Goal: Communication & Community: Answer question/provide support

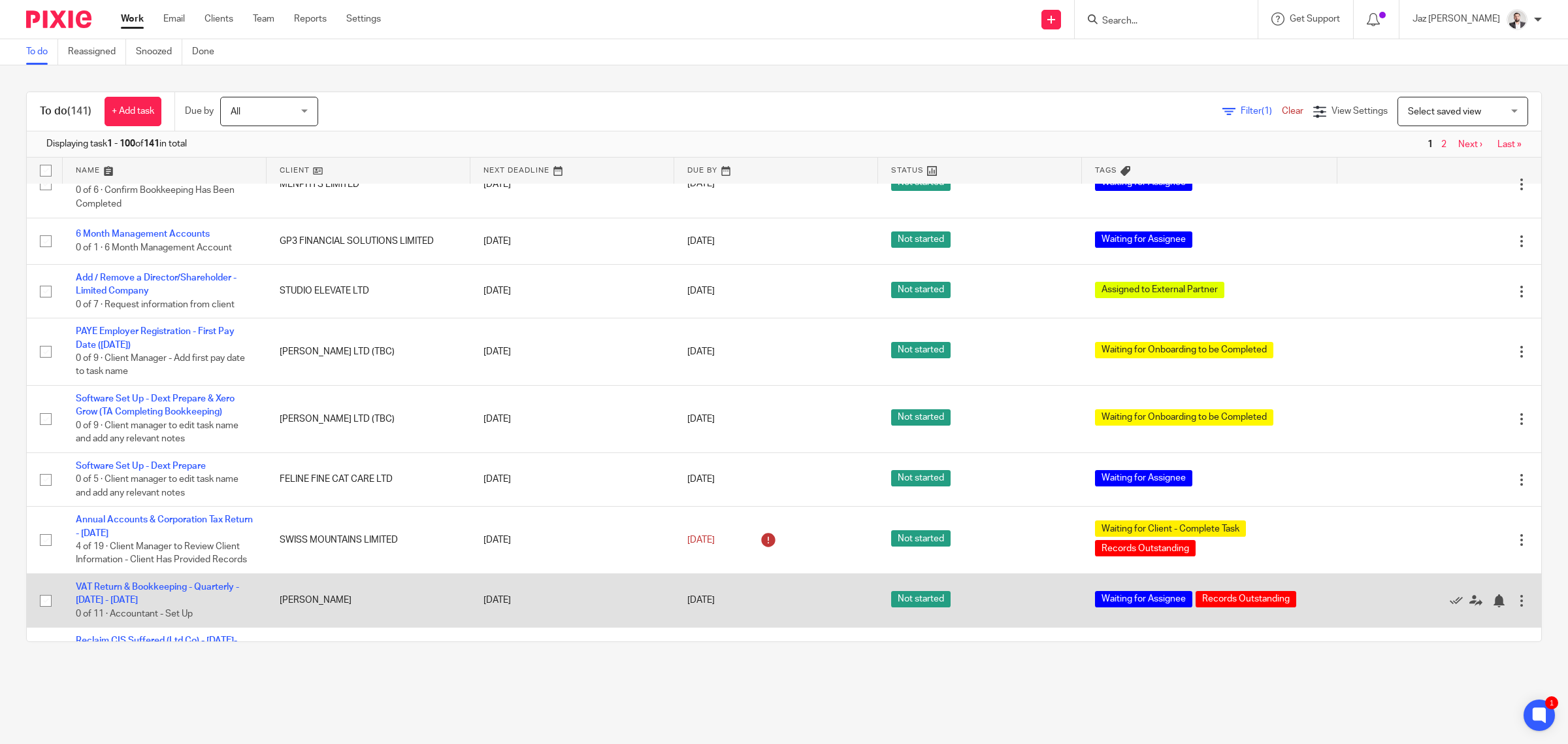
scroll to position [5015, 0]
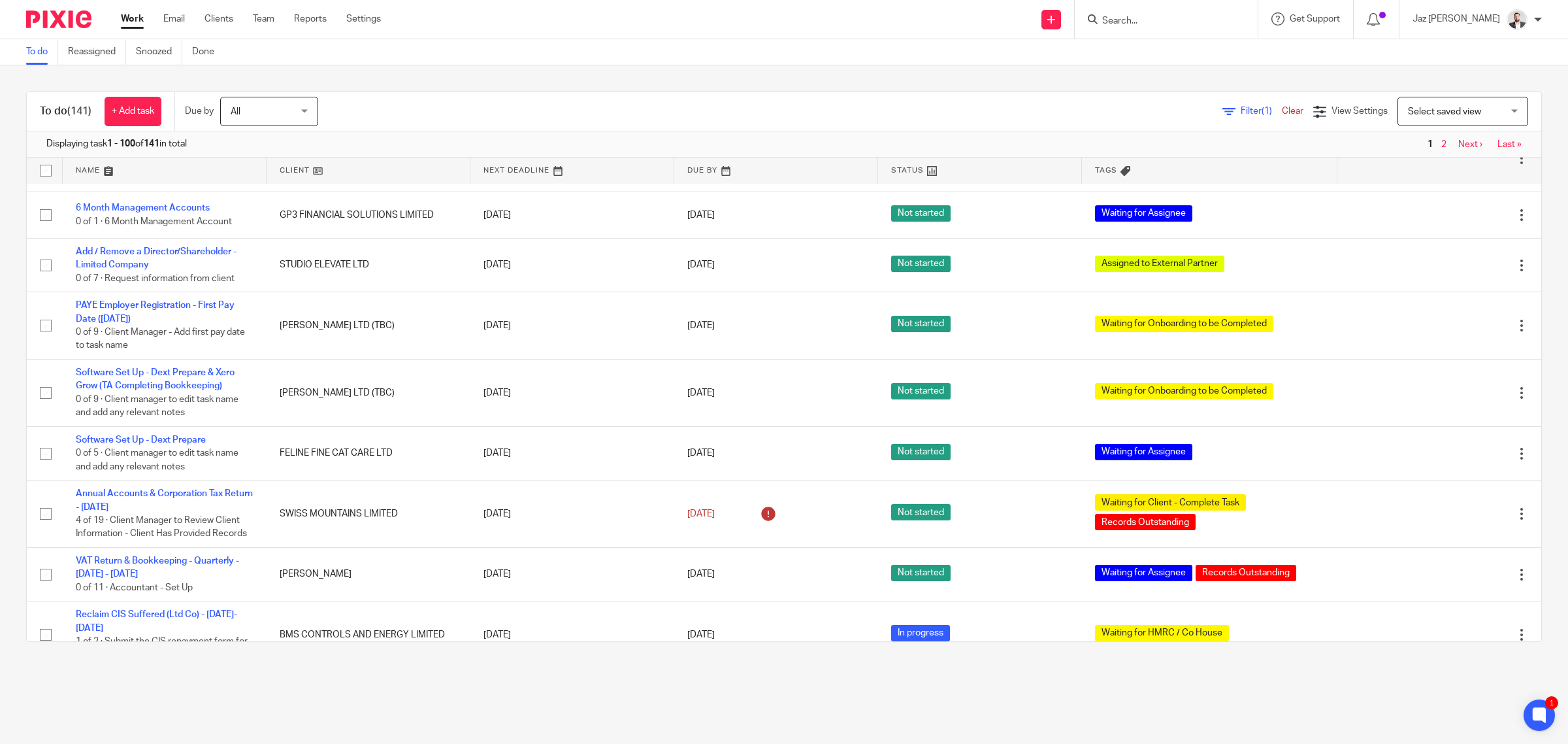
click at [1458, 144] on link "Next ›" at bounding box center [1470, 145] width 24 height 9
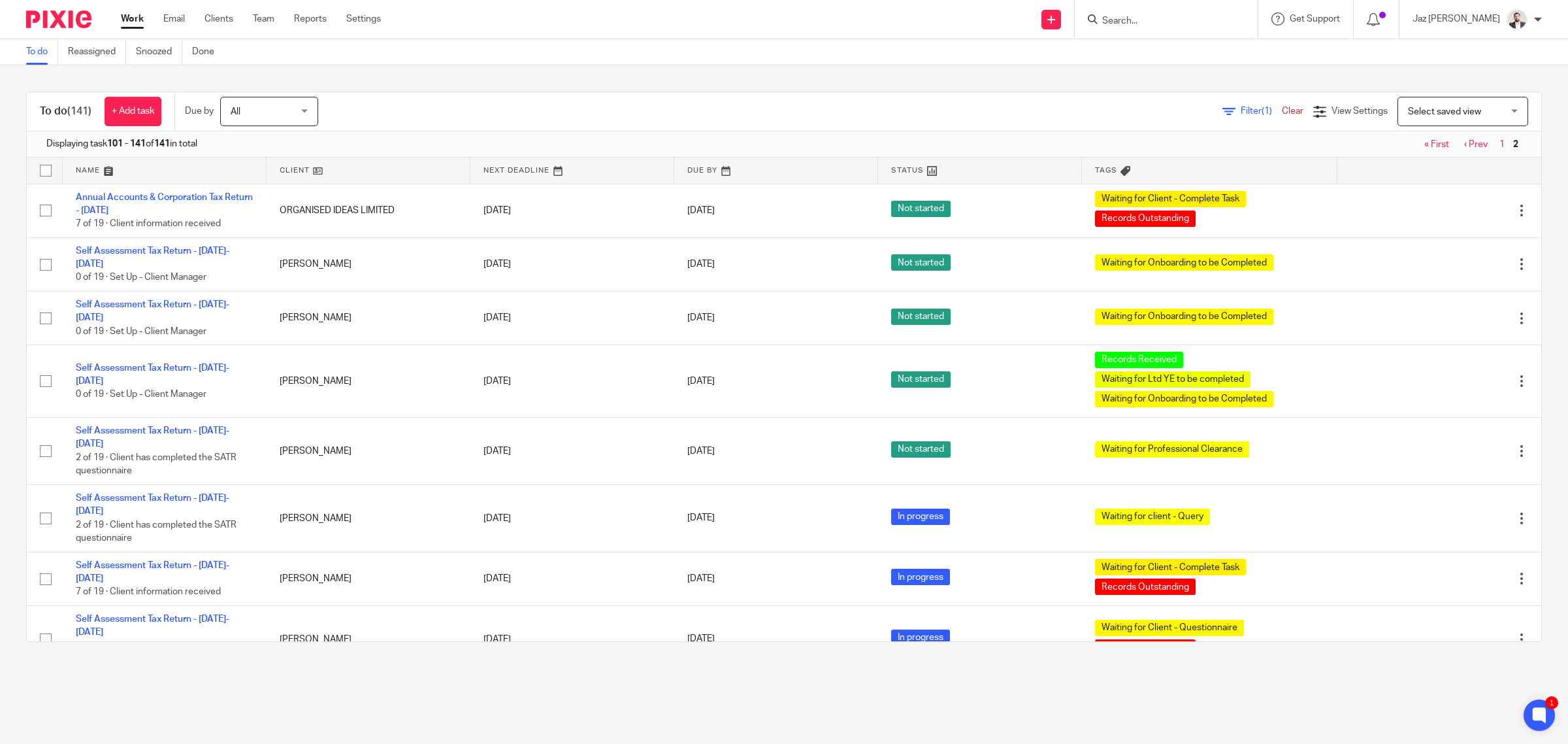
click at [135, 20] on link "Work" at bounding box center [132, 19] width 23 height 13
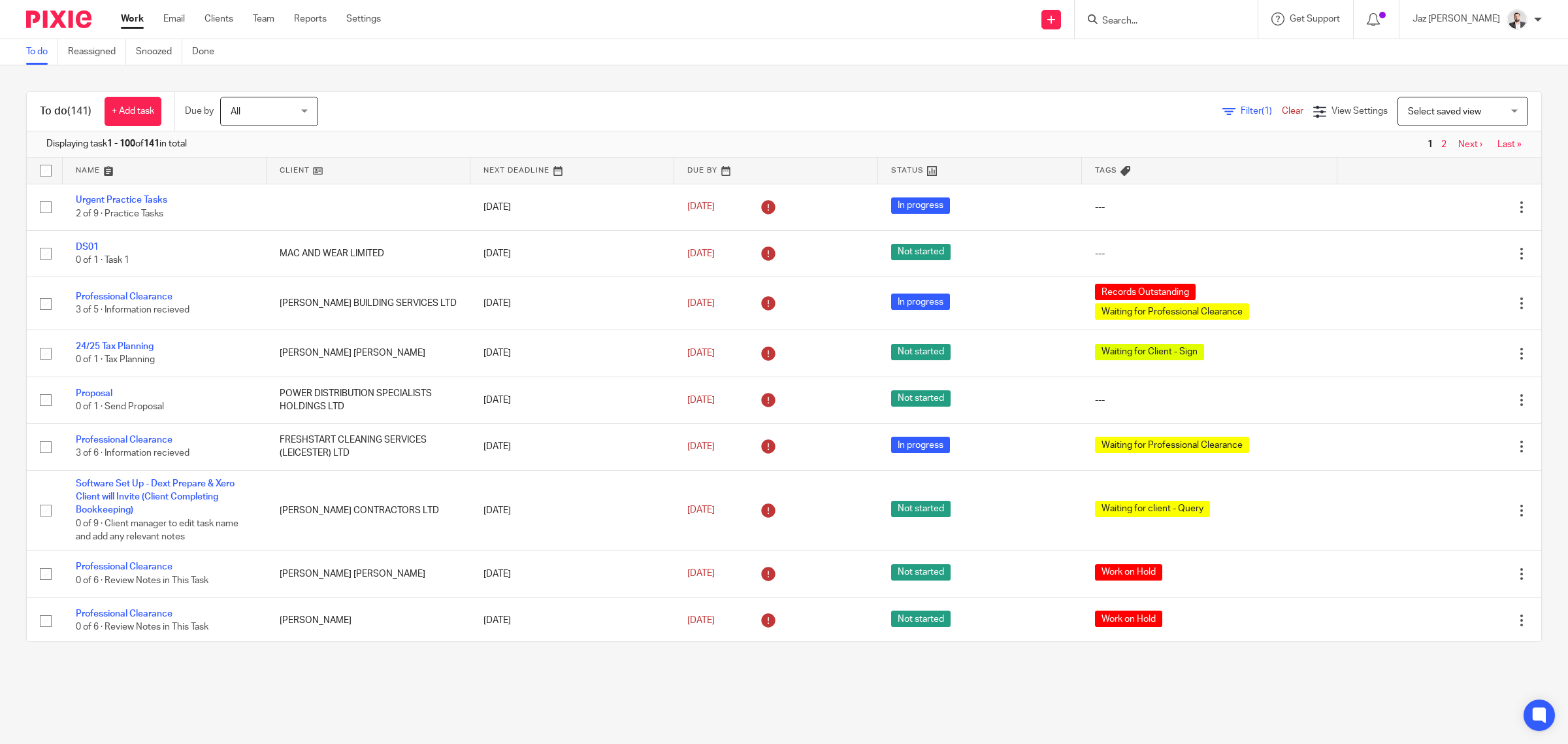
click at [1191, 21] on input "Search" at bounding box center [1159, 21] width 118 height 12
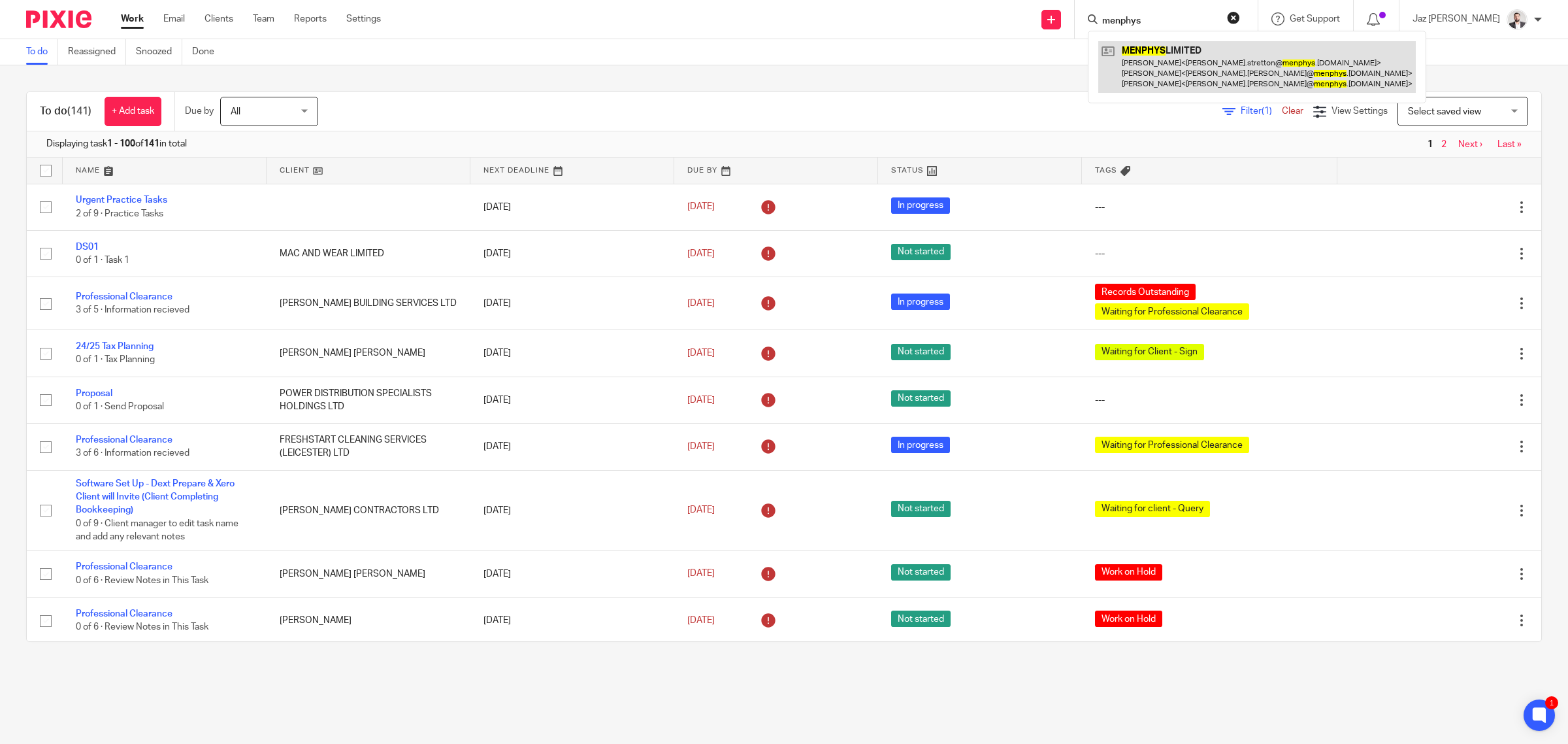
type input "menphys"
click at [1173, 60] on link at bounding box center [1257, 67] width 318 height 52
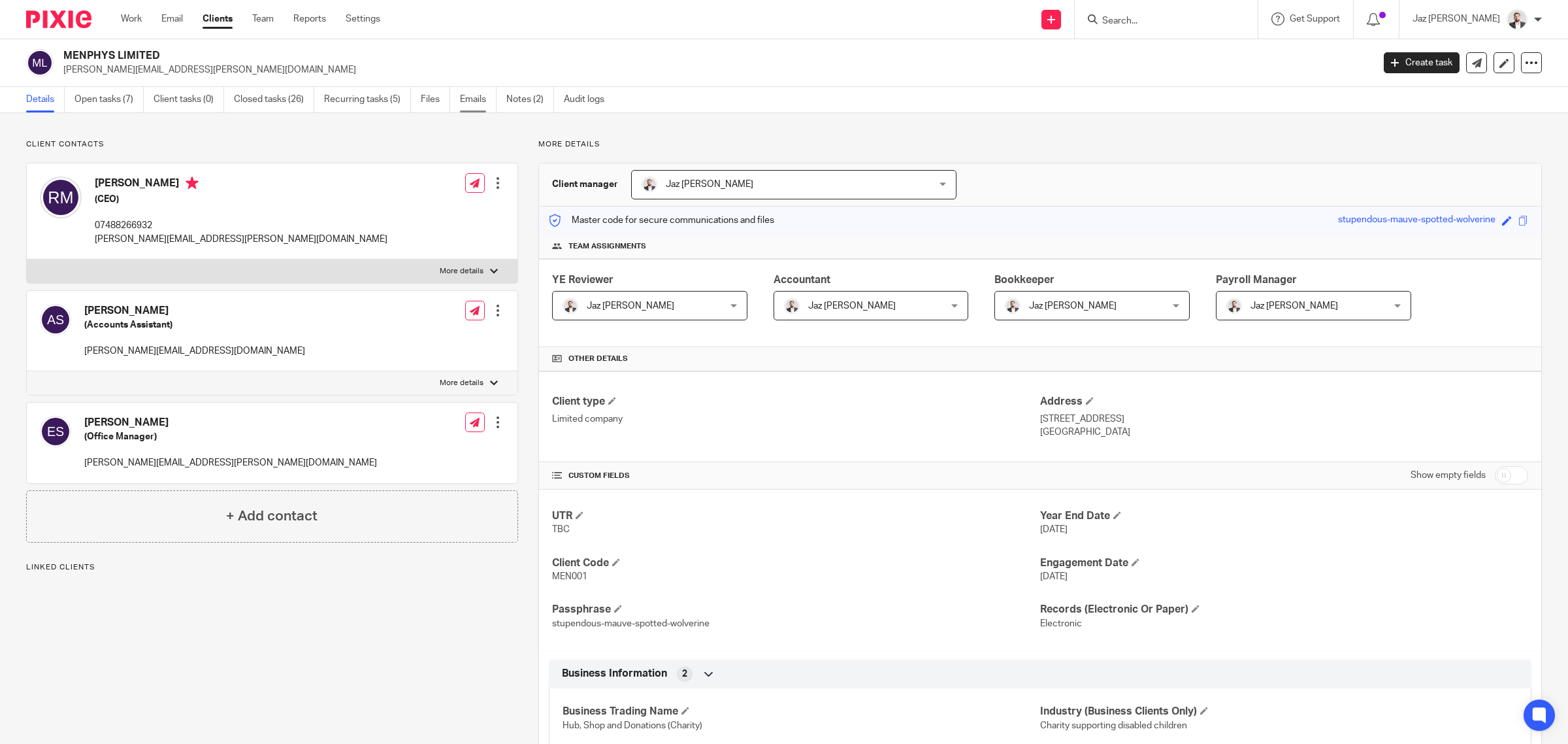
click at [472, 98] on link "Emails" at bounding box center [477, 99] width 36 height 25
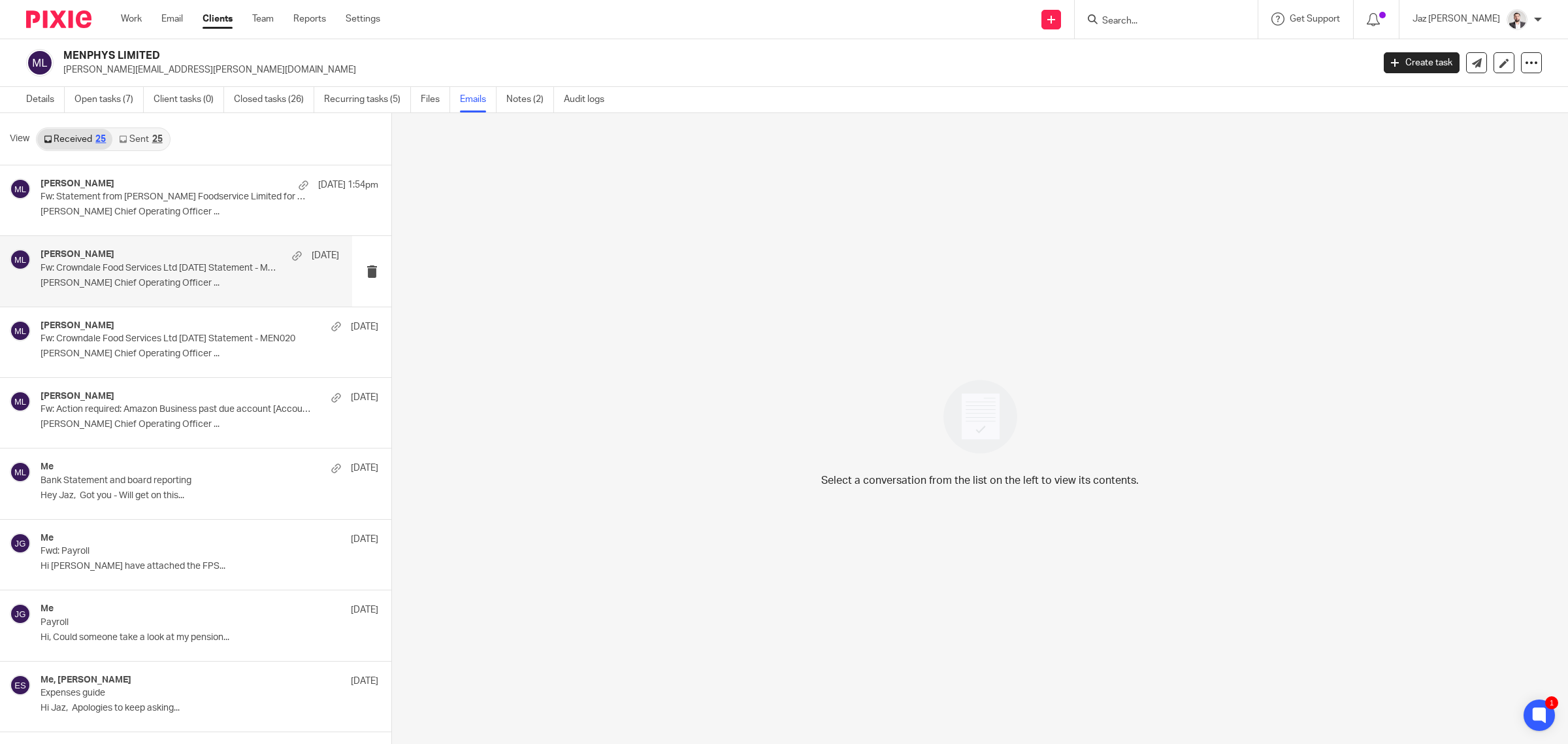
click at [171, 285] on p "Emma Sharpe Chief Operating Officer ..." at bounding box center [189, 283] width 298 height 11
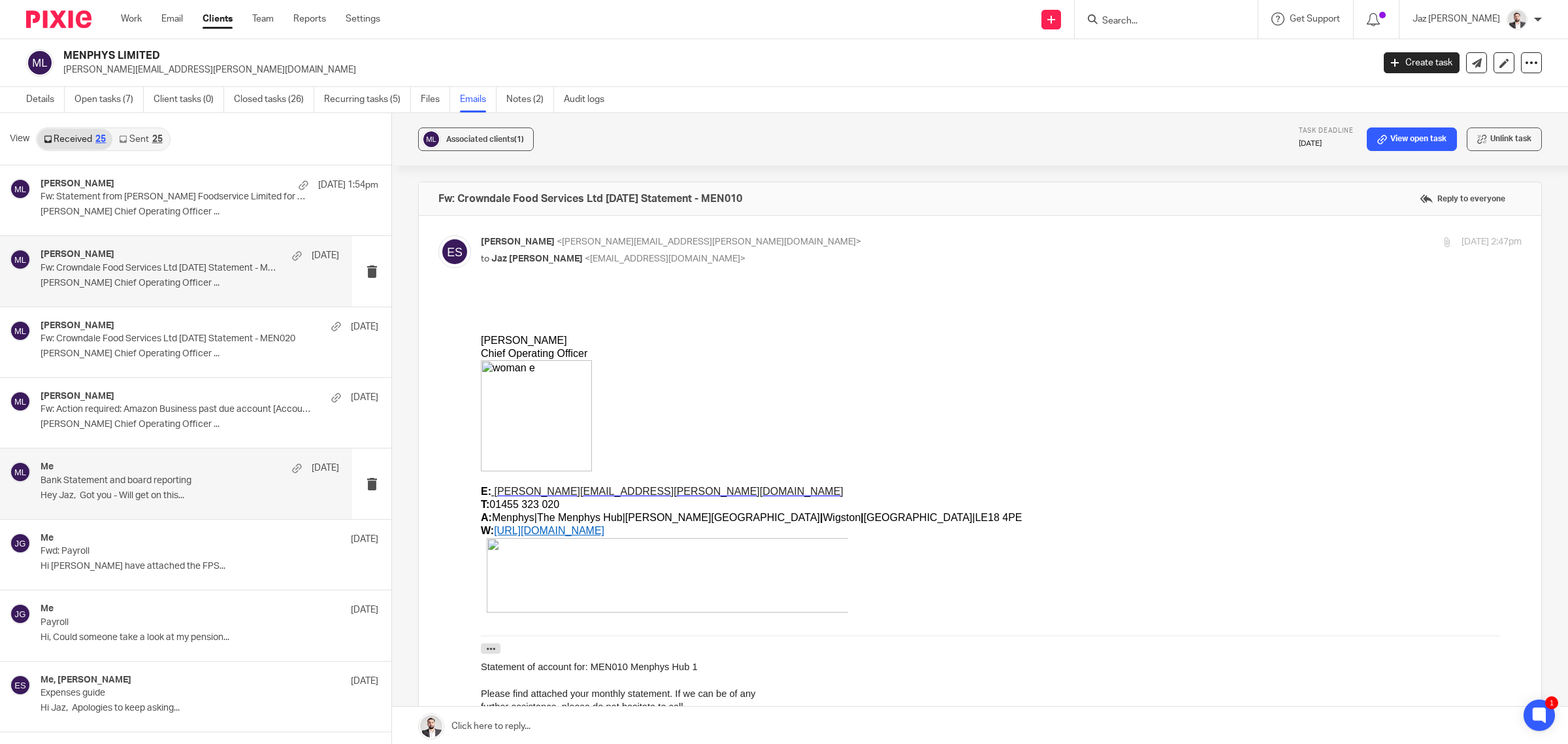
click at [186, 501] on p "Hey Jaz, Got you - Will get on this..." at bounding box center [189, 496] width 298 height 11
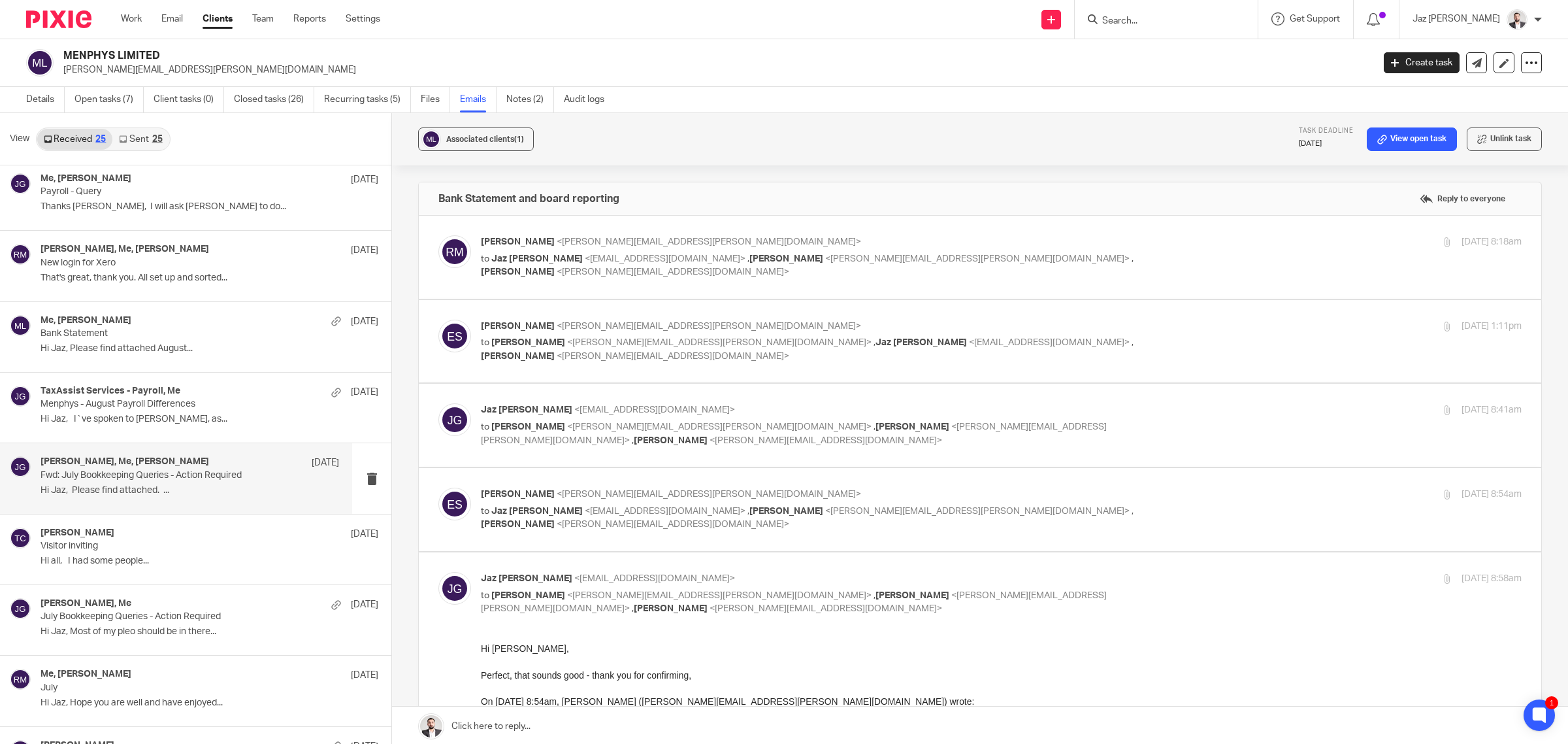
scroll to position [653, 0]
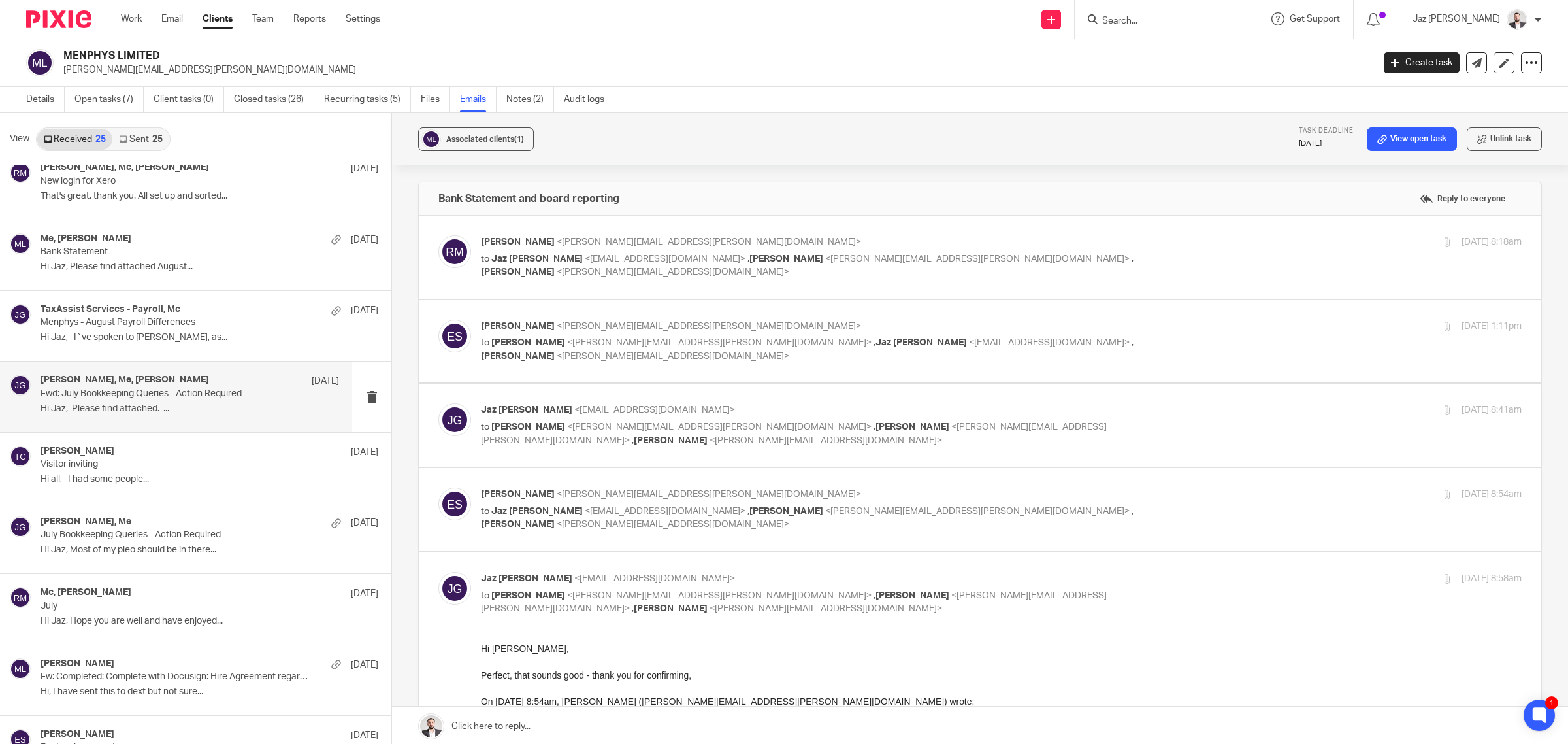
click at [165, 407] on p "Hi Jaz, Please find attached. ..." at bounding box center [189, 409] width 298 height 11
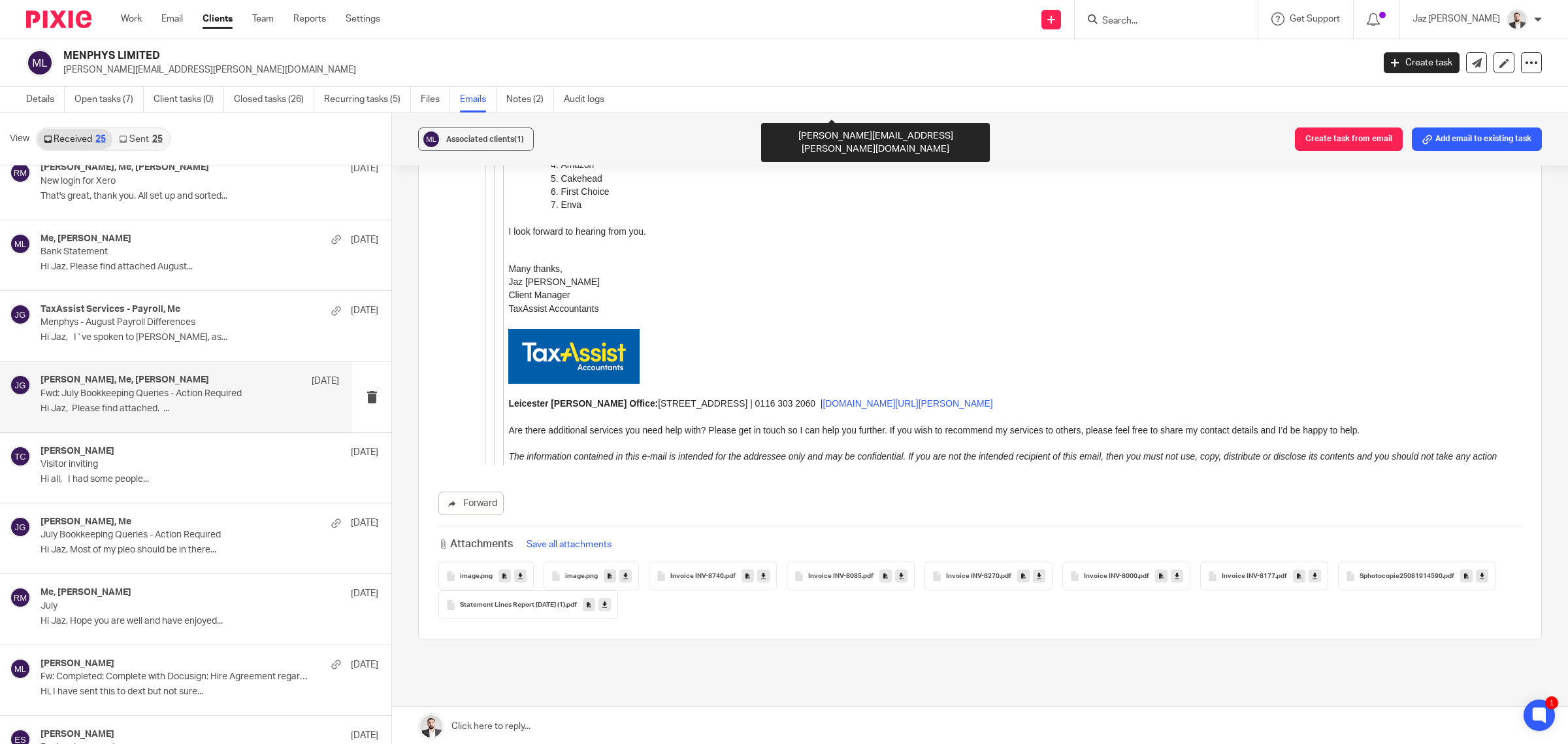
scroll to position [3518, 0]
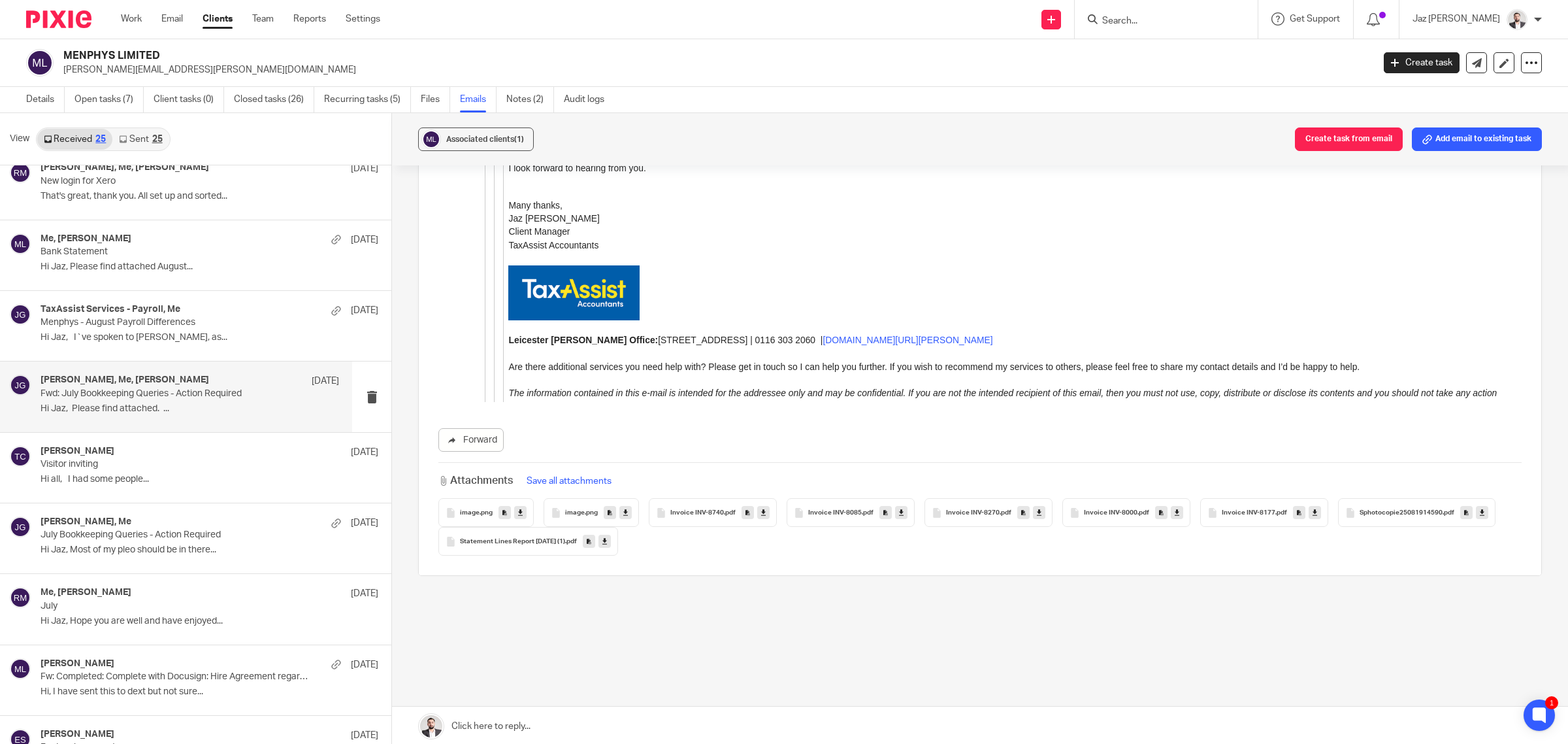
click at [607, 543] on icon at bounding box center [605, 542] width 5 height 10
click at [96, 102] on link "Open tasks (7)" at bounding box center [109, 99] width 70 height 25
click at [686, 510] on span "Invoice INV-8740" at bounding box center [698, 513] width 54 height 7
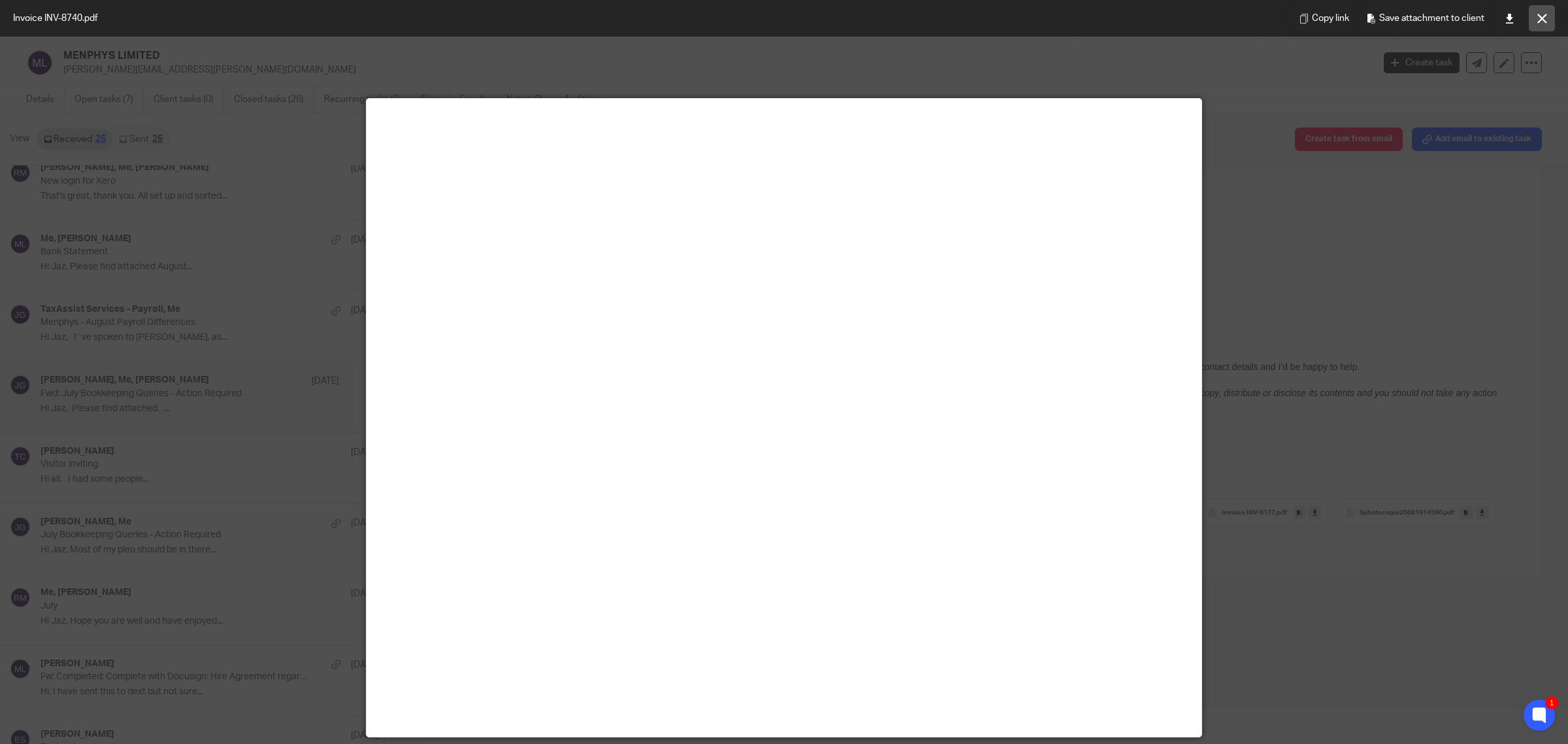
drag, startPoint x: 1537, startPoint y: 18, endPoint x: 852, endPoint y: 2944, distance: 3005.1
click at [1537, 18] on icon at bounding box center [1542, 19] width 10 height 10
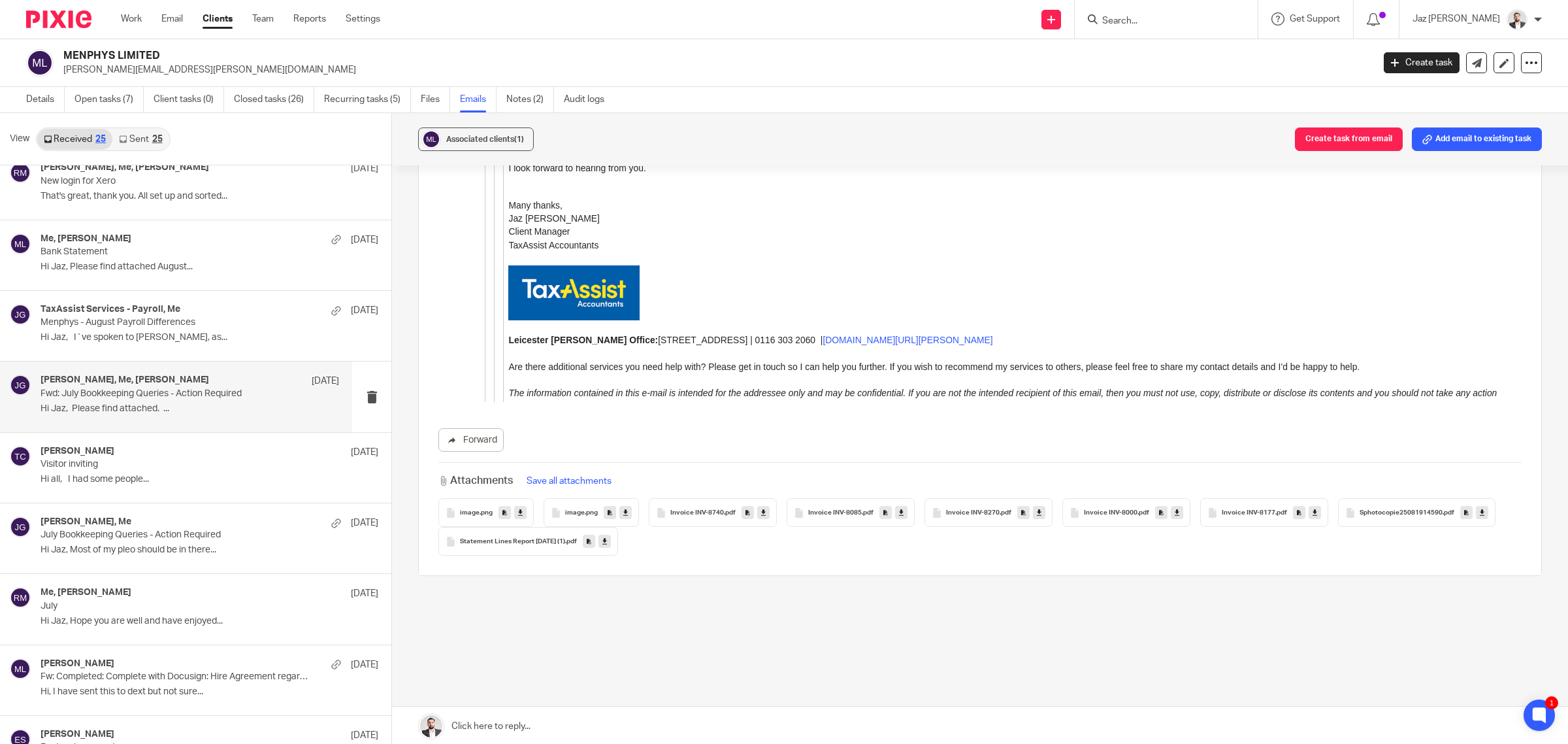
click at [842, 515] on span "Invoice INV-8085" at bounding box center [835, 513] width 54 height 7
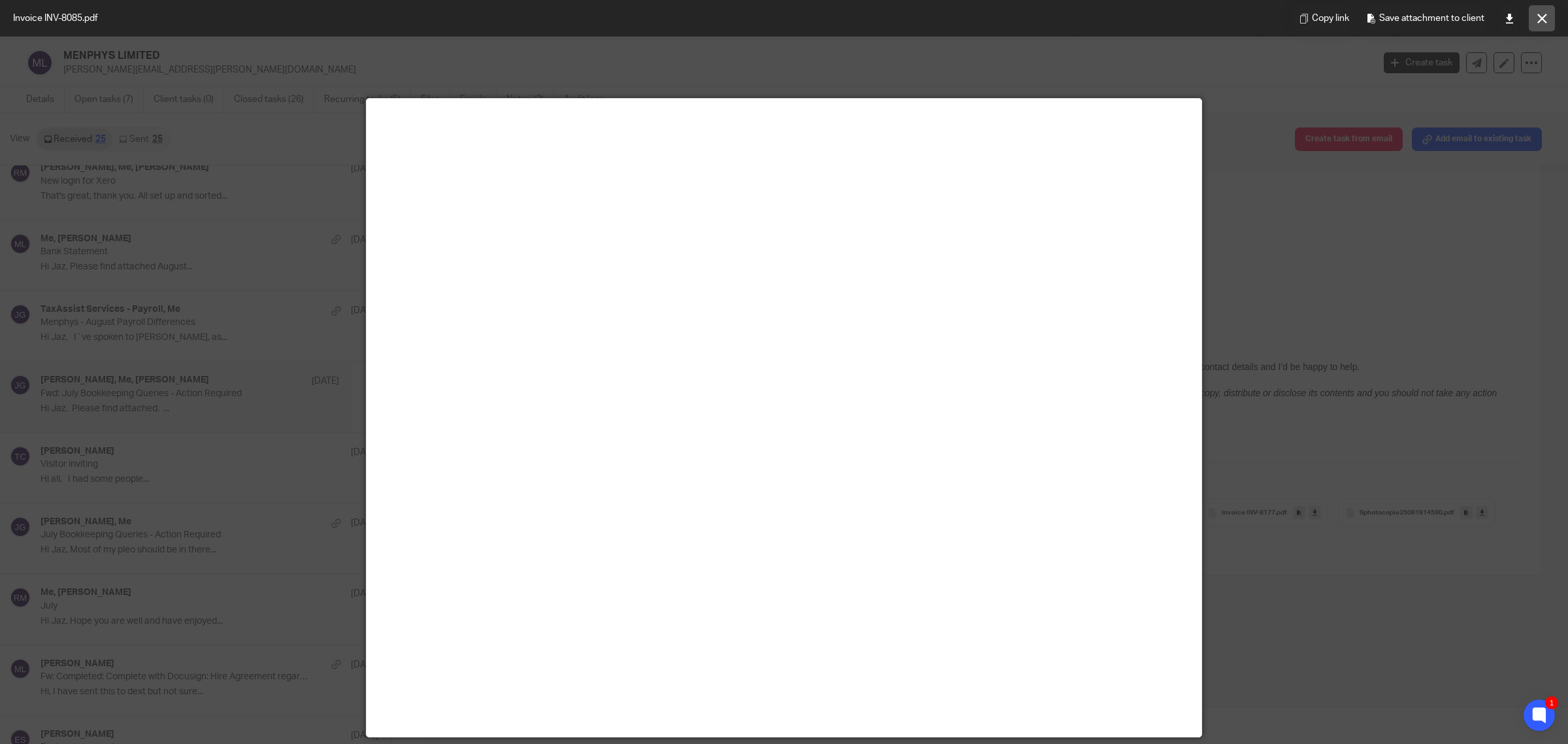
click at [1537, 23] on icon at bounding box center [1542, 19] width 10 height 10
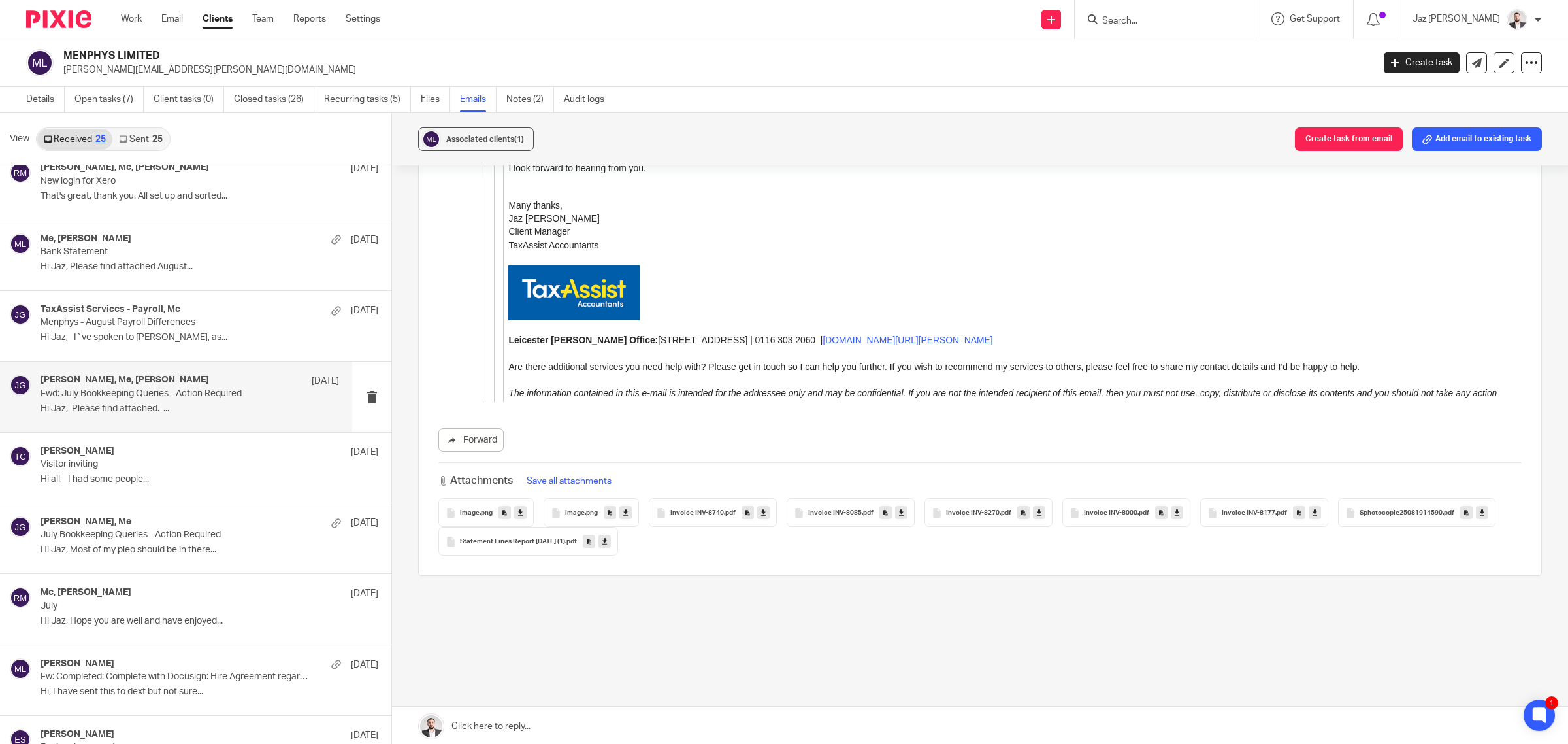
click at [973, 510] on span "Invoice INV-8270" at bounding box center [973, 513] width 54 height 7
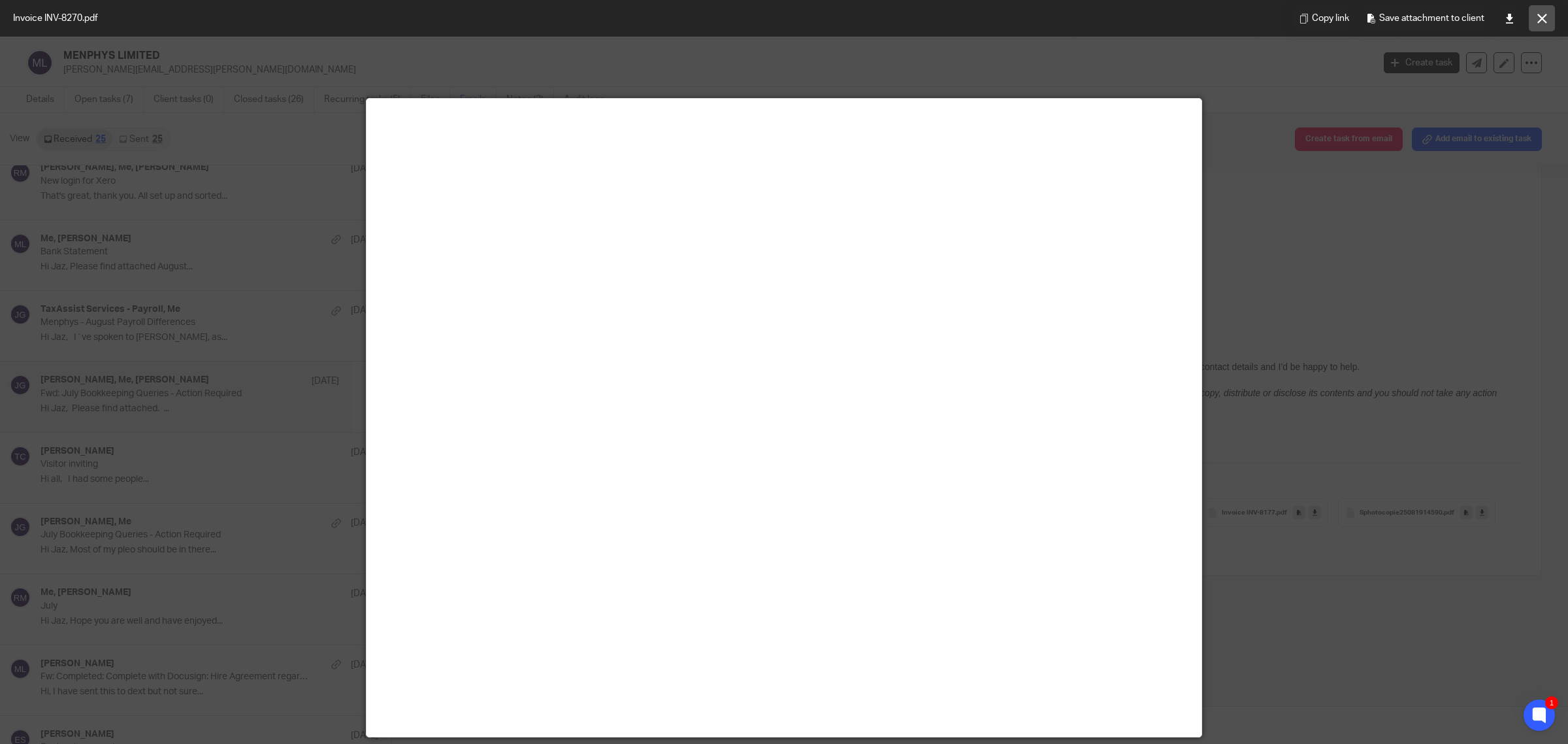
click at [1539, 21] on icon at bounding box center [1542, 19] width 10 height 10
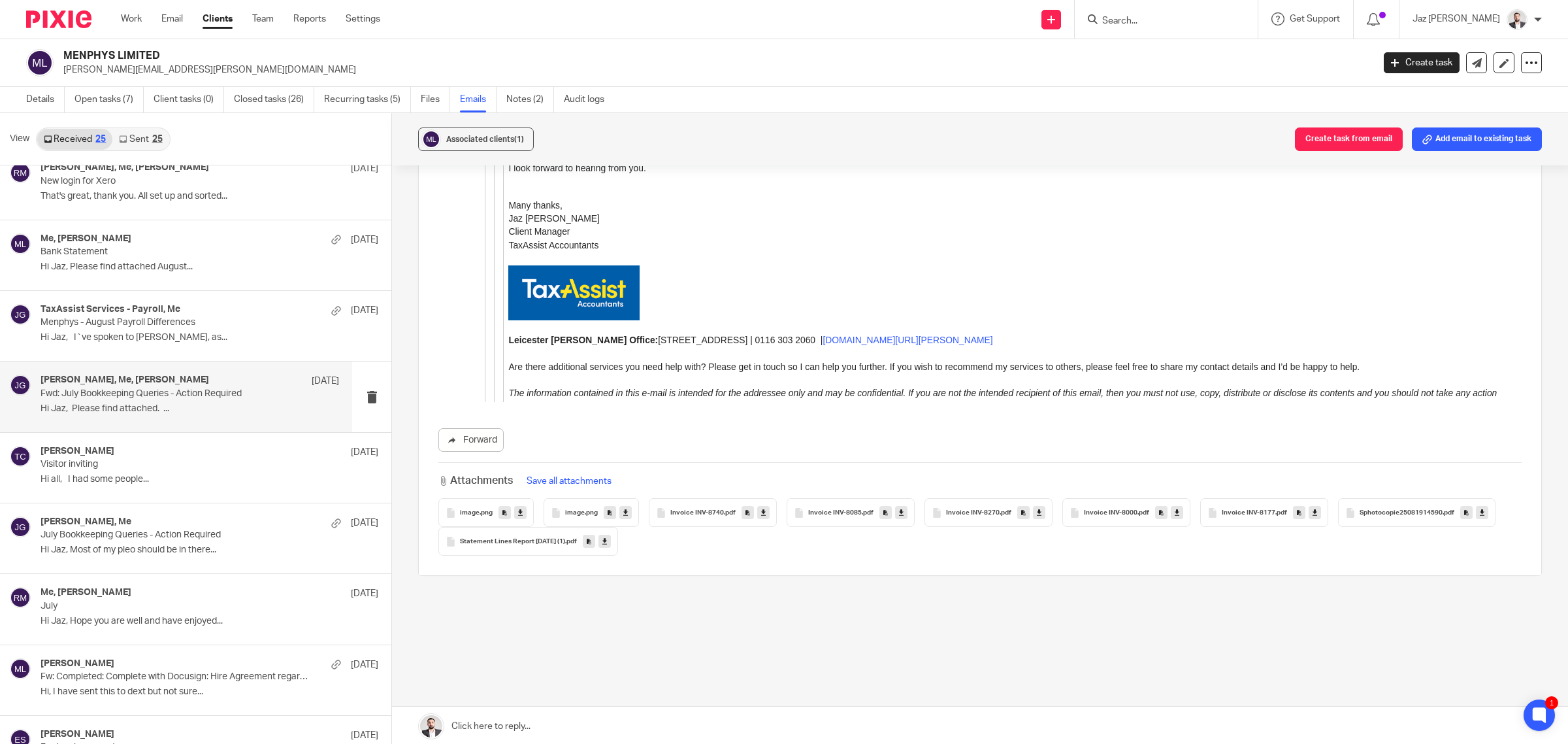
click at [1235, 517] on div "Invoice INV-8177 .pdf" at bounding box center [1264, 512] width 128 height 29
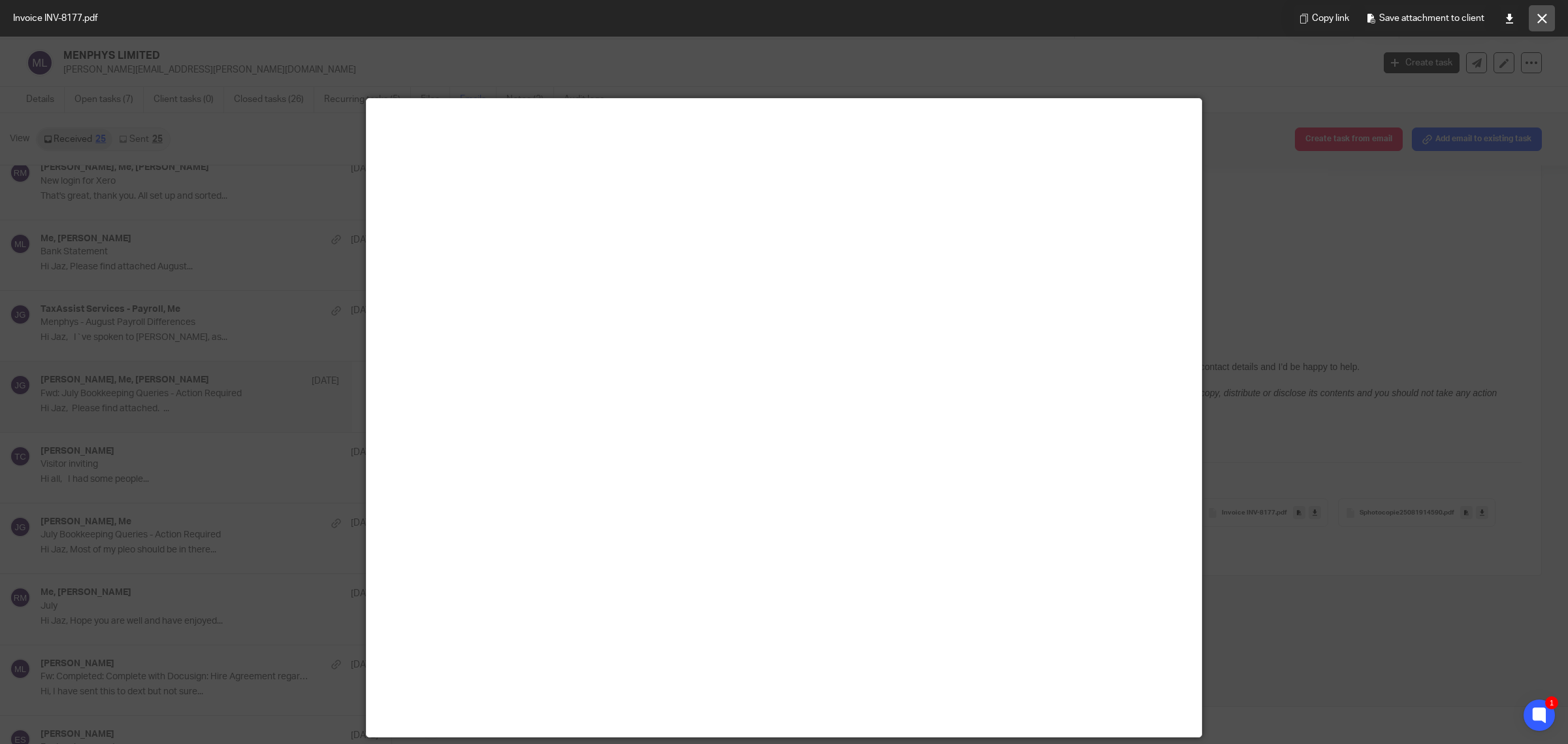
click at [1541, 15] on icon at bounding box center [1542, 19] width 10 height 10
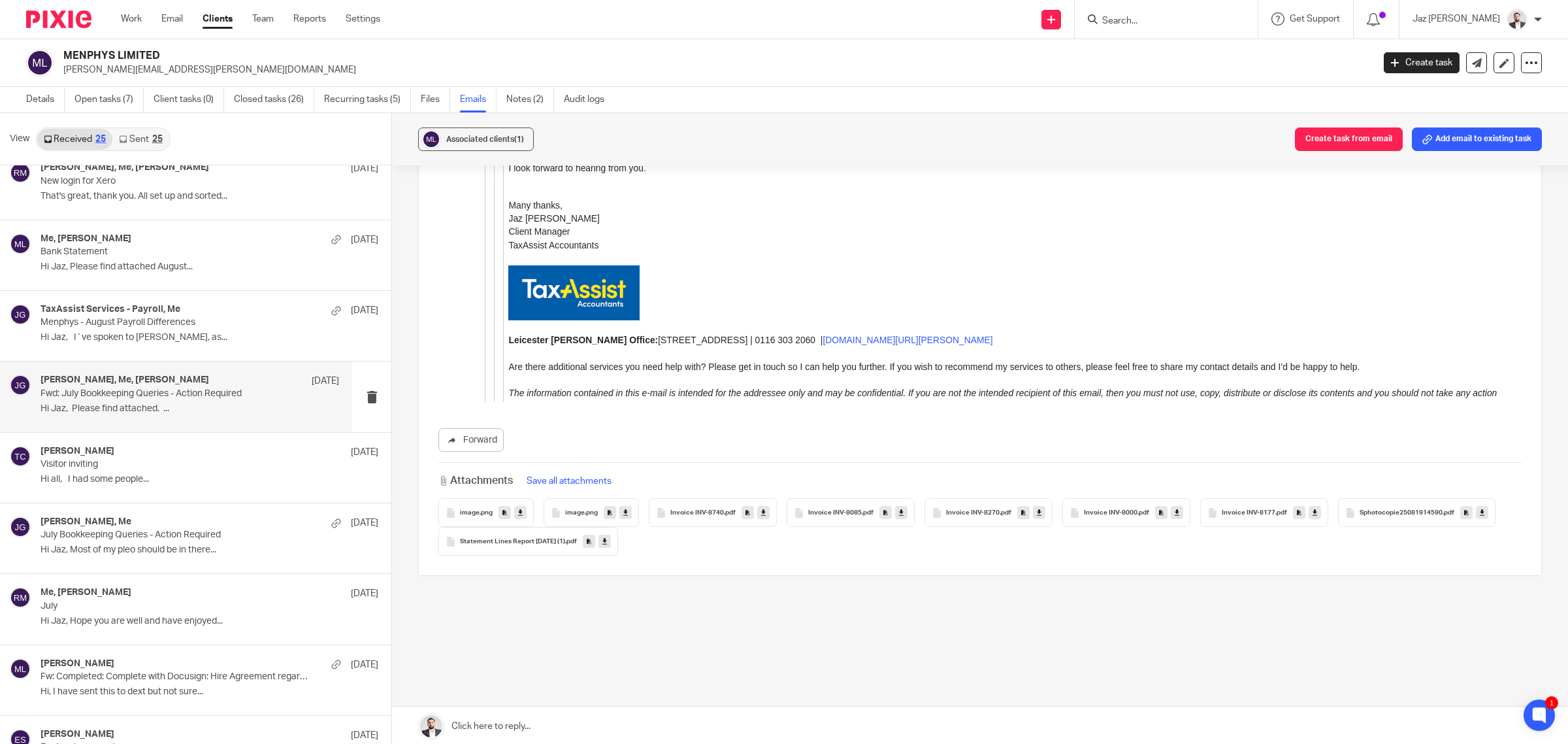
click at [1360, 516] on span "Sphotocopie25081914590" at bounding box center [1401, 513] width 83 height 7
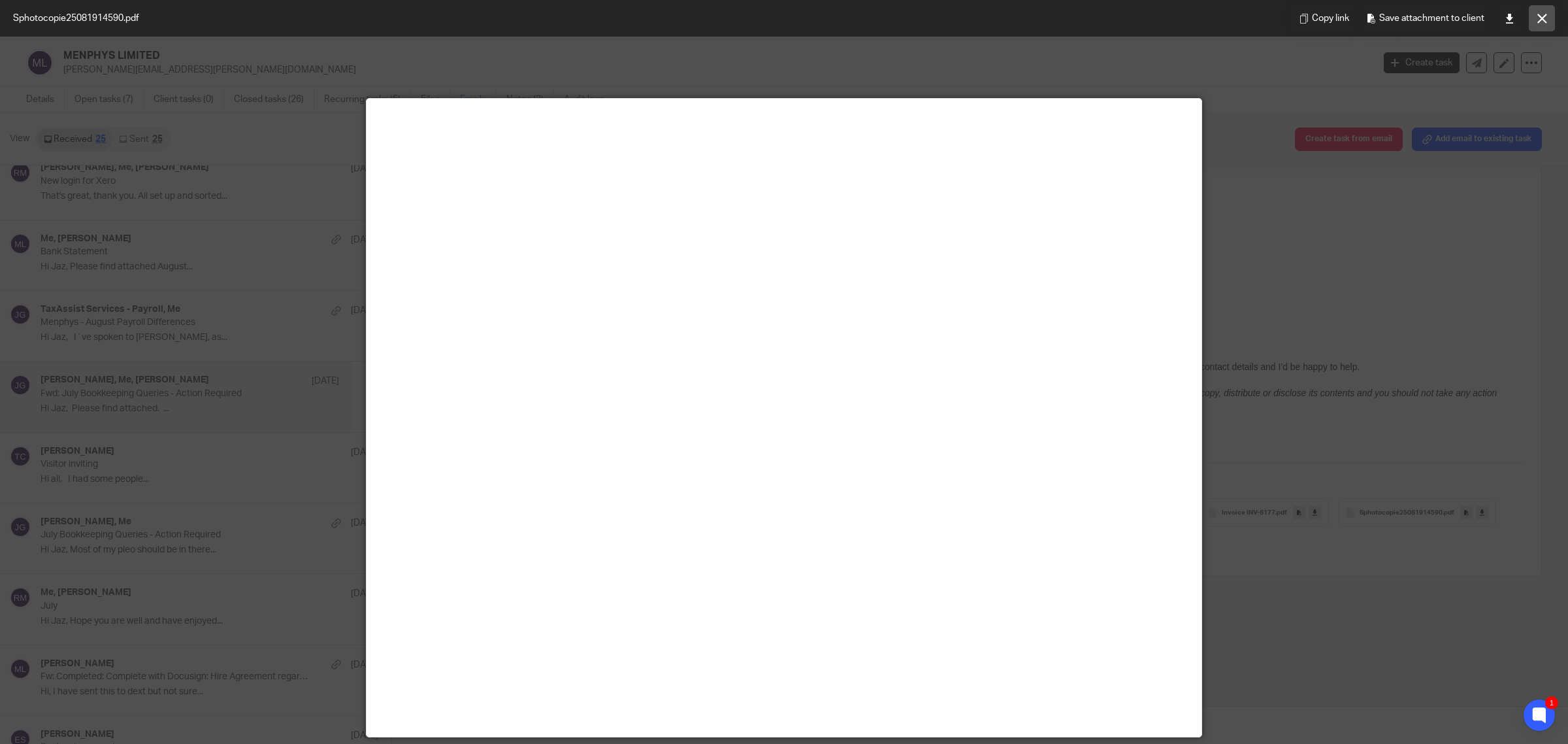
click at [1537, 25] on button at bounding box center [1542, 19] width 26 height 26
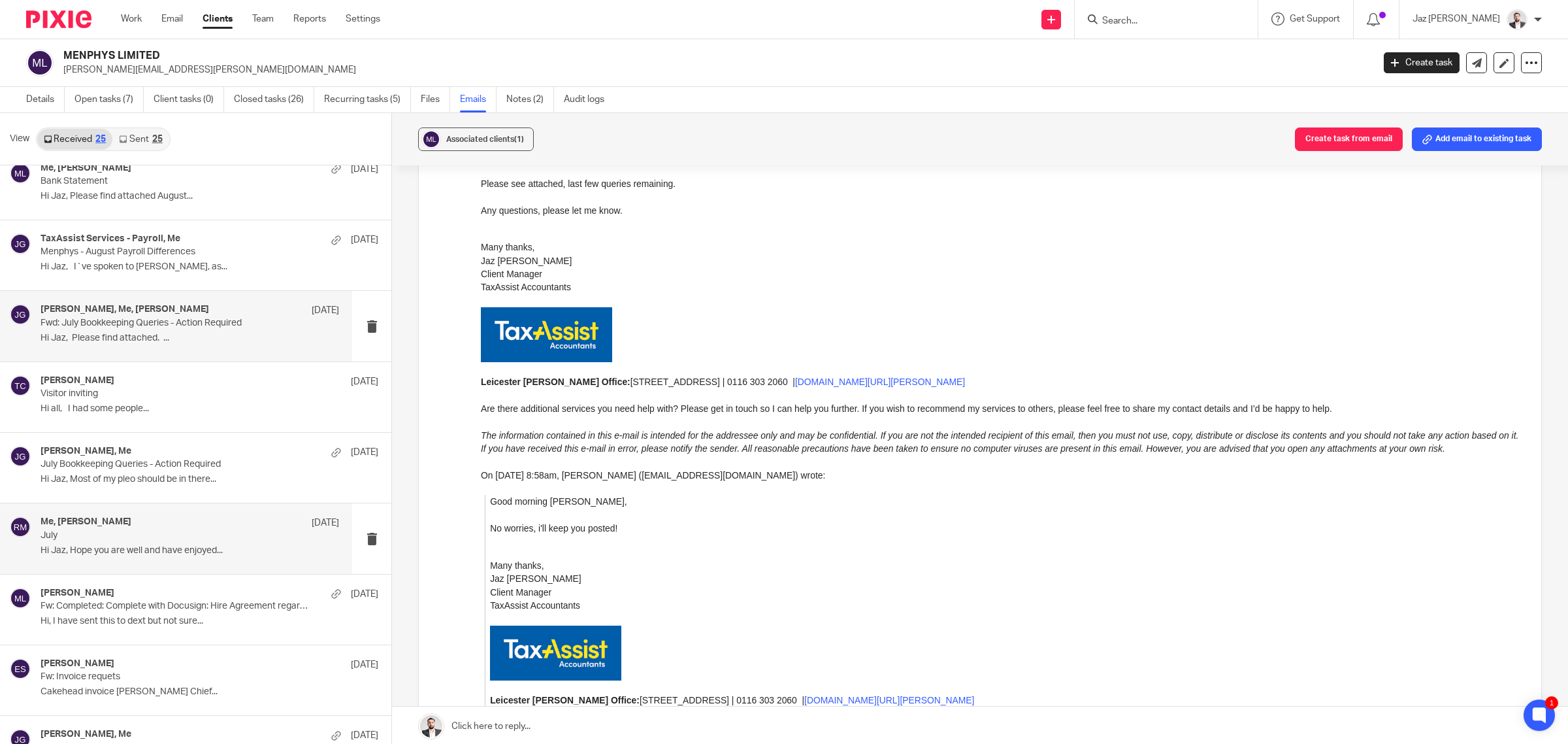
scroll to position [735, 0]
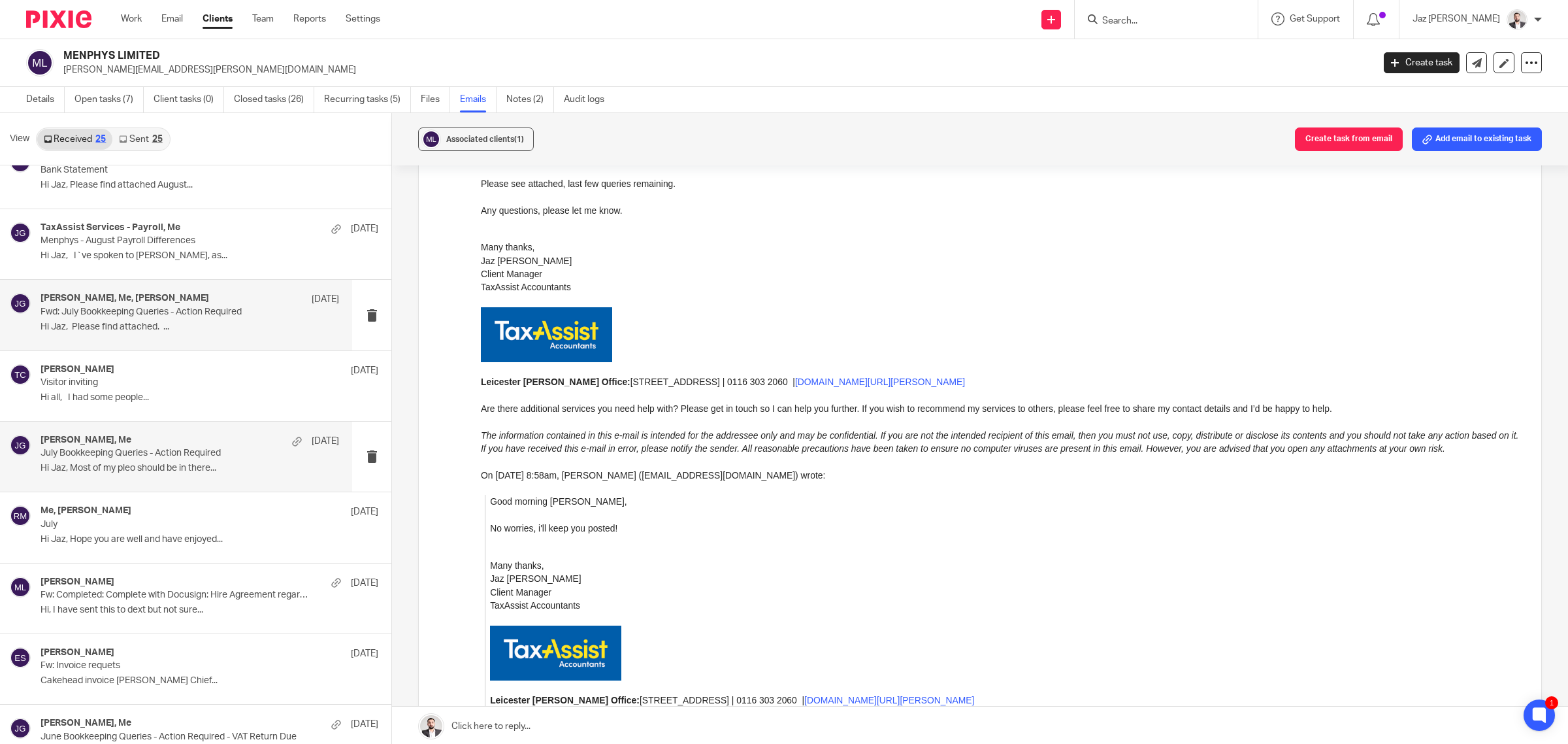
click at [180, 466] on p "Hi Jaz, Most of my pleo should be in there..." at bounding box center [189, 468] width 298 height 11
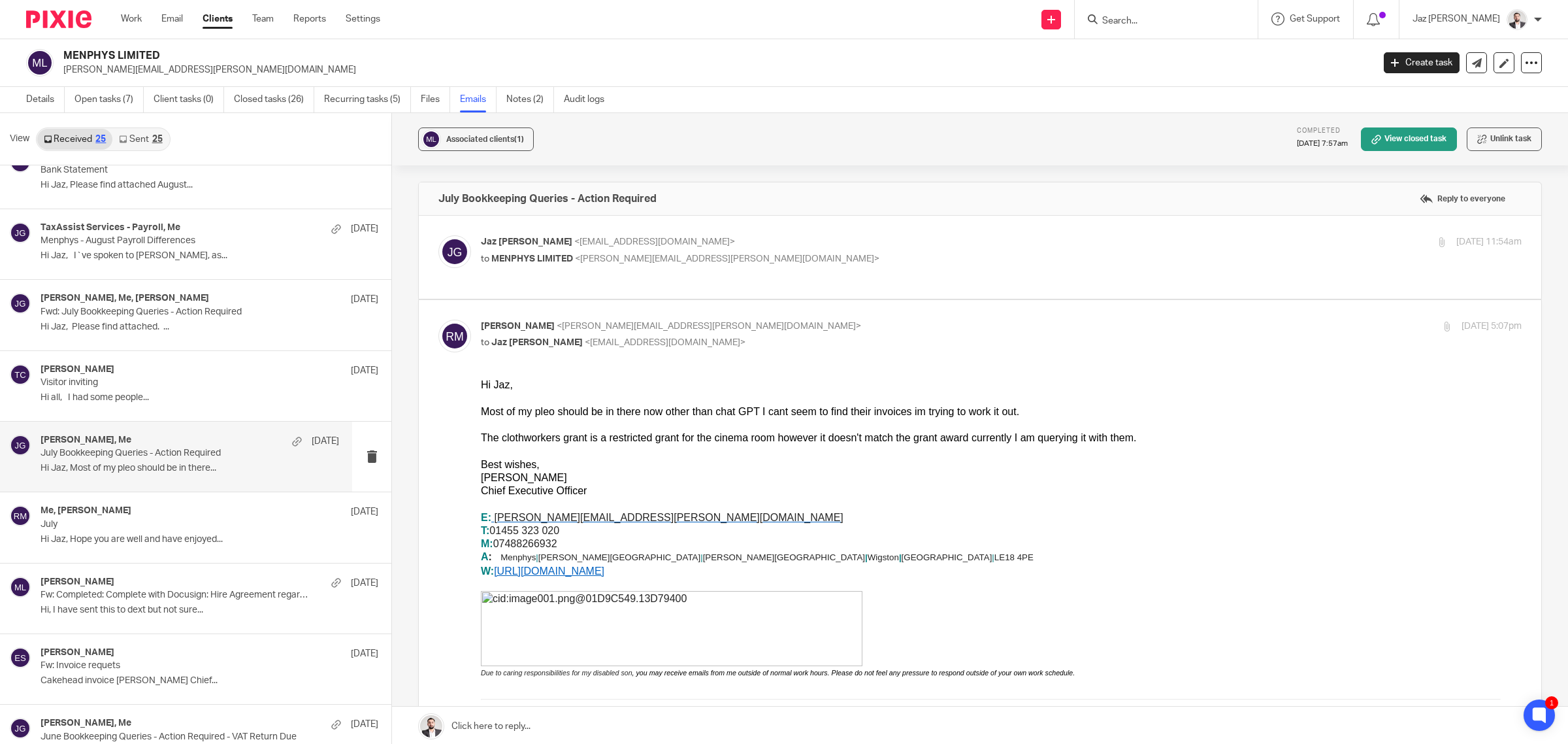
scroll to position [0, 0]
click at [866, 243] on p "Jaz Grewal <jazgrewal@taxassist.co.uk>" at bounding box center [828, 241] width 694 height 14
checkbox input "true"
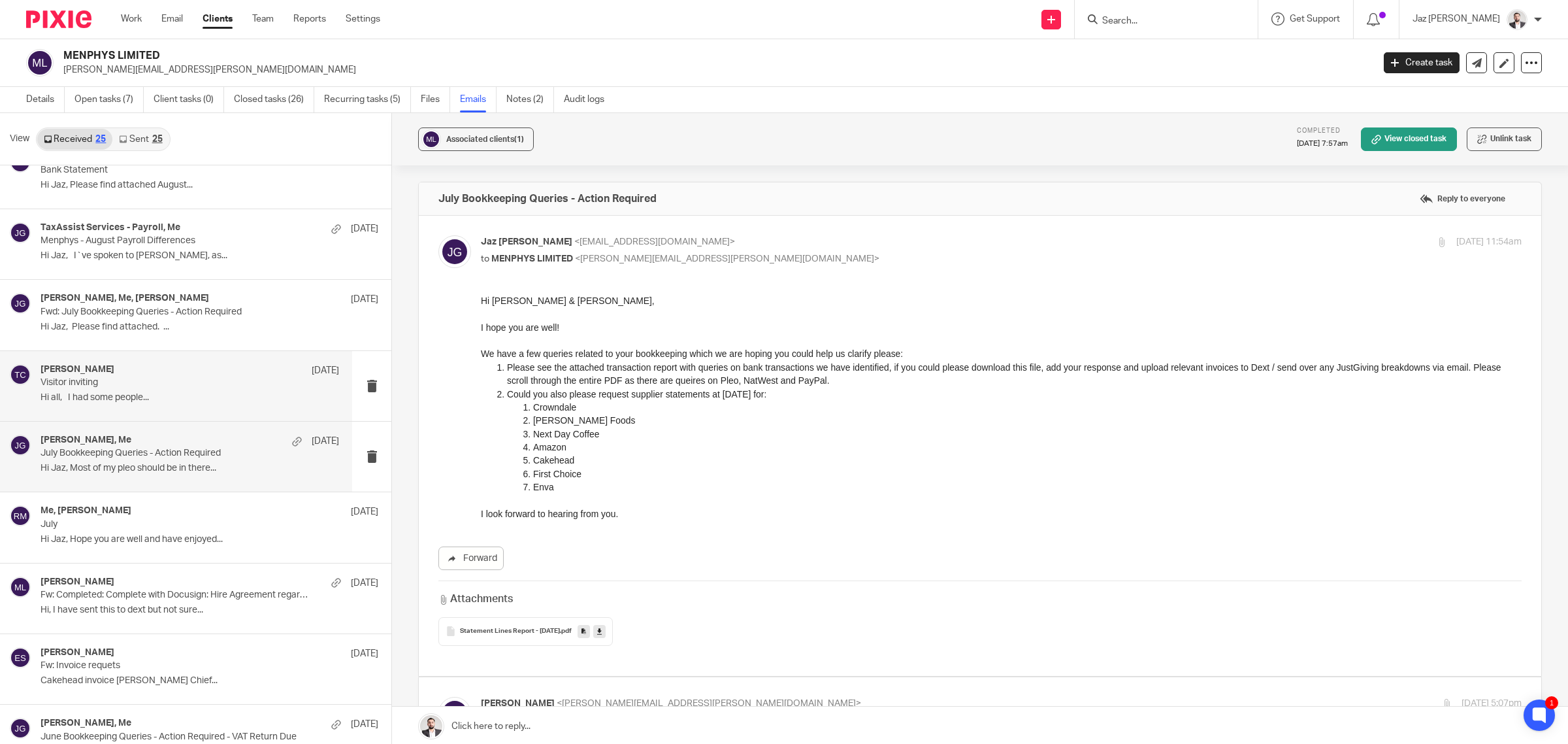
click at [75, 388] on p "Visitor inviting" at bounding box center [160, 383] width 239 height 11
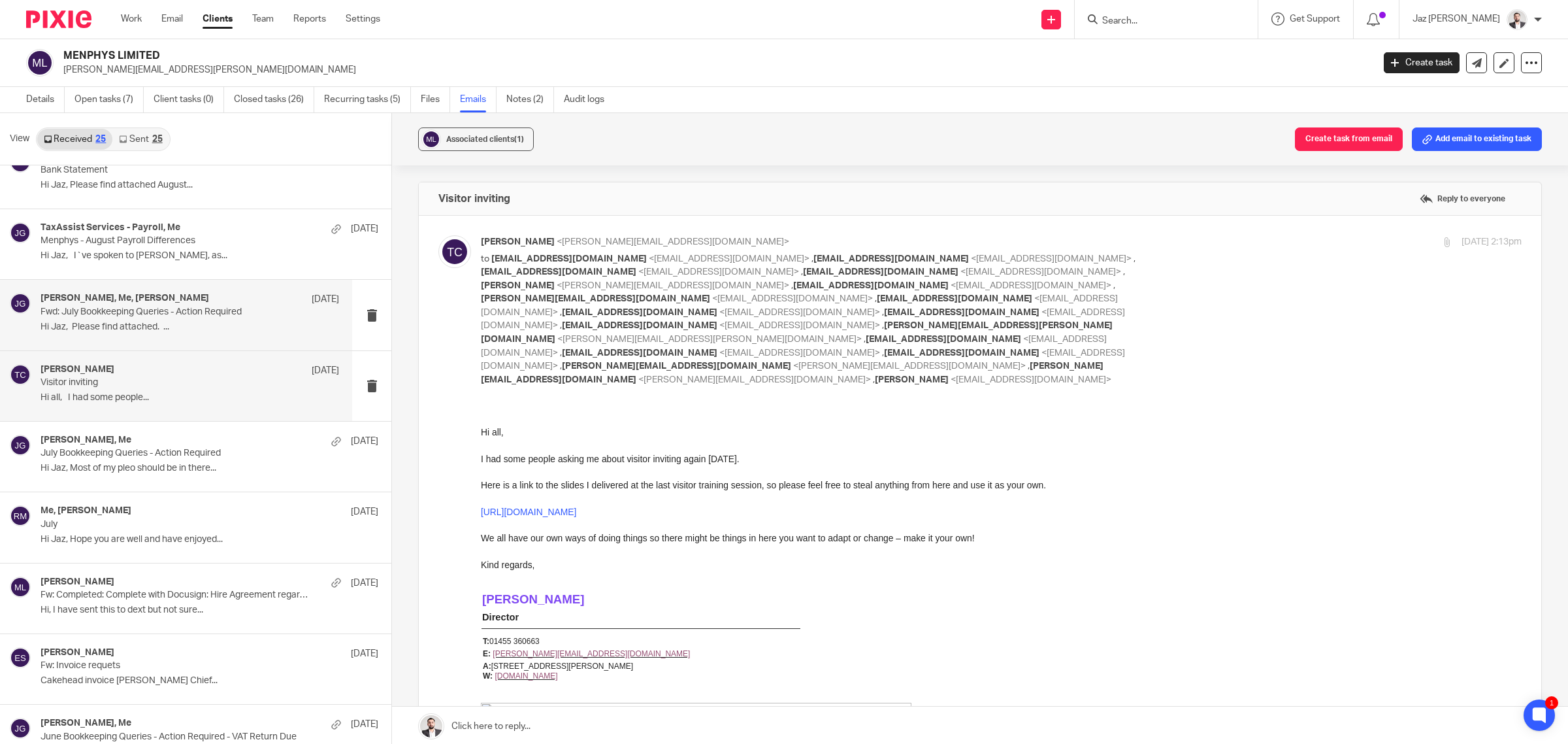
click at [92, 336] on div "Emma Sharpe, Me, Robert Martin 19 Aug Fwd: July Bookkeeping Queries - Action Re…" at bounding box center [189, 314] width 298 height 44
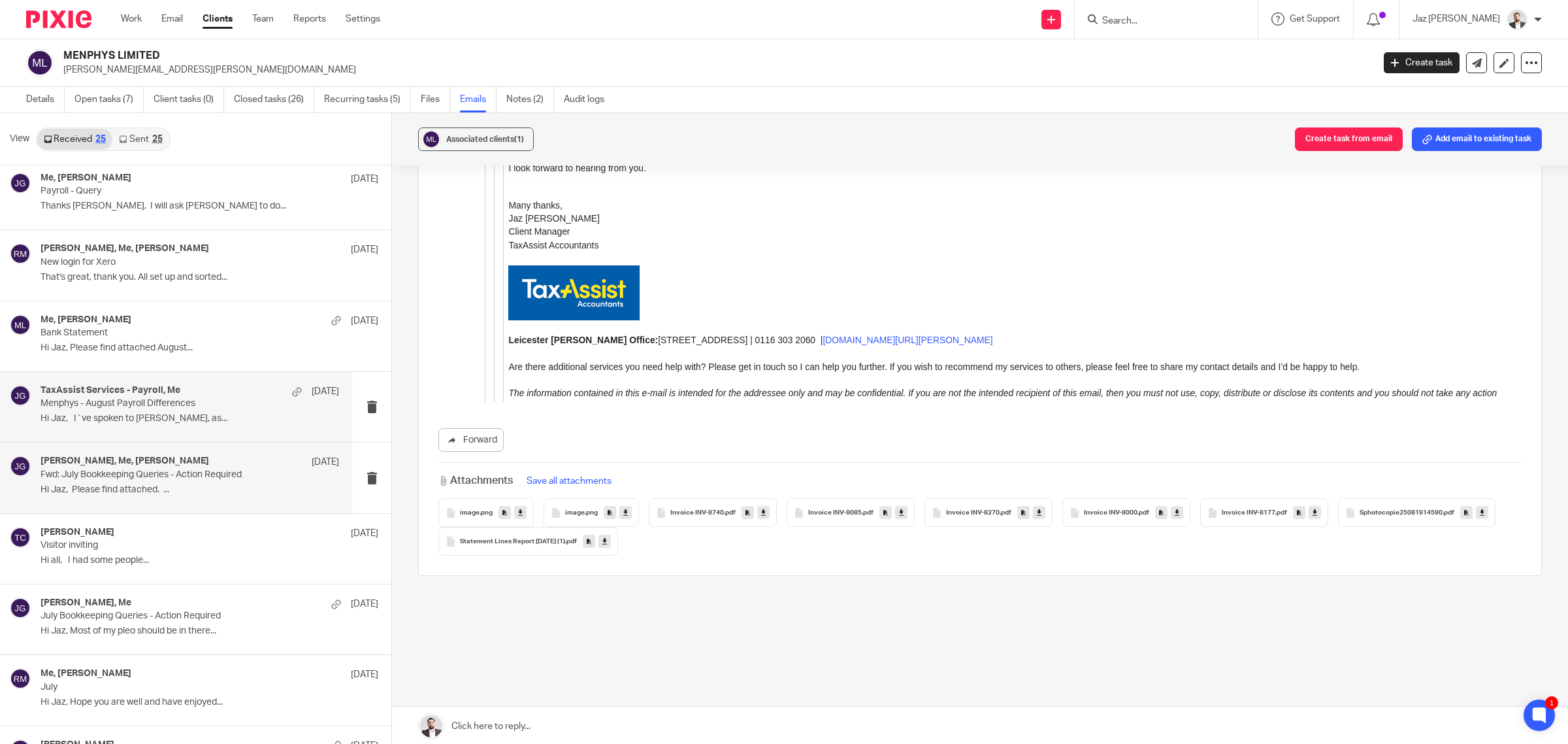
scroll to position [572, 0]
click at [115, 410] on p "Menphys - August Payroll Differences" at bounding box center [160, 404] width 239 height 11
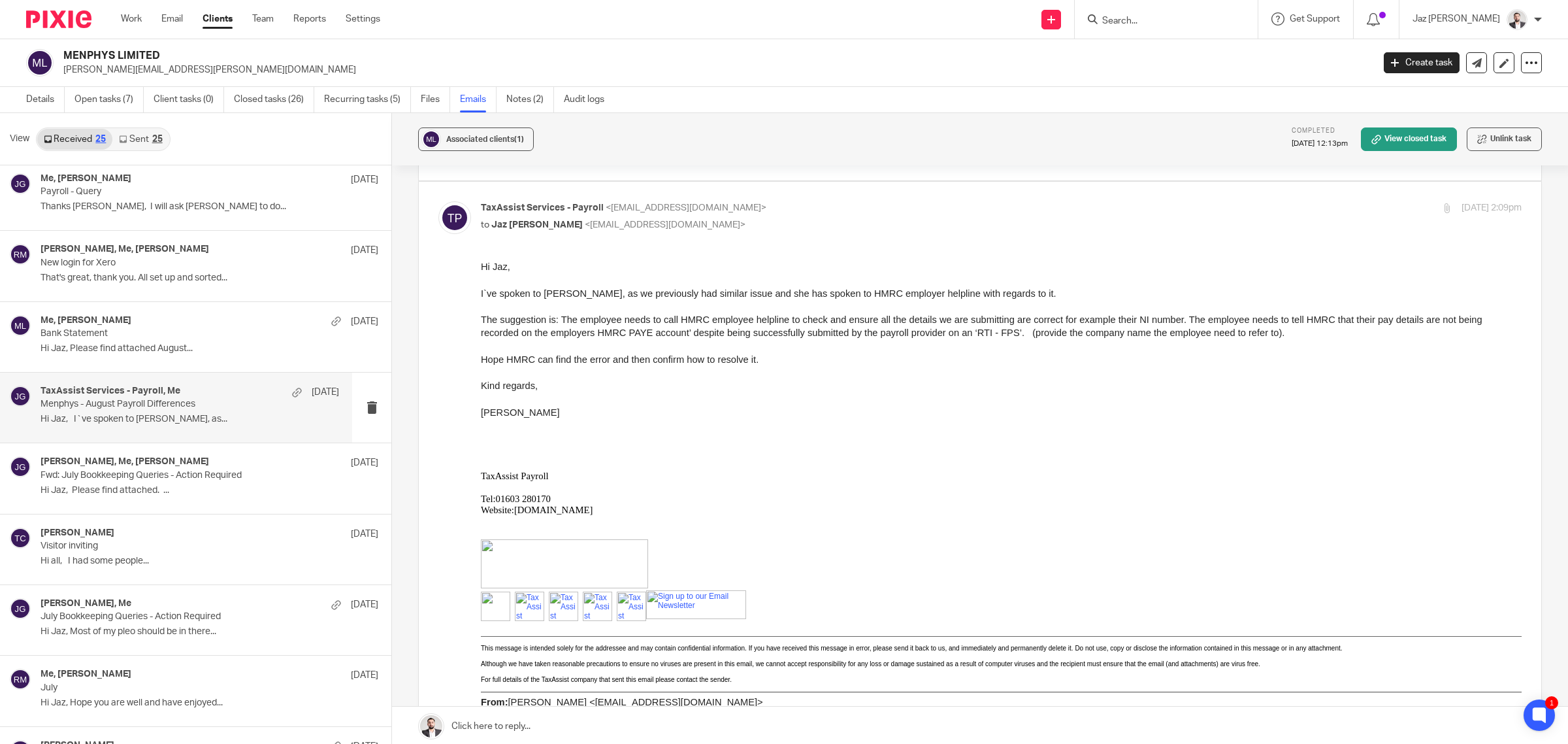
scroll to position [245, 0]
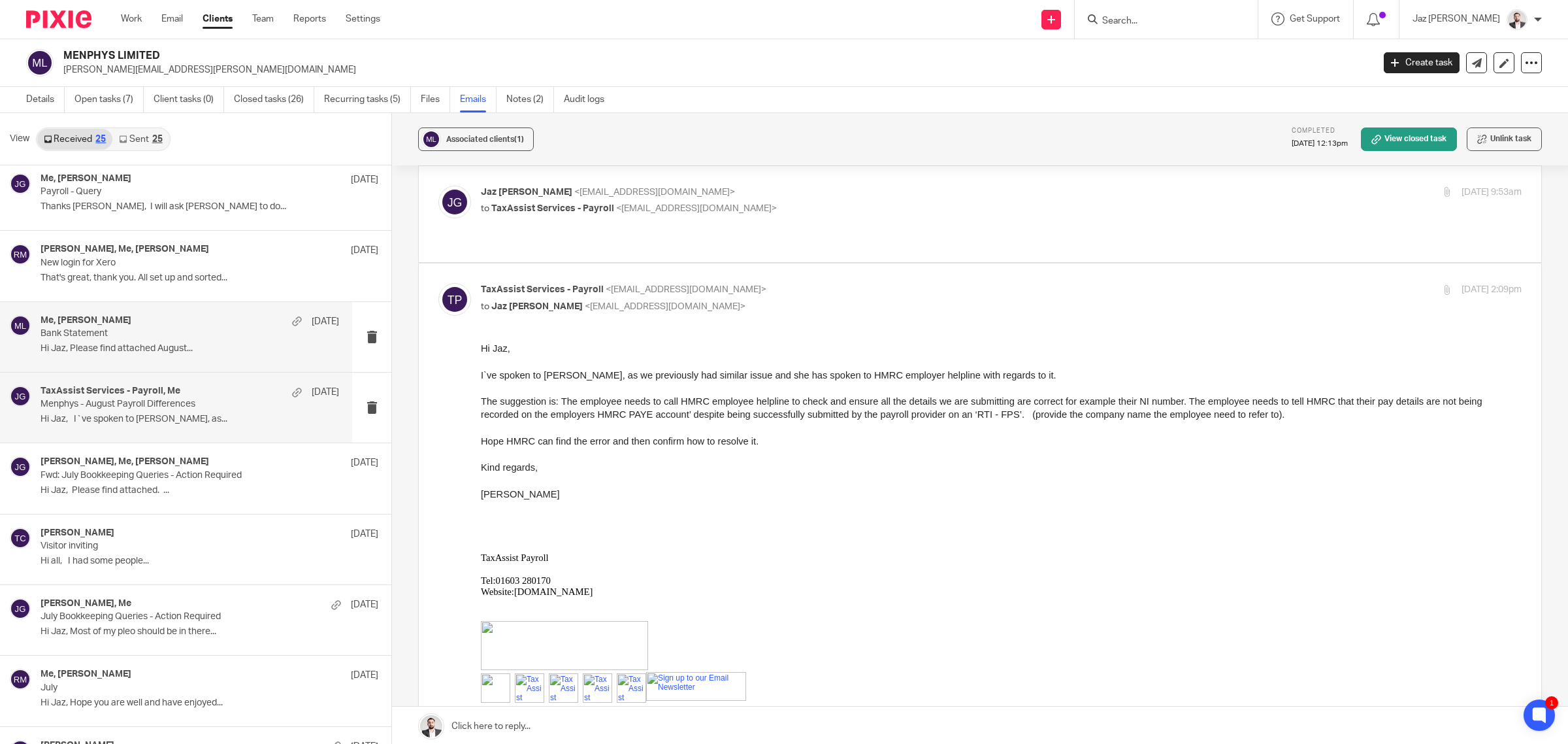
click at [203, 357] on div "Me, Robert Martin 3 Sep Bank Statement Hi Jaz, Please find attached August..." at bounding box center [189, 336] width 298 height 44
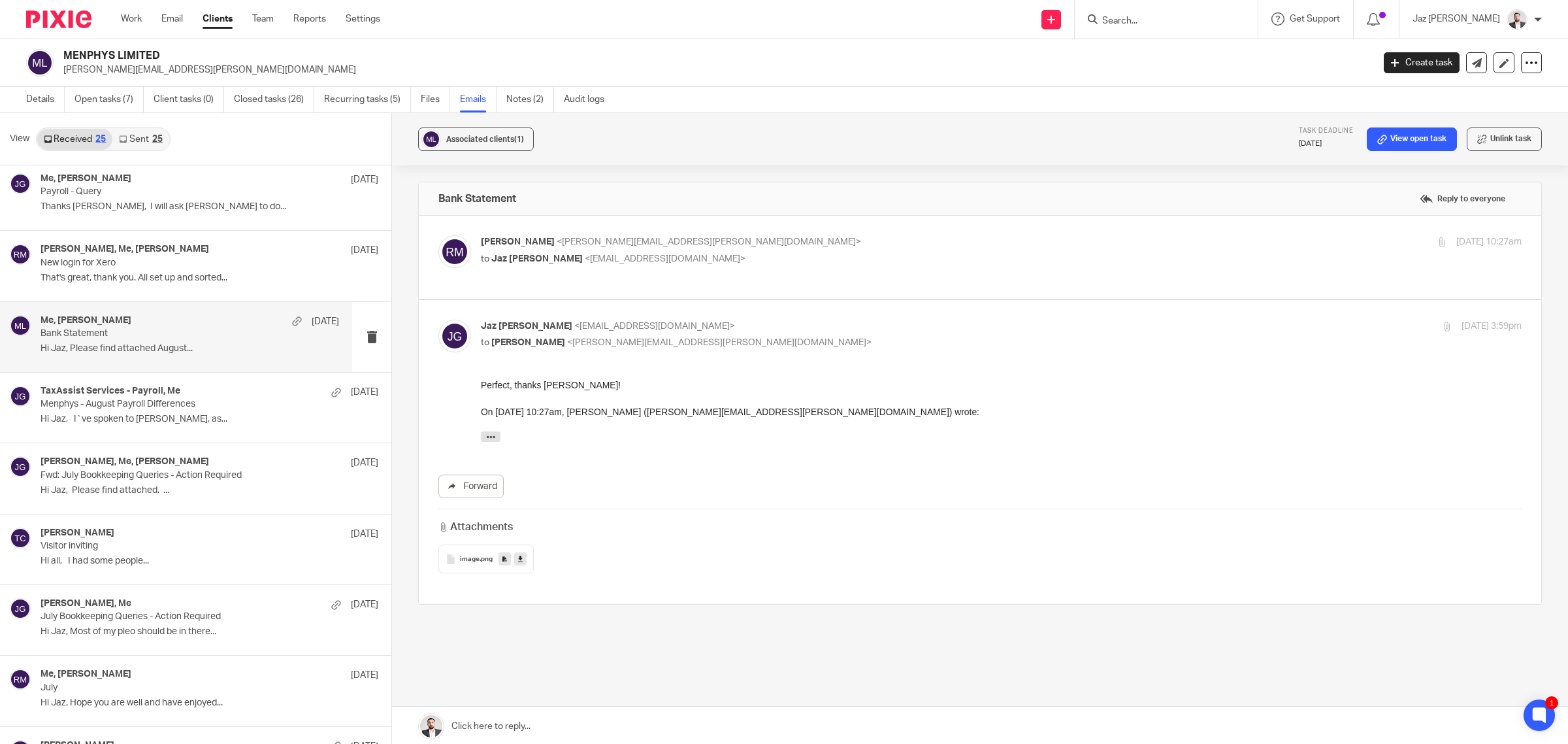
scroll to position [0, 0]
click at [835, 255] on p "to Jaz Grewal <jazgrewal@taxassist.co.uk>" at bounding box center [828, 259] width 694 height 14
checkbox input "true"
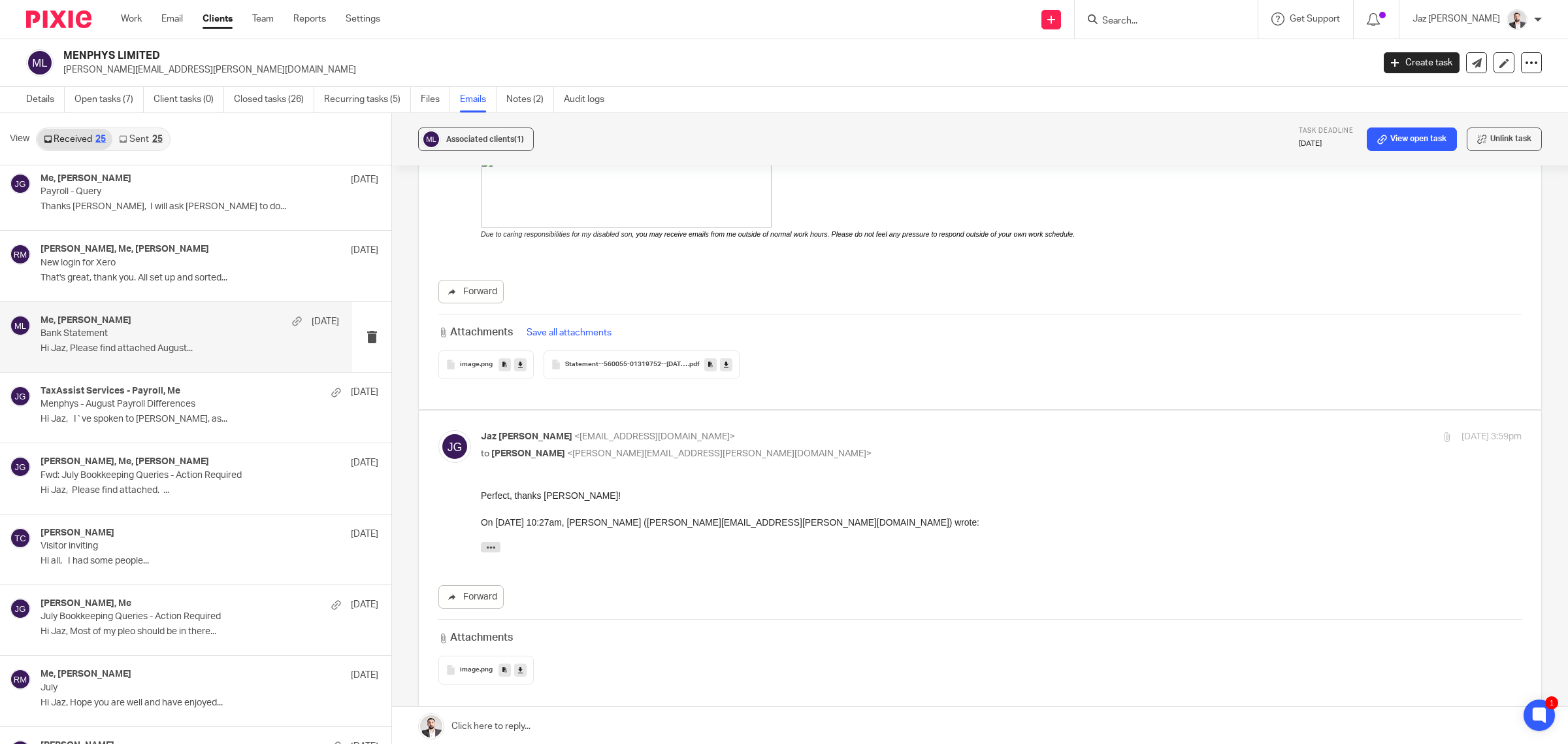
scroll to position [114, 0]
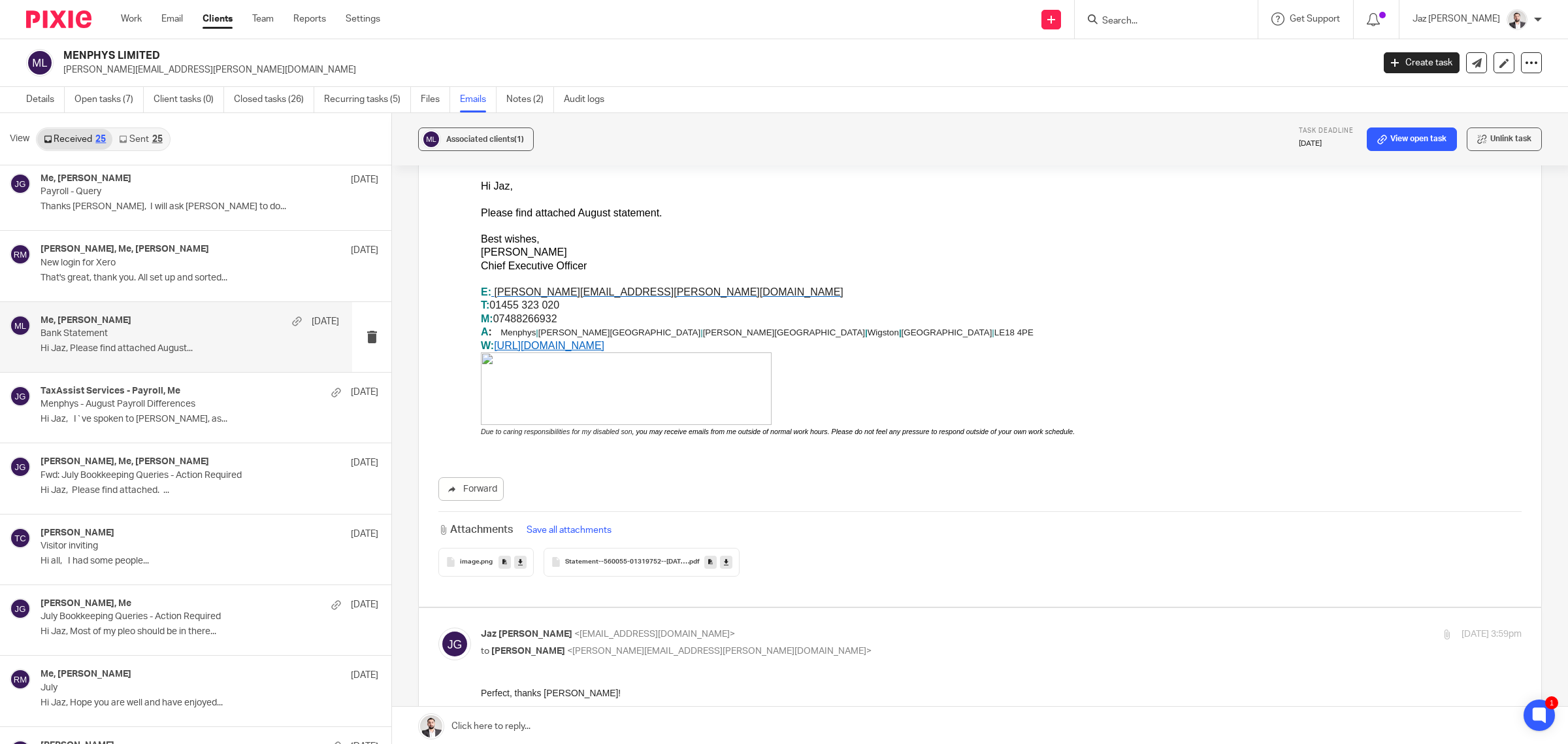
click at [725, 567] on icon at bounding box center [725, 561] width 5 height 10
click at [974, 280] on p "E: robert.martin@menphys.org.uk" at bounding box center [1001, 285] width 1041 height 27
click at [89, 266] on p "New login for Xero" at bounding box center [160, 263] width 239 height 11
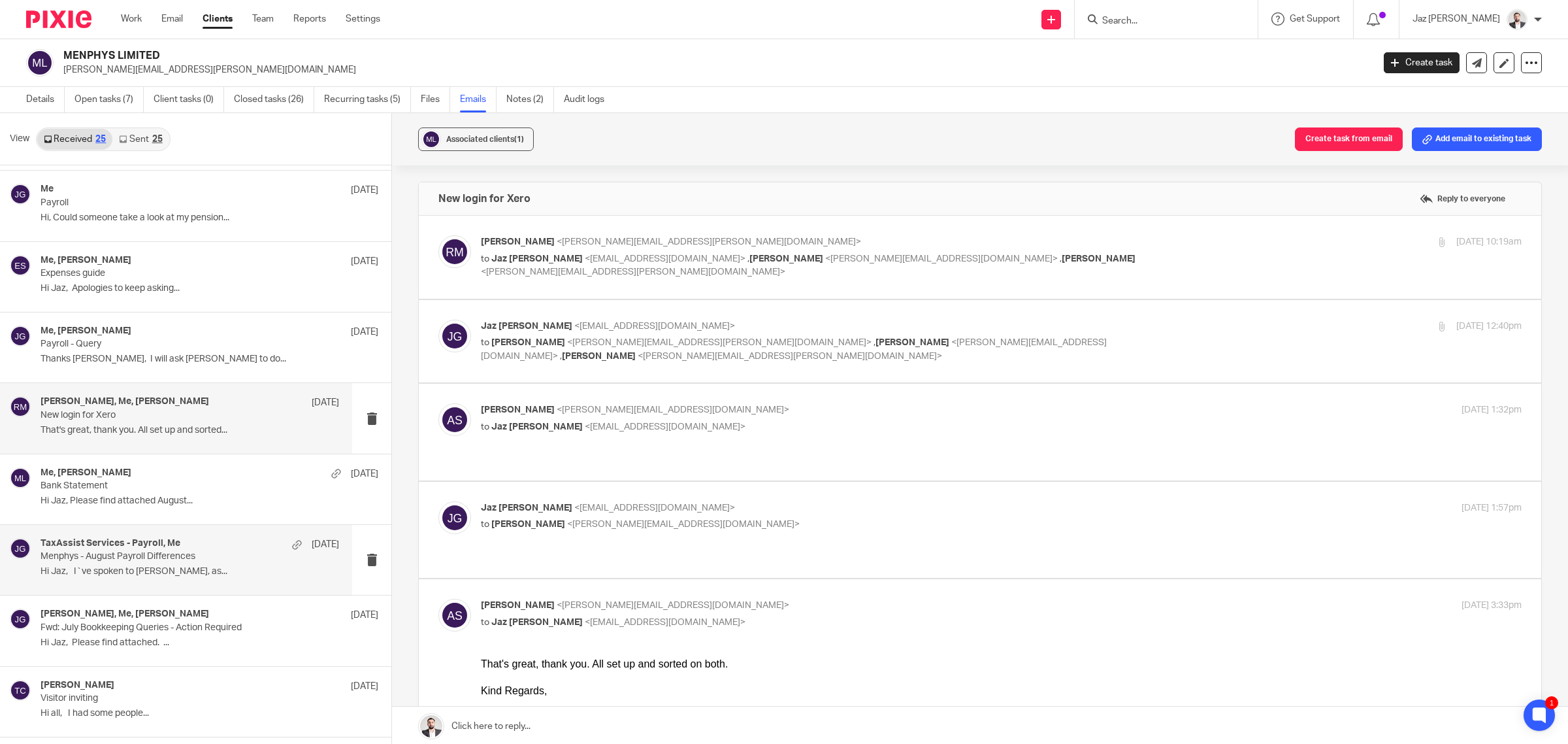
scroll to position [409, 0]
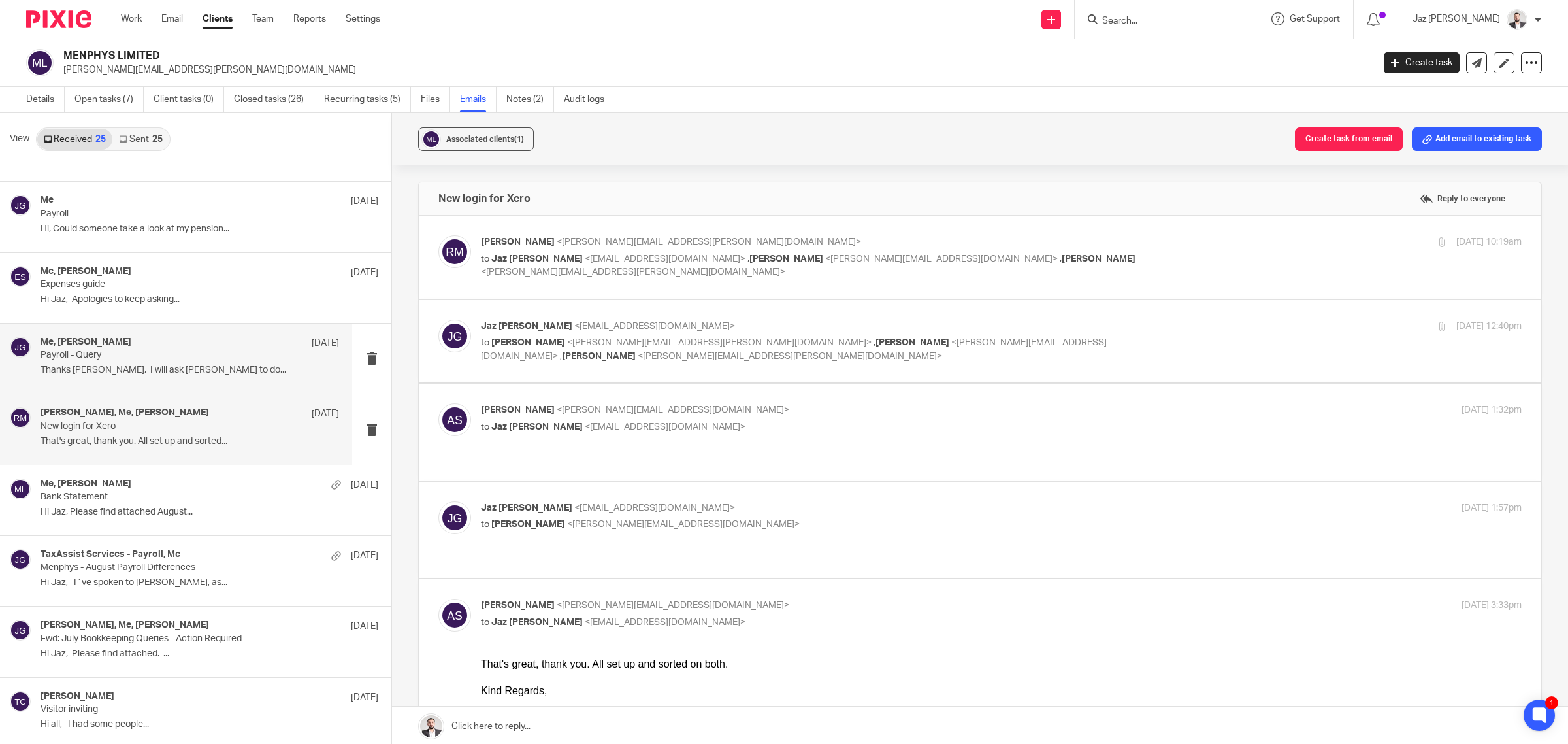
click at [193, 363] on div "Me, Emma Sharpe 22 Sep Payroll - Query Thanks Jaz, I will ask Claire to do..." at bounding box center [189, 358] width 298 height 44
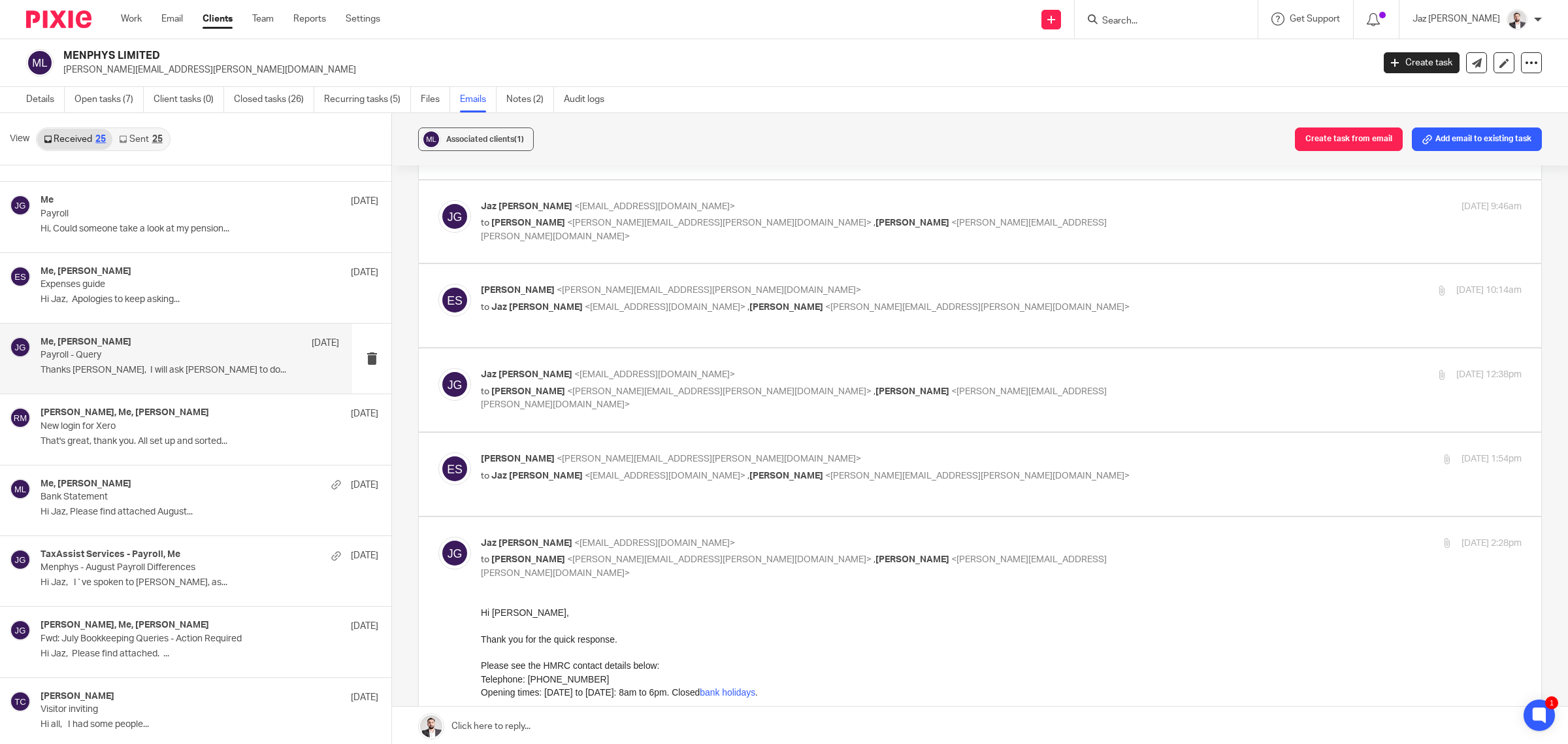
scroll to position [0, 0]
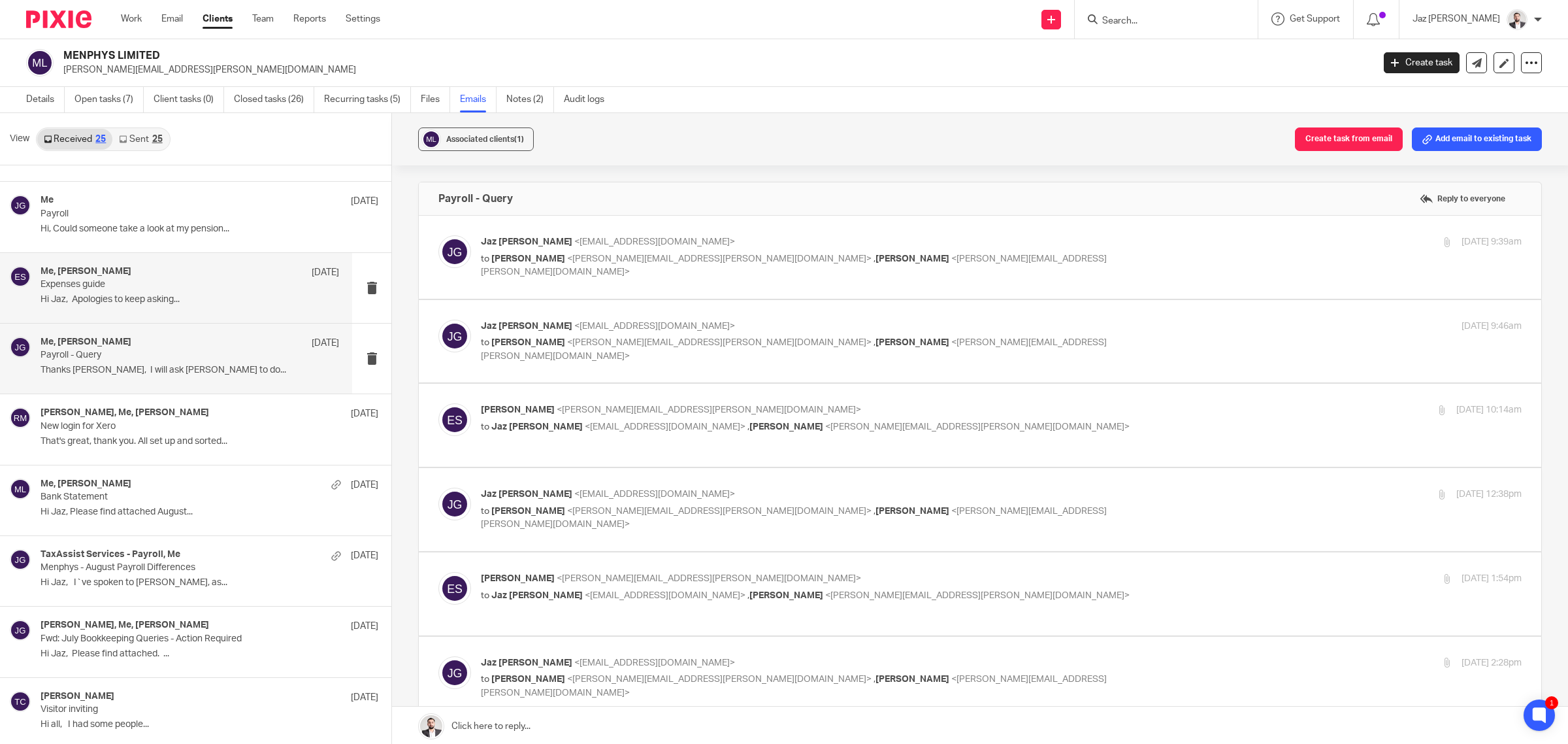
click at [109, 289] on p "Expenses guide" at bounding box center [160, 284] width 239 height 11
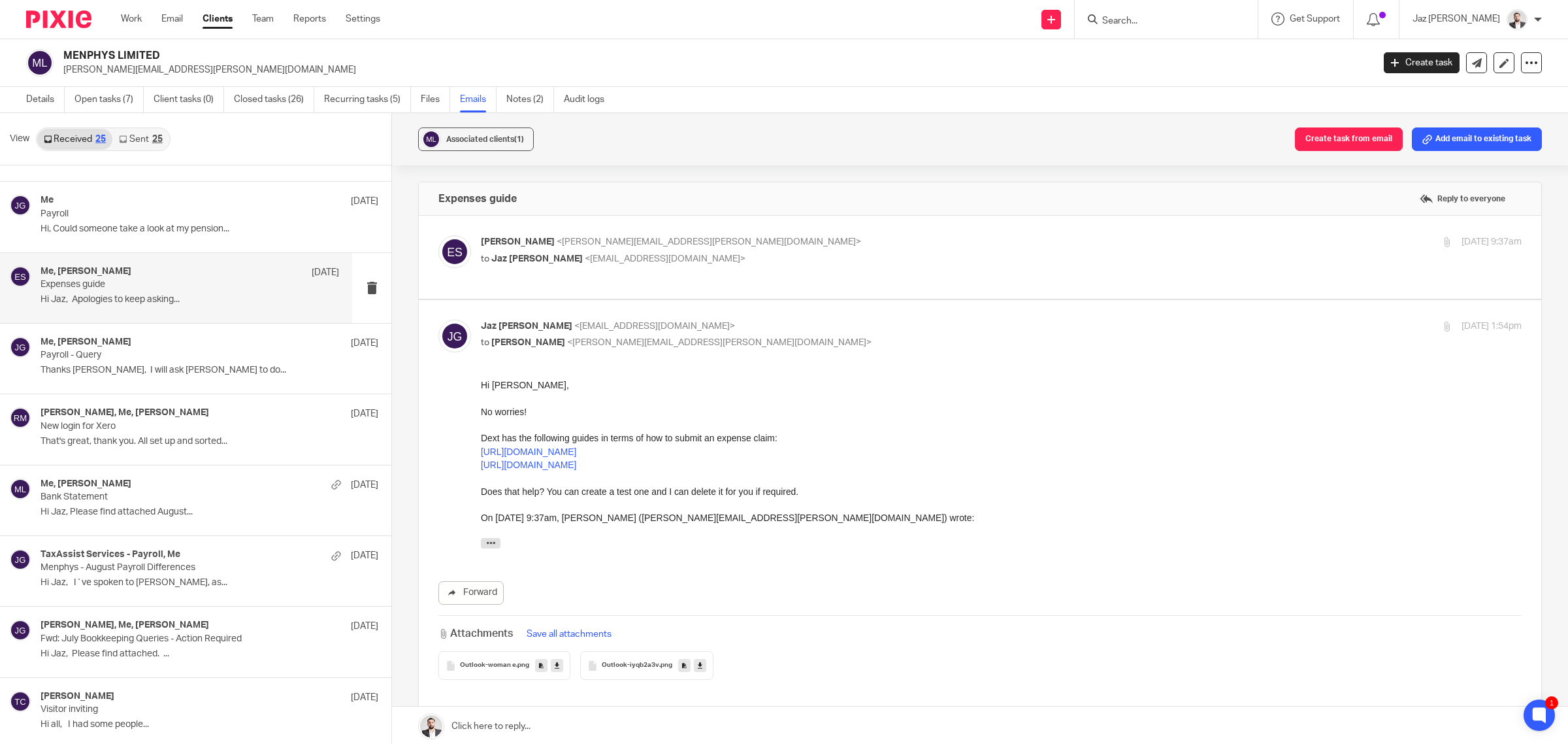
click at [820, 246] on p "Emma Sharpe <emma.sharpe@menphys.org.uk>" at bounding box center [828, 241] width 694 height 14
checkbox input "true"
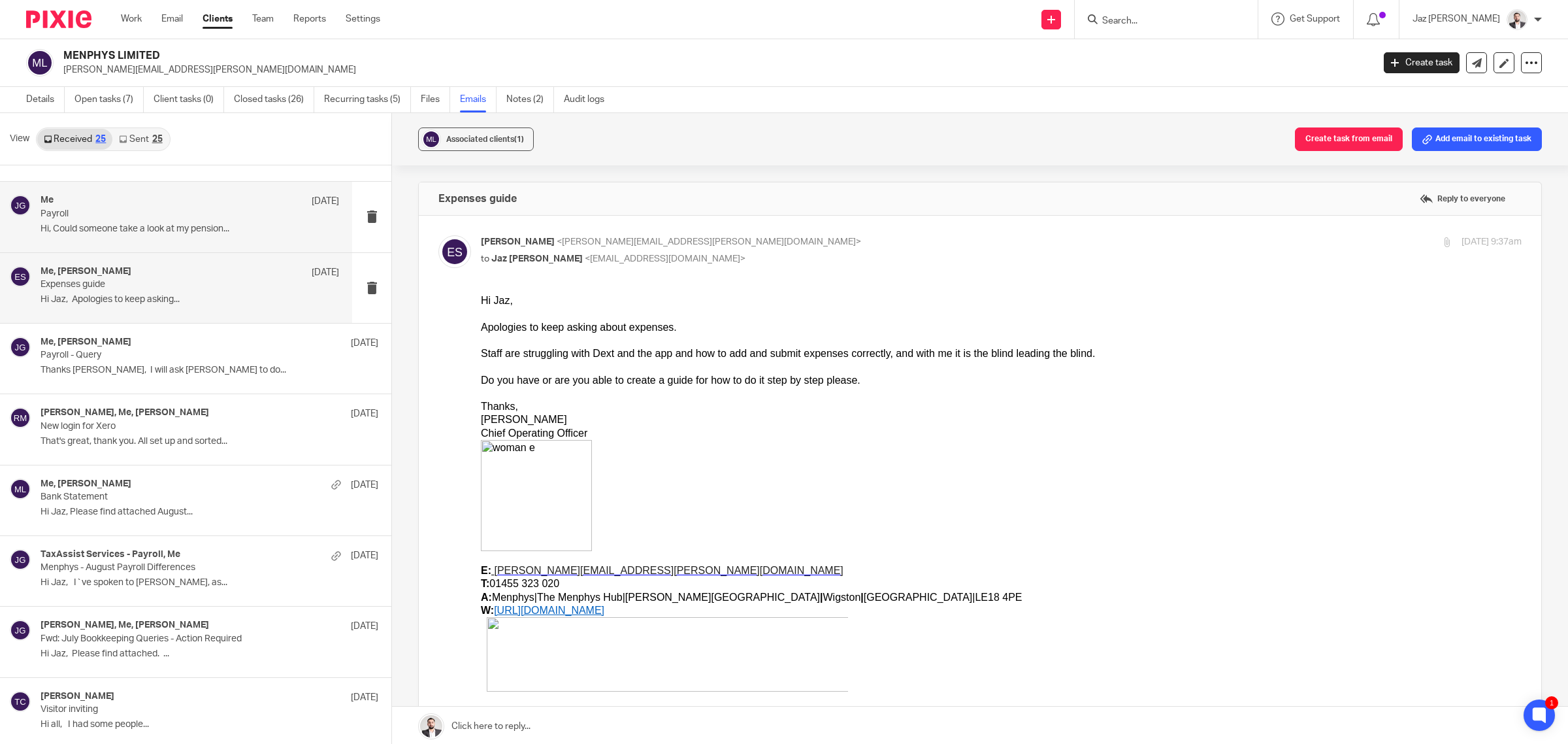
click at [182, 240] on div "Me 5 Oct Payroll Hi, Could someone take a look at my pension..." at bounding box center [176, 216] width 352 height 70
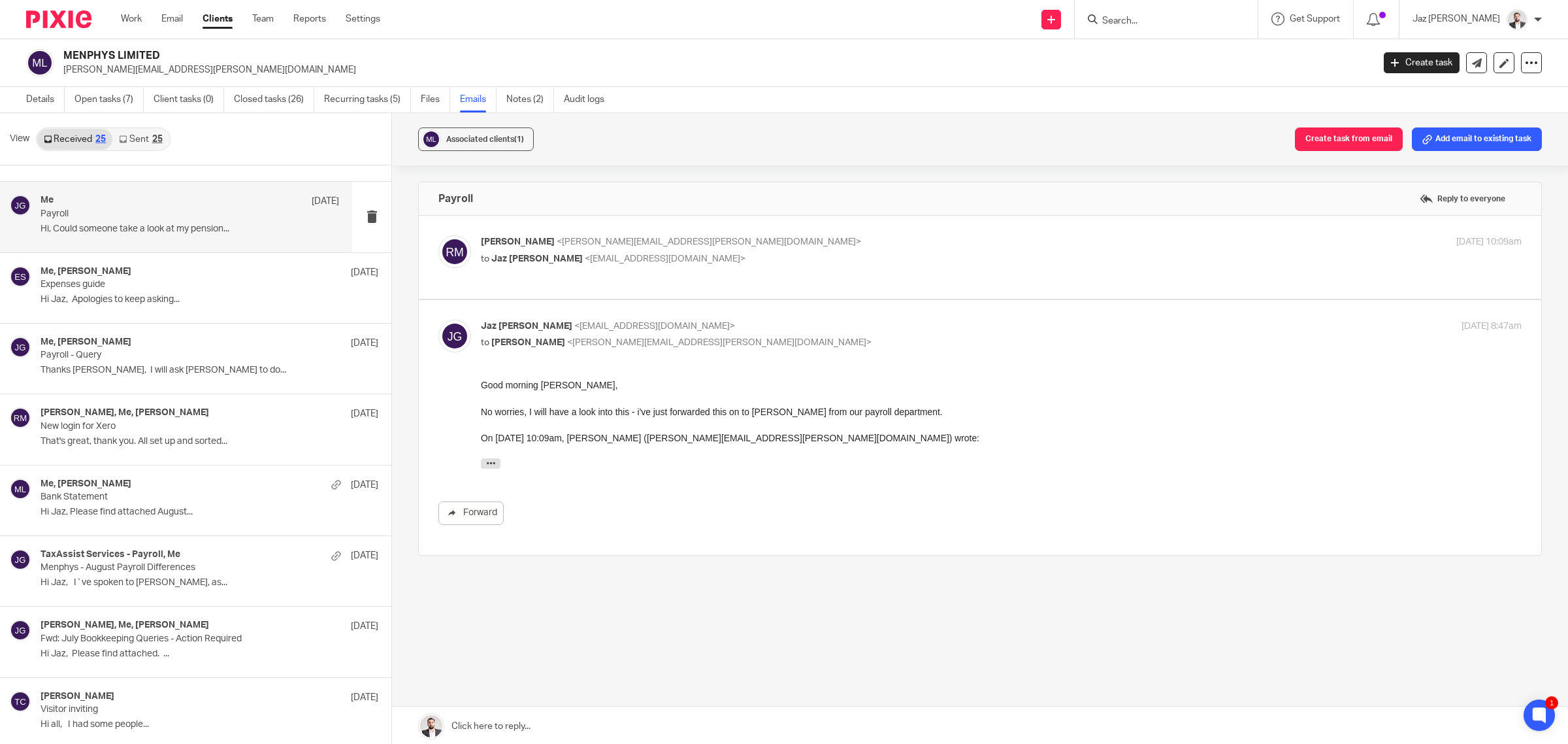
click at [770, 243] on p "Robert Martin <robert.martin@menphys.org.uk>" at bounding box center [828, 241] width 694 height 14
checkbox input "true"
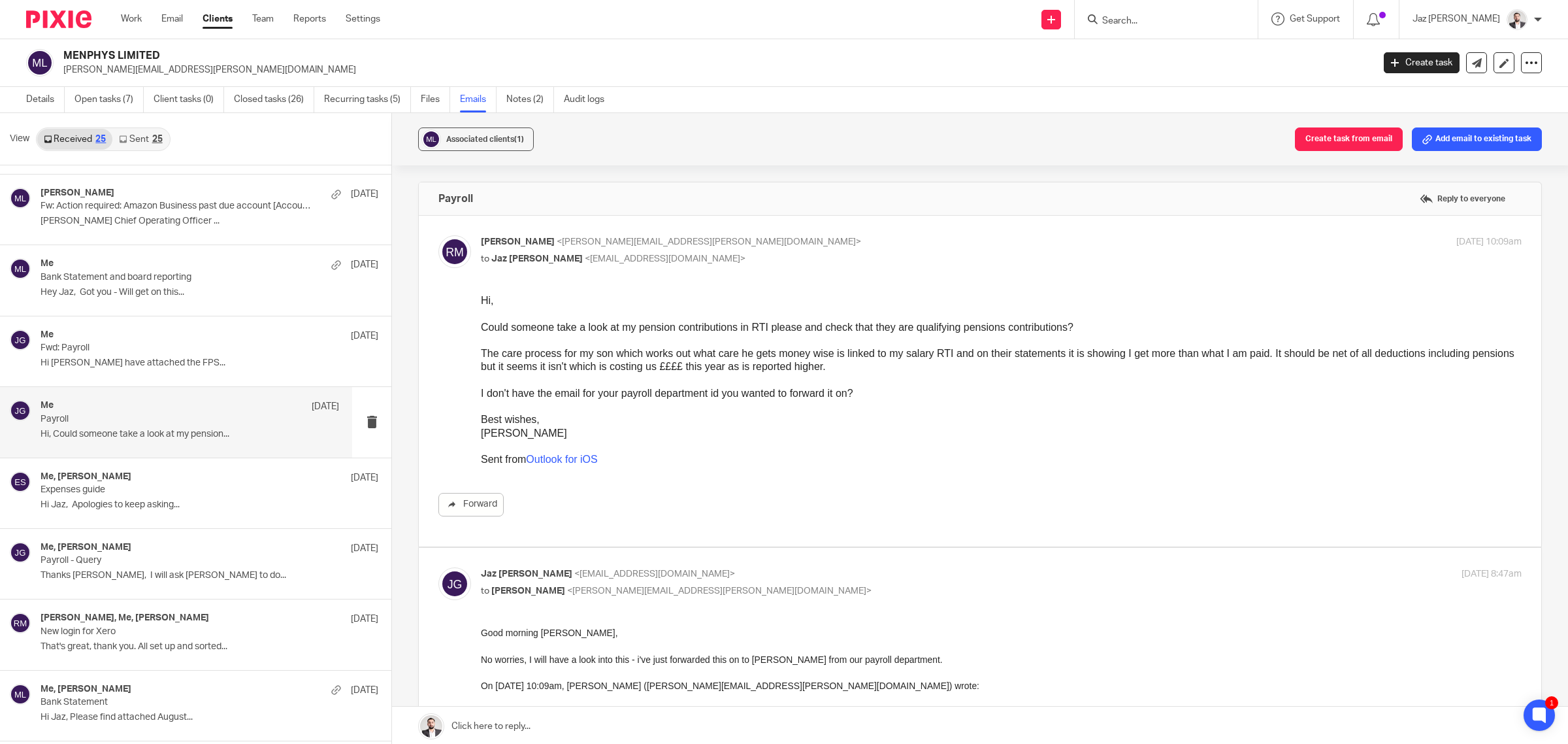
scroll to position [163, 0]
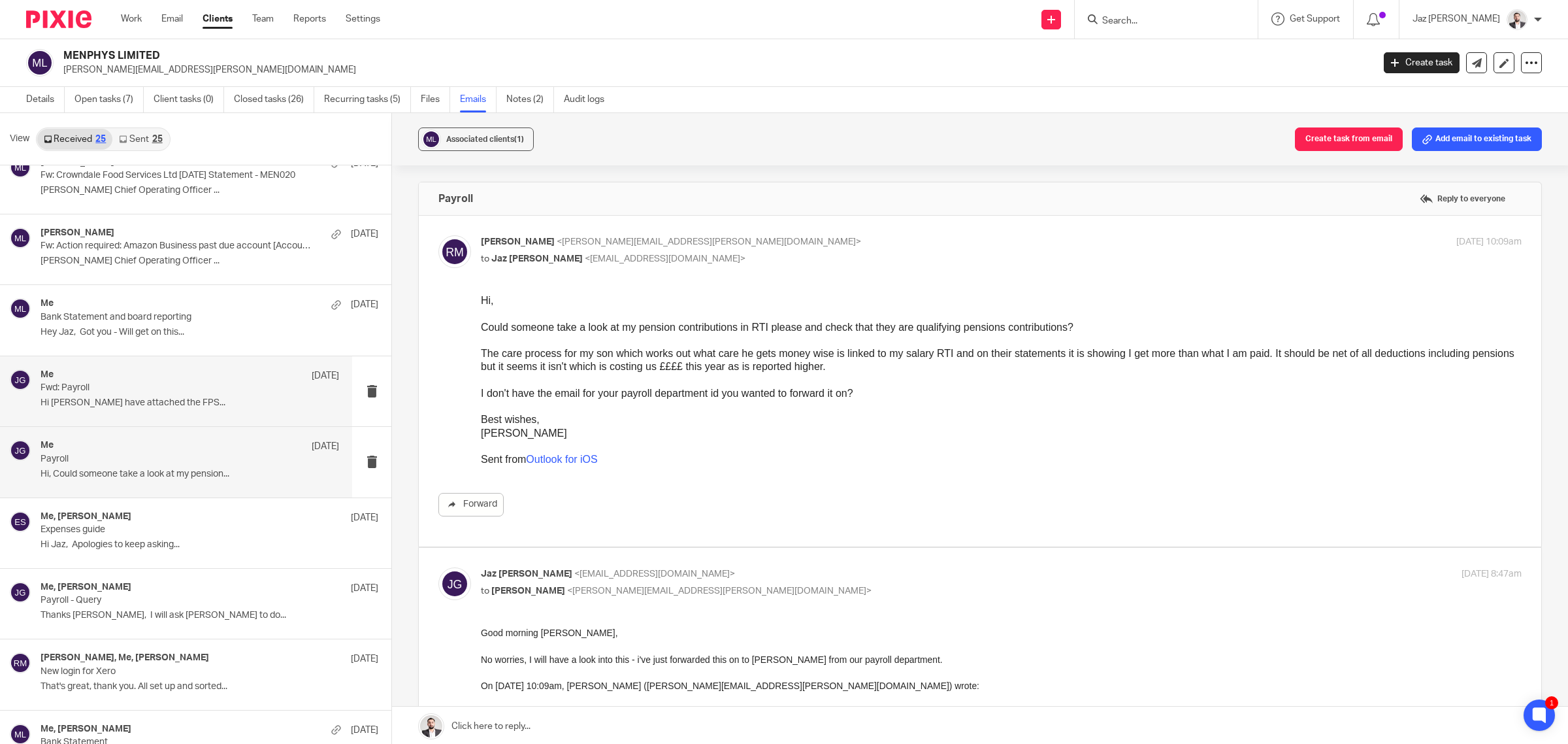
click at [139, 398] on p "Hi Robert I have attached the FPS..." at bounding box center [189, 403] width 298 height 11
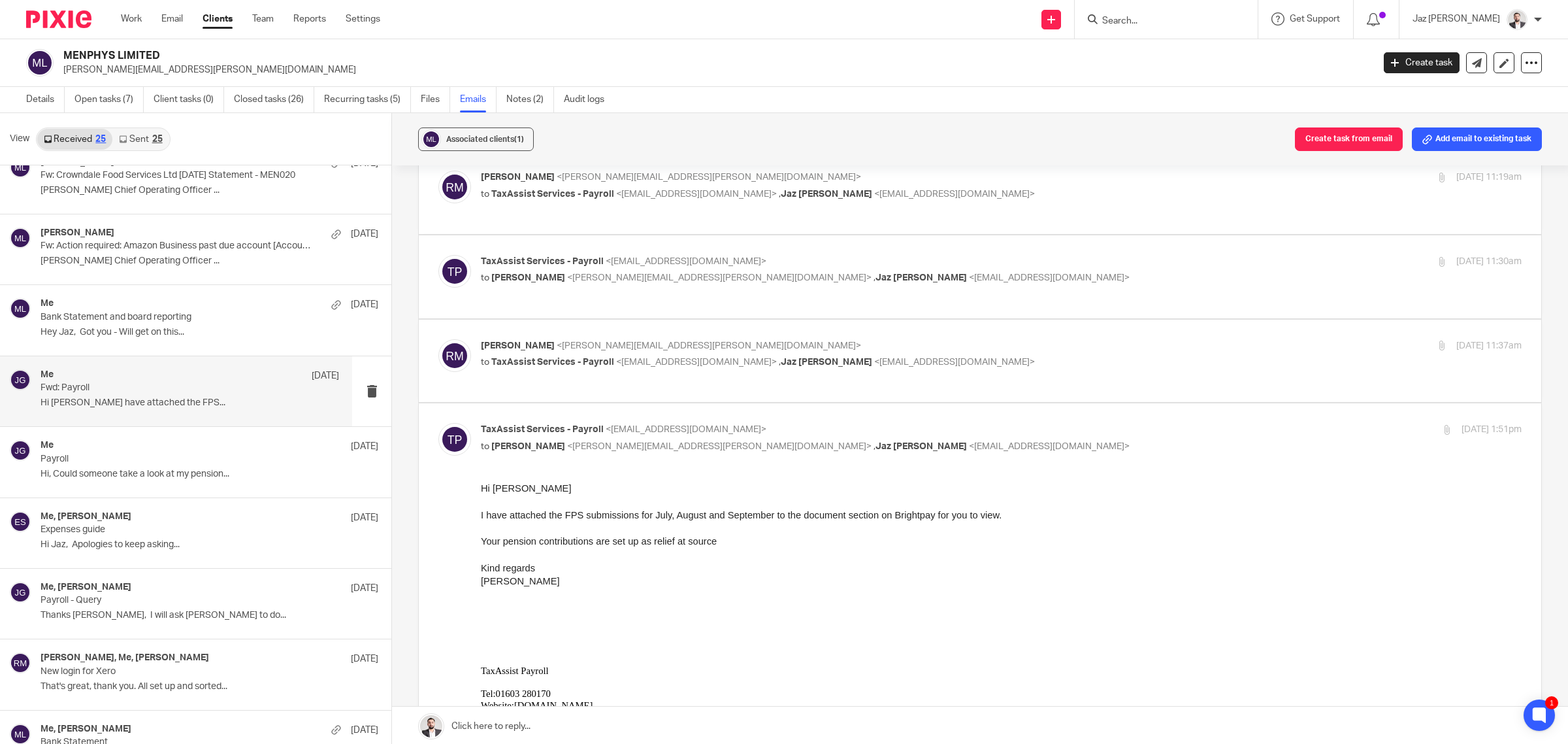
scroll to position [245, 0]
click at [229, 321] on p "Bank Statement and board reporting" at bounding box center [160, 318] width 239 height 11
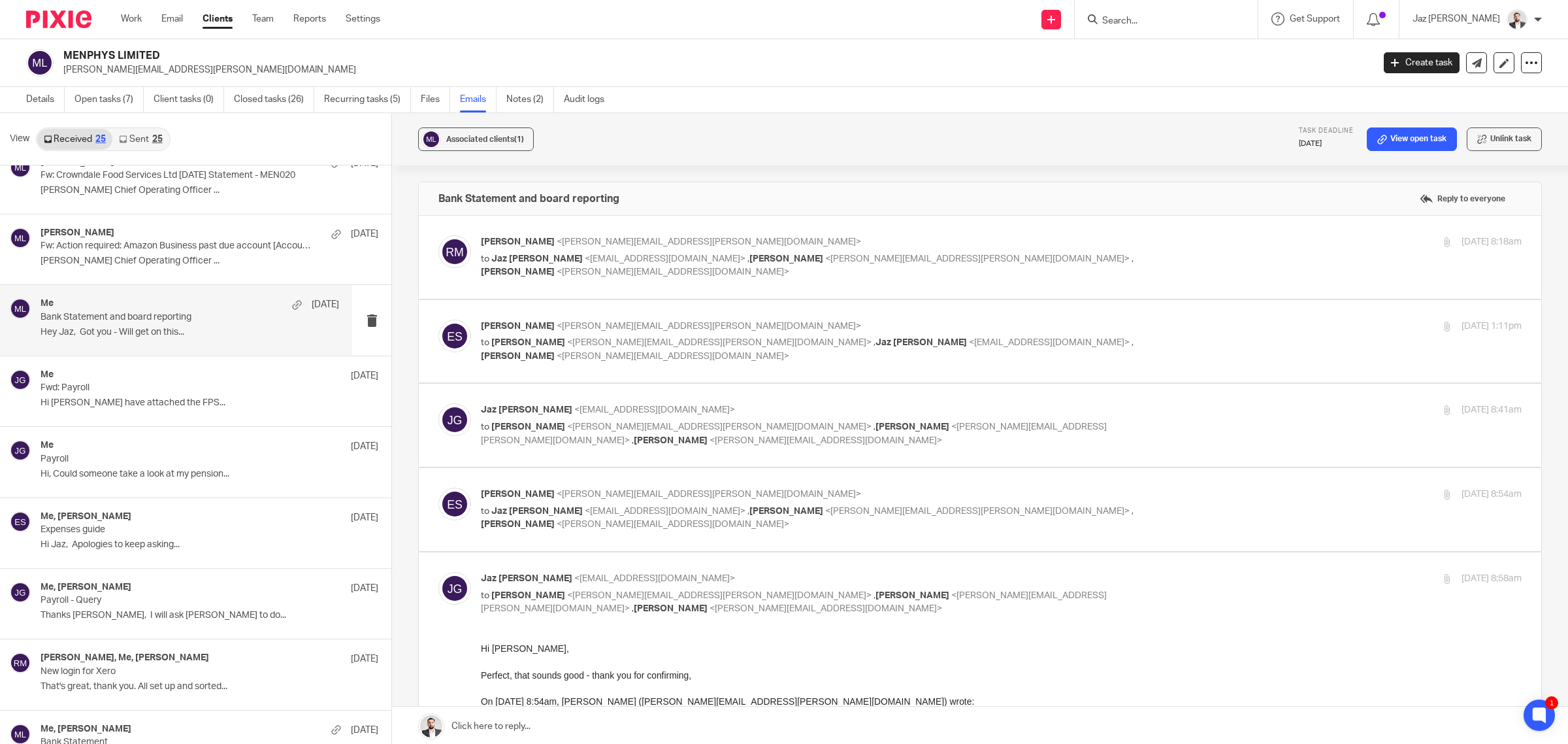
scroll to position [0, 0]
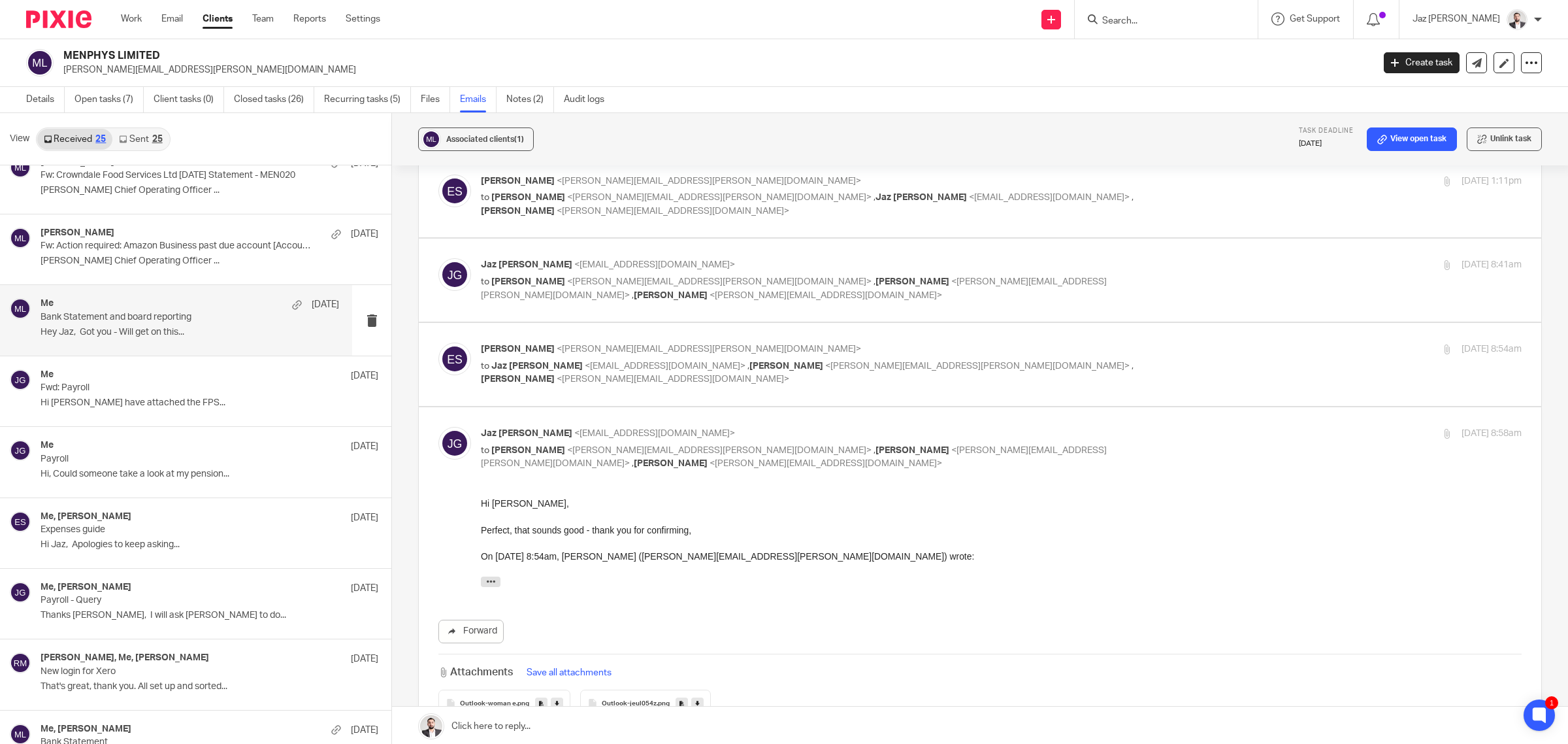
click at [1176, 365] on div "Emma Sharpe <emma.sharpe@menphys.org.uk> to Jaz Grewal <jazgrewal@taxassist.co.…" at bounding box center [1001, 364] width 1041 height 44
checkbox input "true"
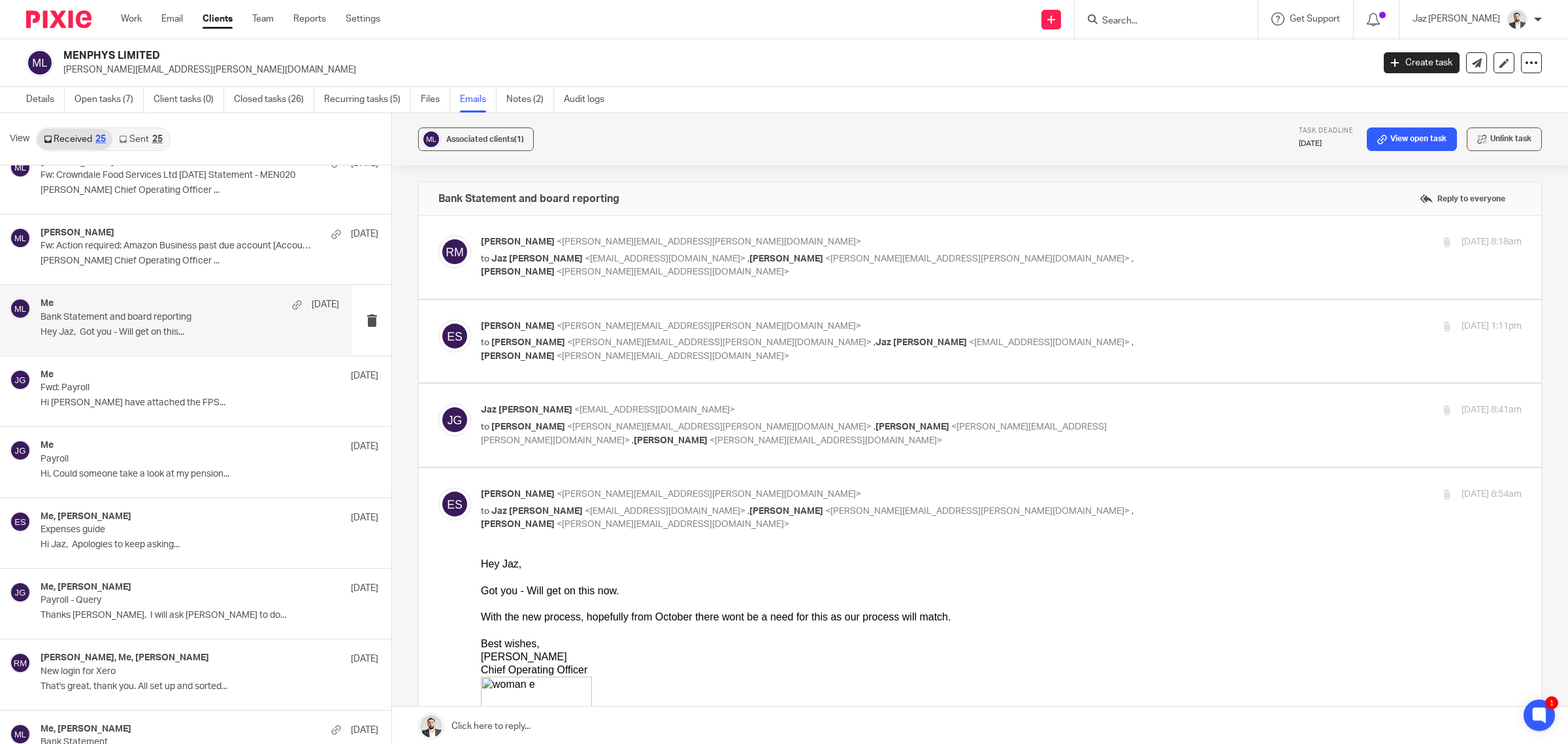
click at [1184, 407] on div "9 Oct 2025 8:41am" at bounding box center [1349, 410] width 347 height 14
checkbox input "true"
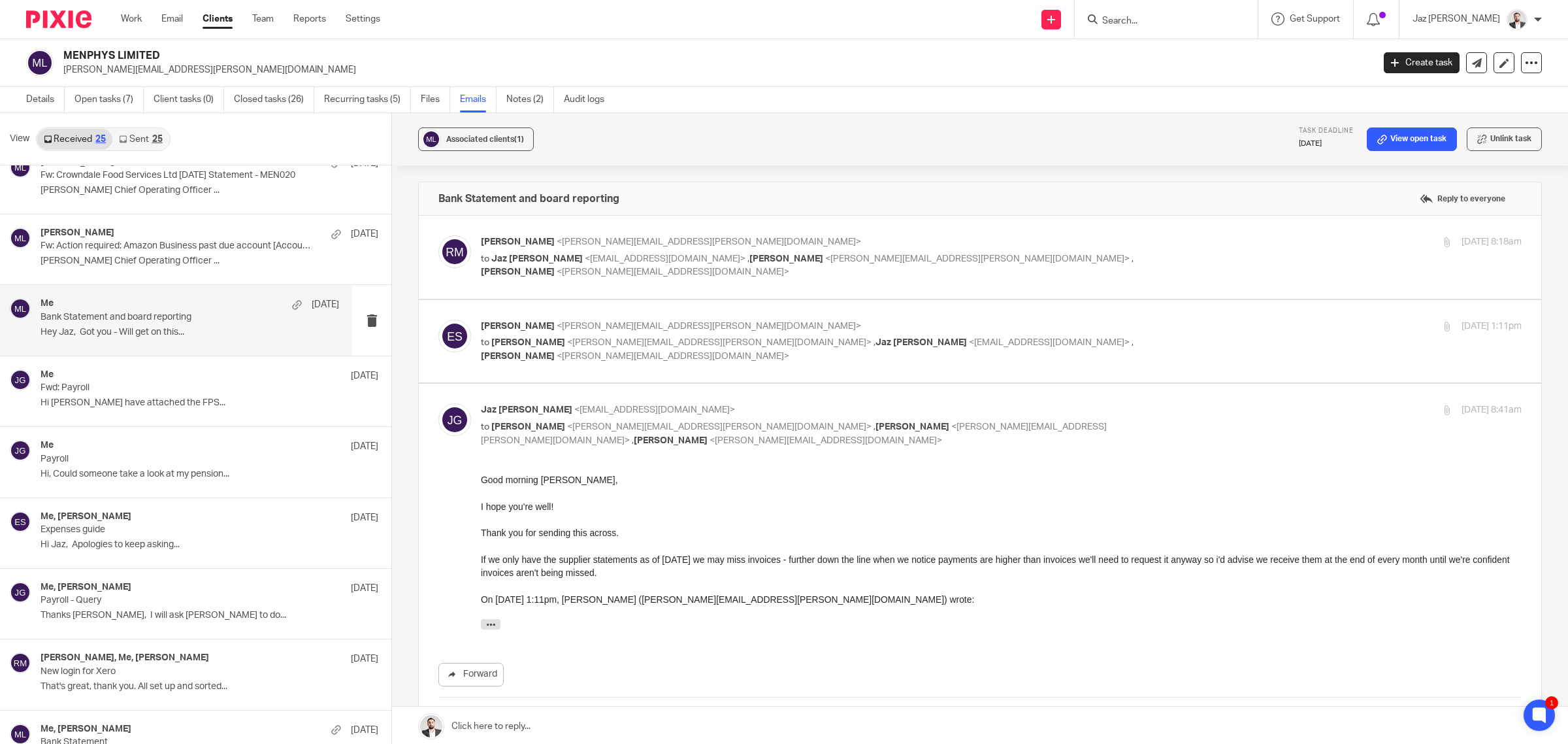
click at [1175, 324] on div "8 Oct 2025 1:11pm" at bounding box center [1349, 326] width 347 height 14
checkbox input "true"
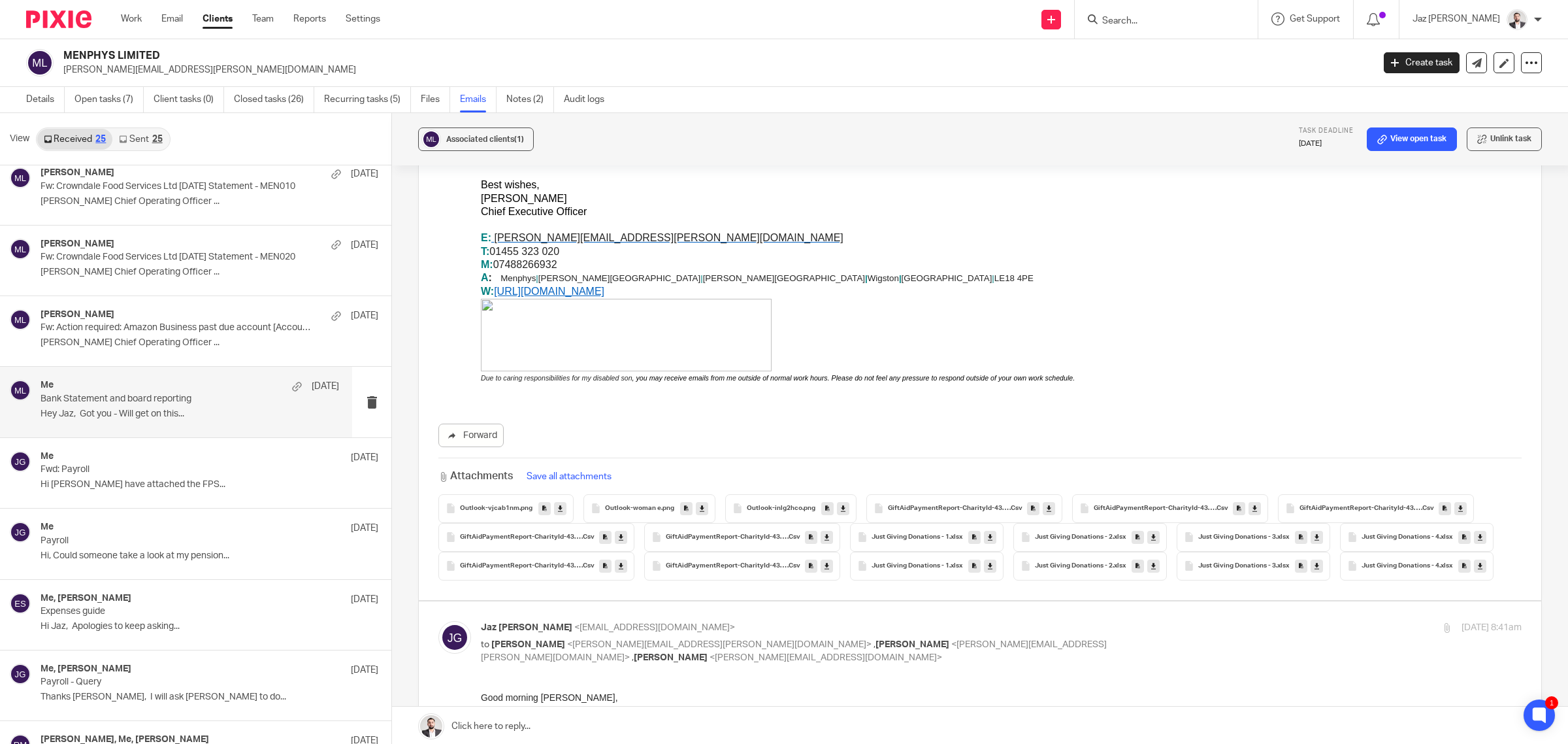
click at [785, 504] on span "Outlook-inlg2hco" at bounding box center [775, 508] width 56 height 7
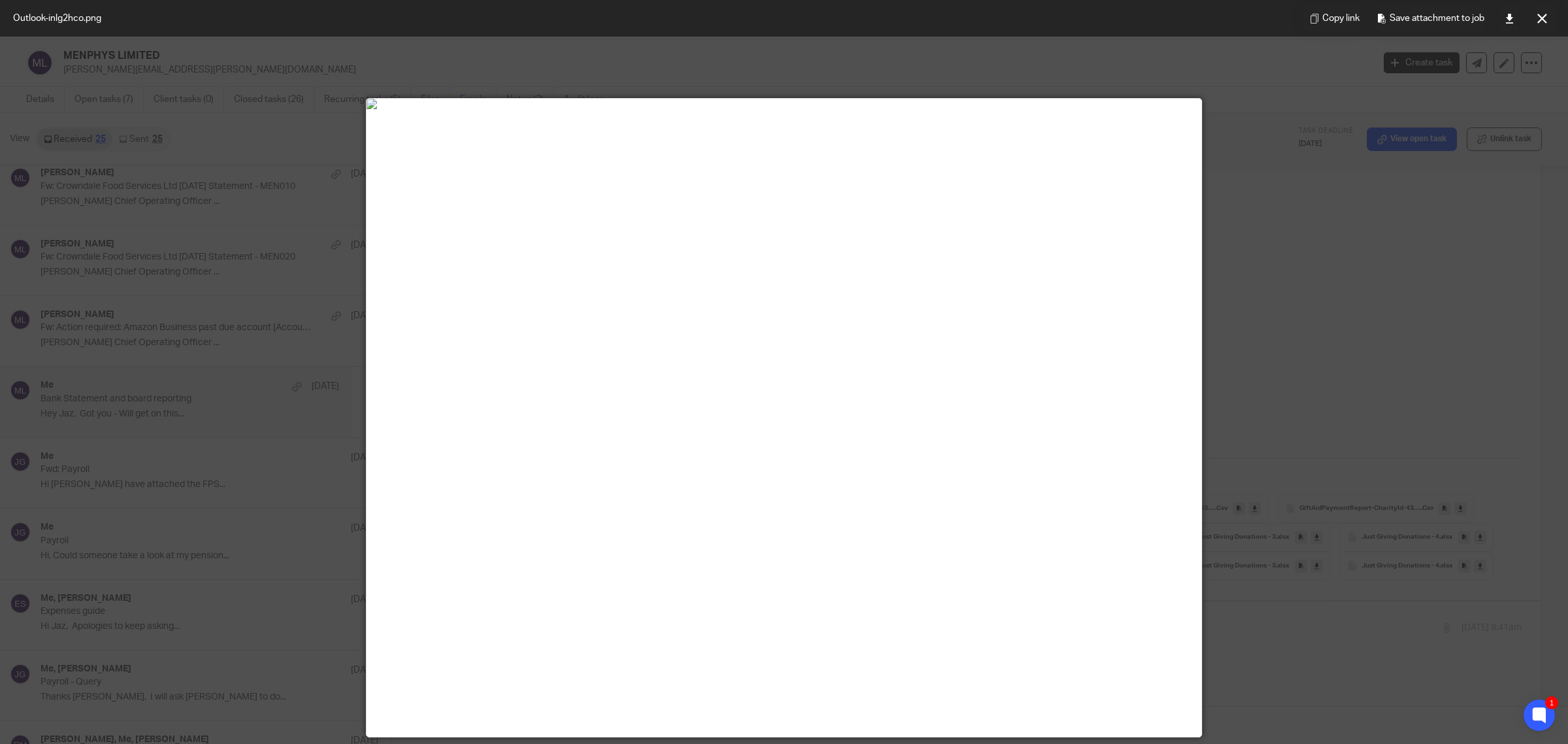
click at [1536, 21] on button at bounding box center [1542, 19] width 26 height 26
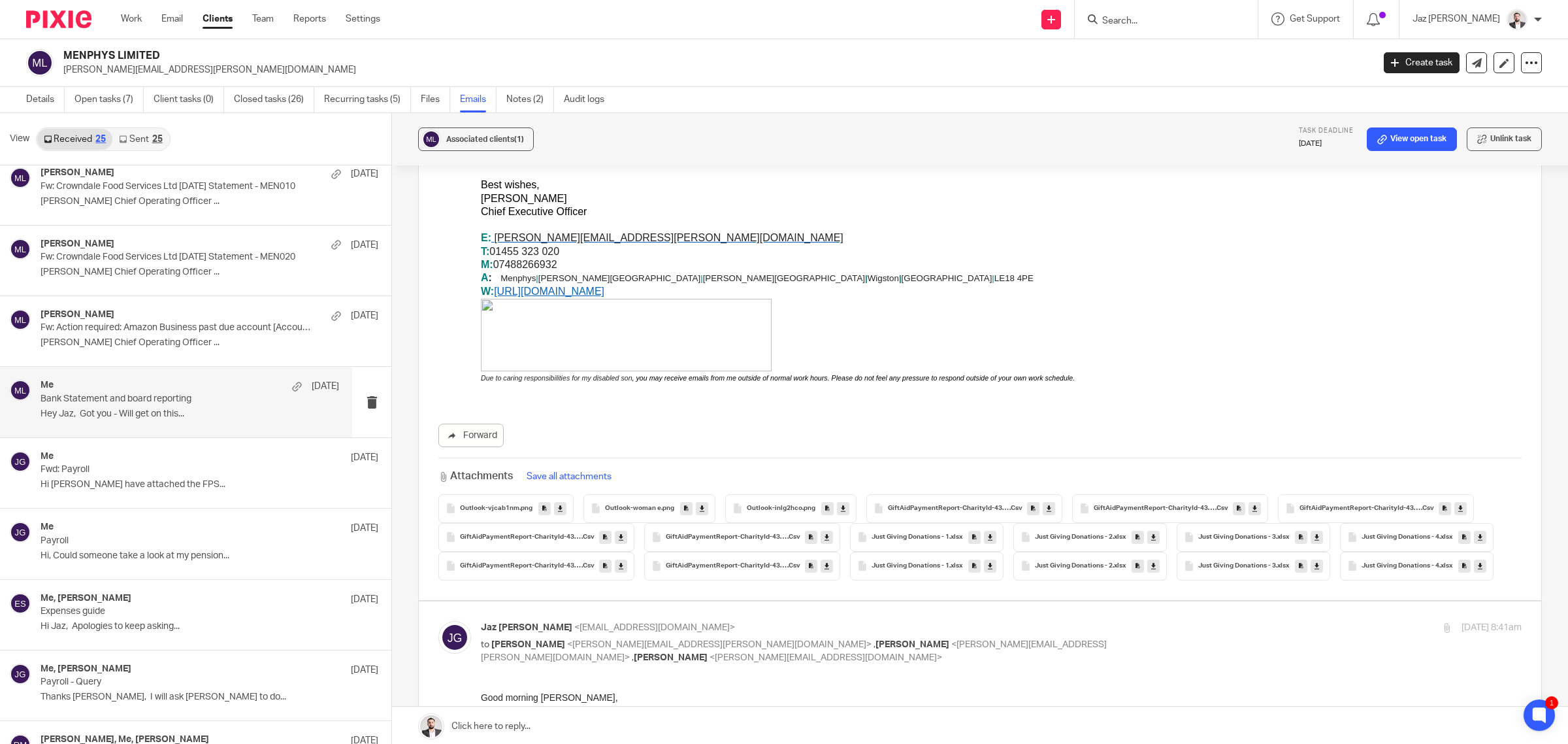
click at [1047, 503] on icon at bounding box center [1049, 508] width 5 height 10
click at [1253, 503] on icon at bounding box center [1255, 508] width 5 height 10
click at [1458, 503] on icon at bounding box center [1460, 508] width 5 height 10
click at [619, 532] on icon at bounding box center [621, 537] width 5 height 10
click at [825, 532] on icon at bounding box center [827, 537] width 5 height 10
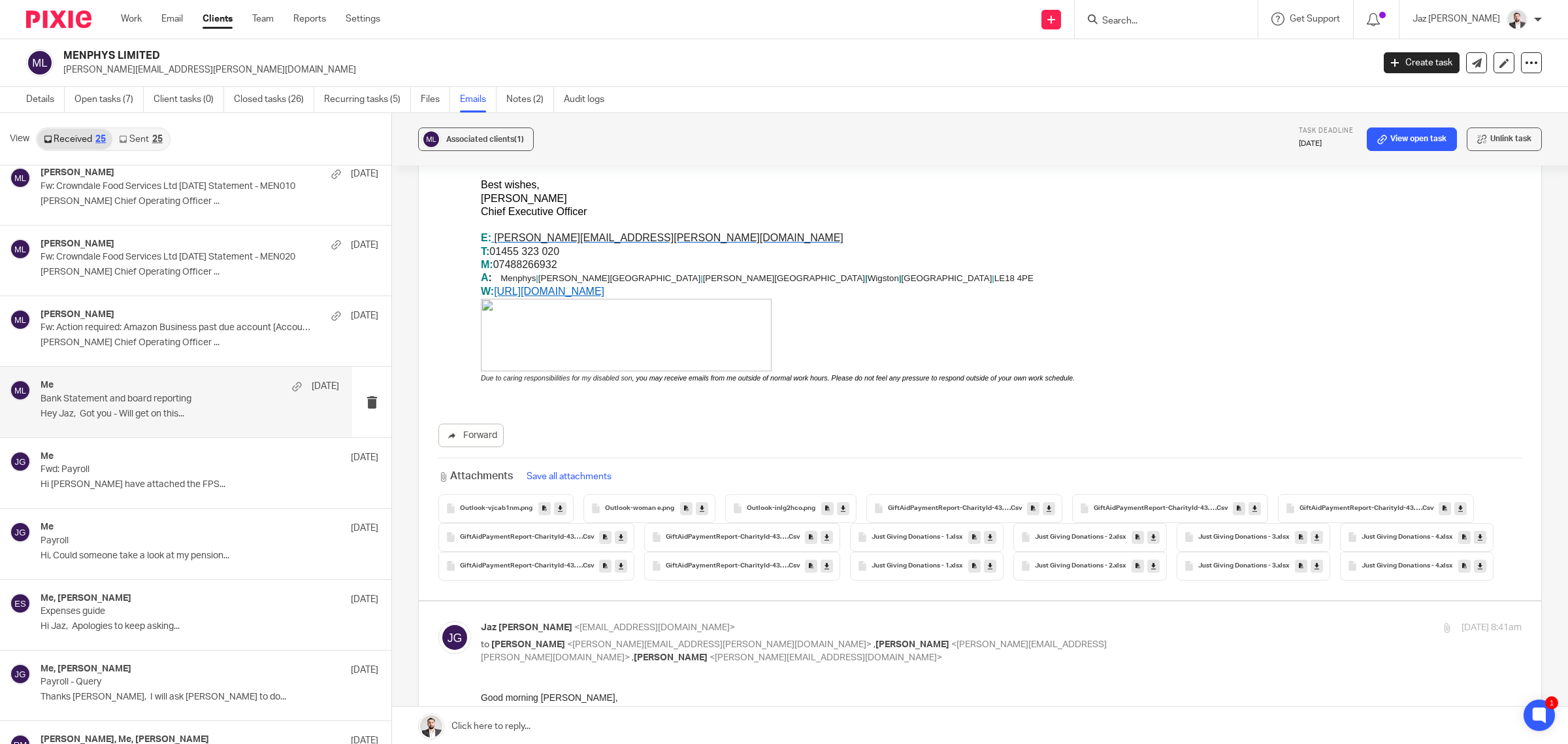
click at [988, 532] on icon at bounding box center [990, 537] width 5 height 10
click at [1151, 532] on icon at bounding box center [1153, 537] width 5 height 10
click at [1317, 532] on icon at bounding box center [1316, 537] width 5 height 10
click at [1478, 542] on icon at bounding box center [1480, 537] width 5 height 10
click at [623, 561] on icon at bounding box center [621, 566] width 5 height 10
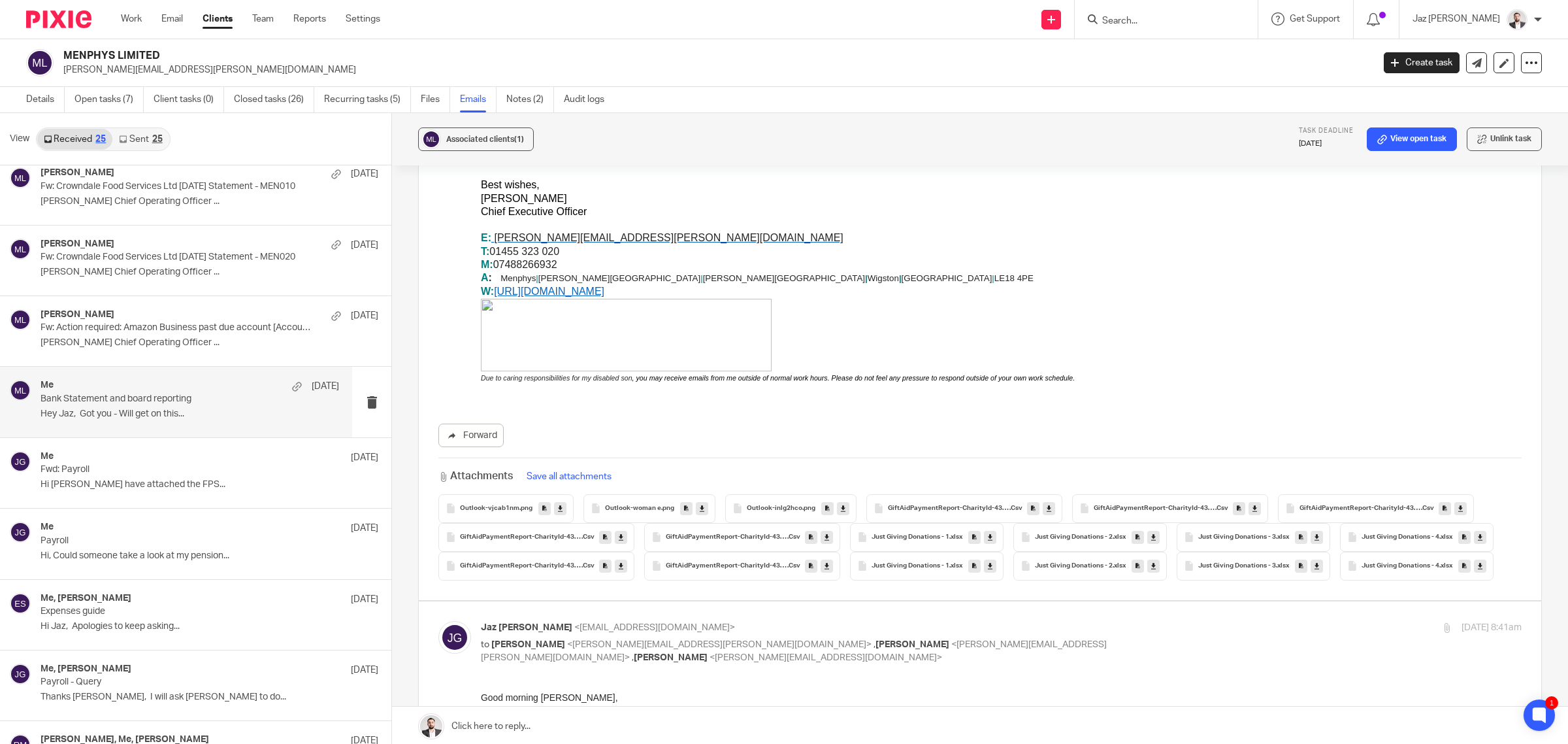
click at [830, 561] on icon at bounding box center [827, 566] width 5 height 10
click at [993, 561] on icon at bounding box center [990, 566] width 5 height 10
click at [1156, 561] on icon at bounding box center [1153, 566] width 5 height 10
click at [1314, 570] on icon at bounding box center [1316, 566] width 5 height 10
click at [1478, 570] on icon at bounding box center [1480, 566] width 5 height 10
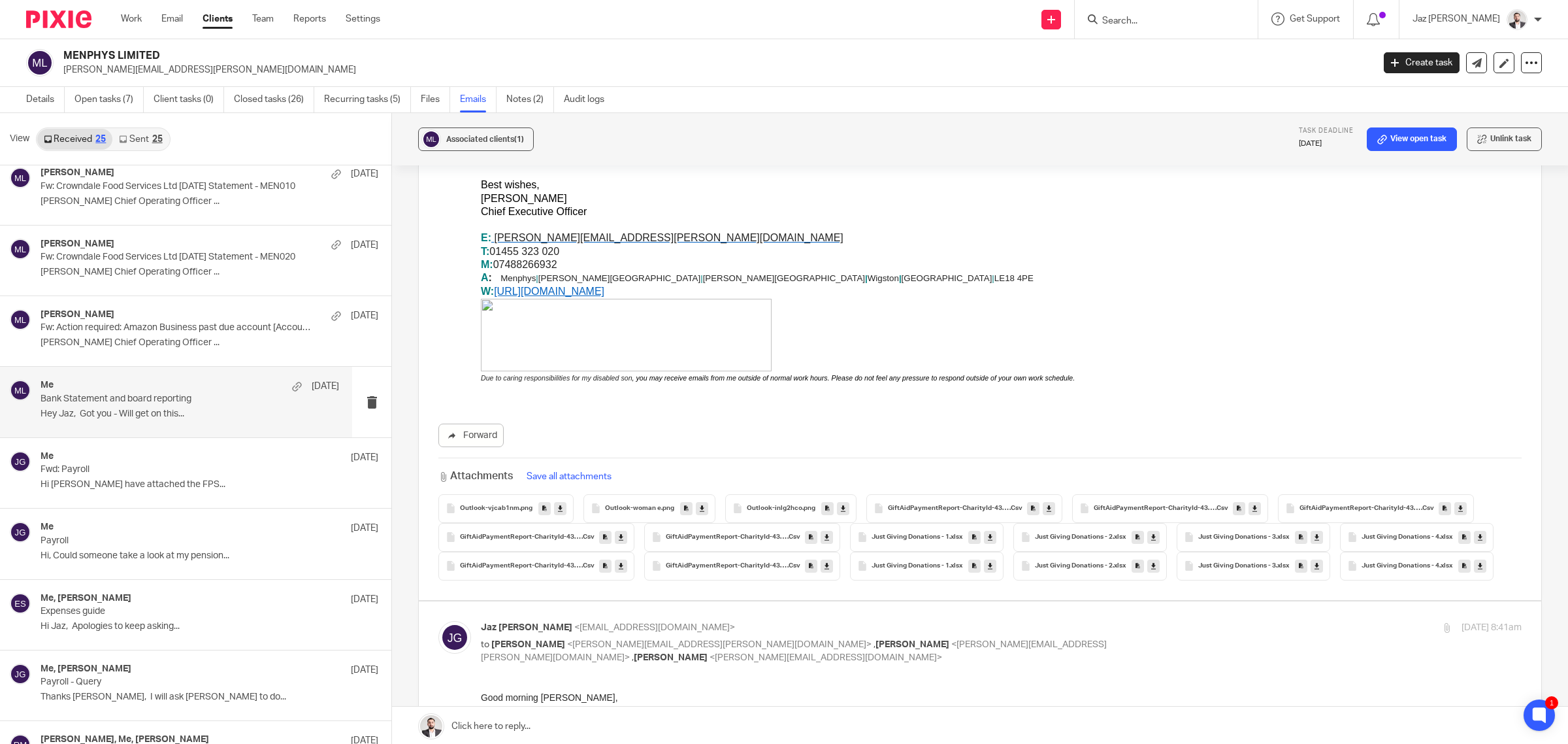
scroll to position [653, 0]
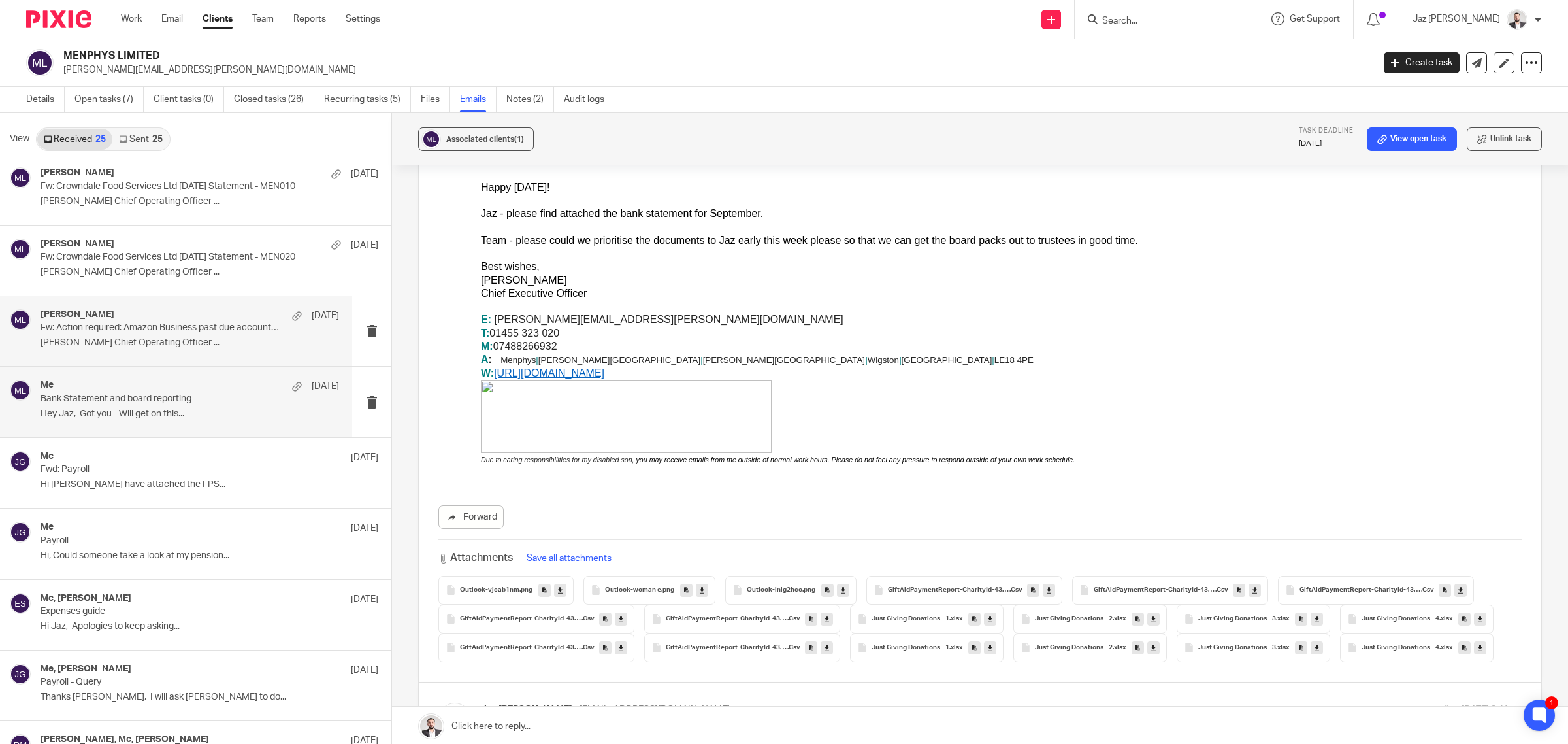
click at [180, 340] on p "Emma Sharpe Chief Operating Officer ..." at bounding box center [189, 343] width 298 height 11
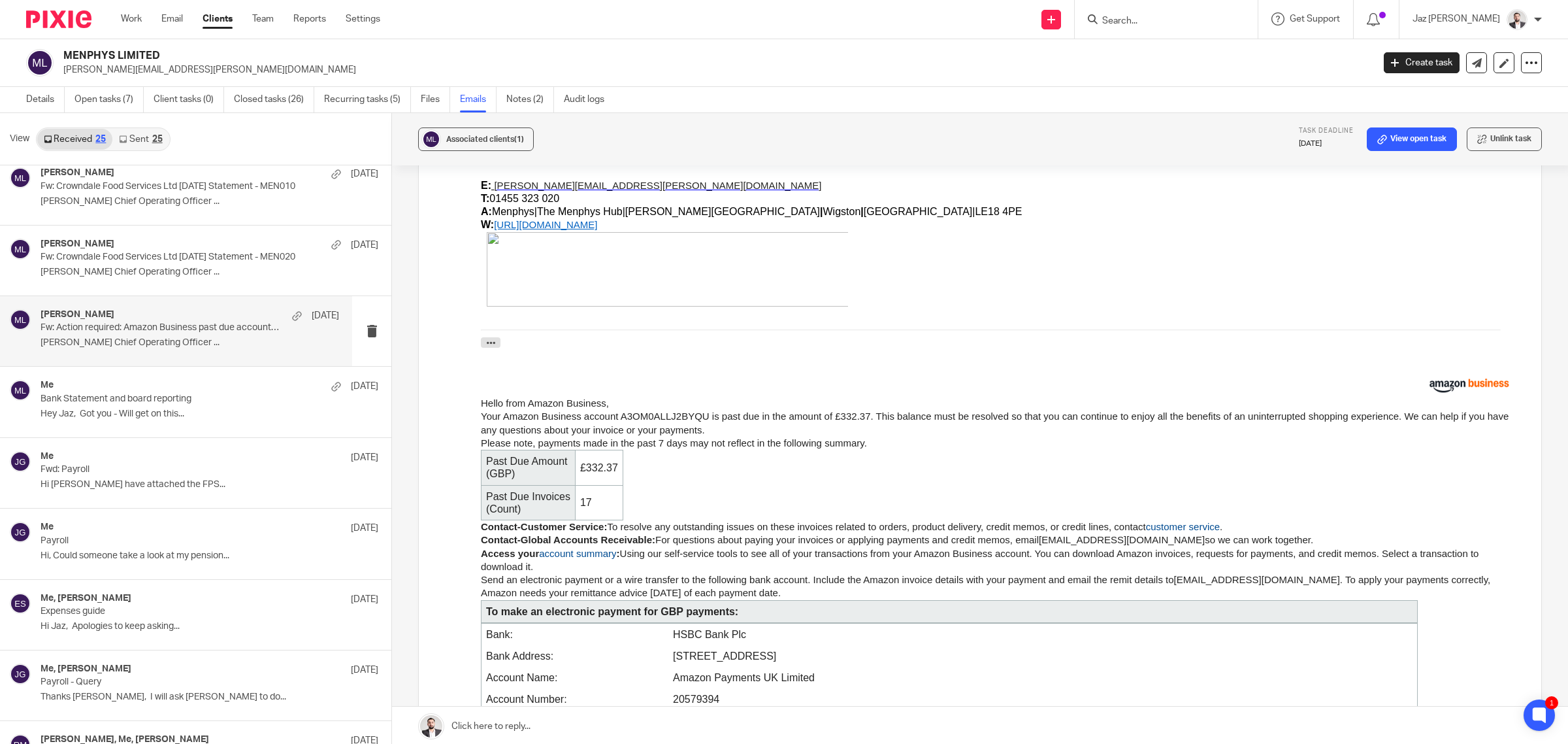
scroll to position [73, 0]
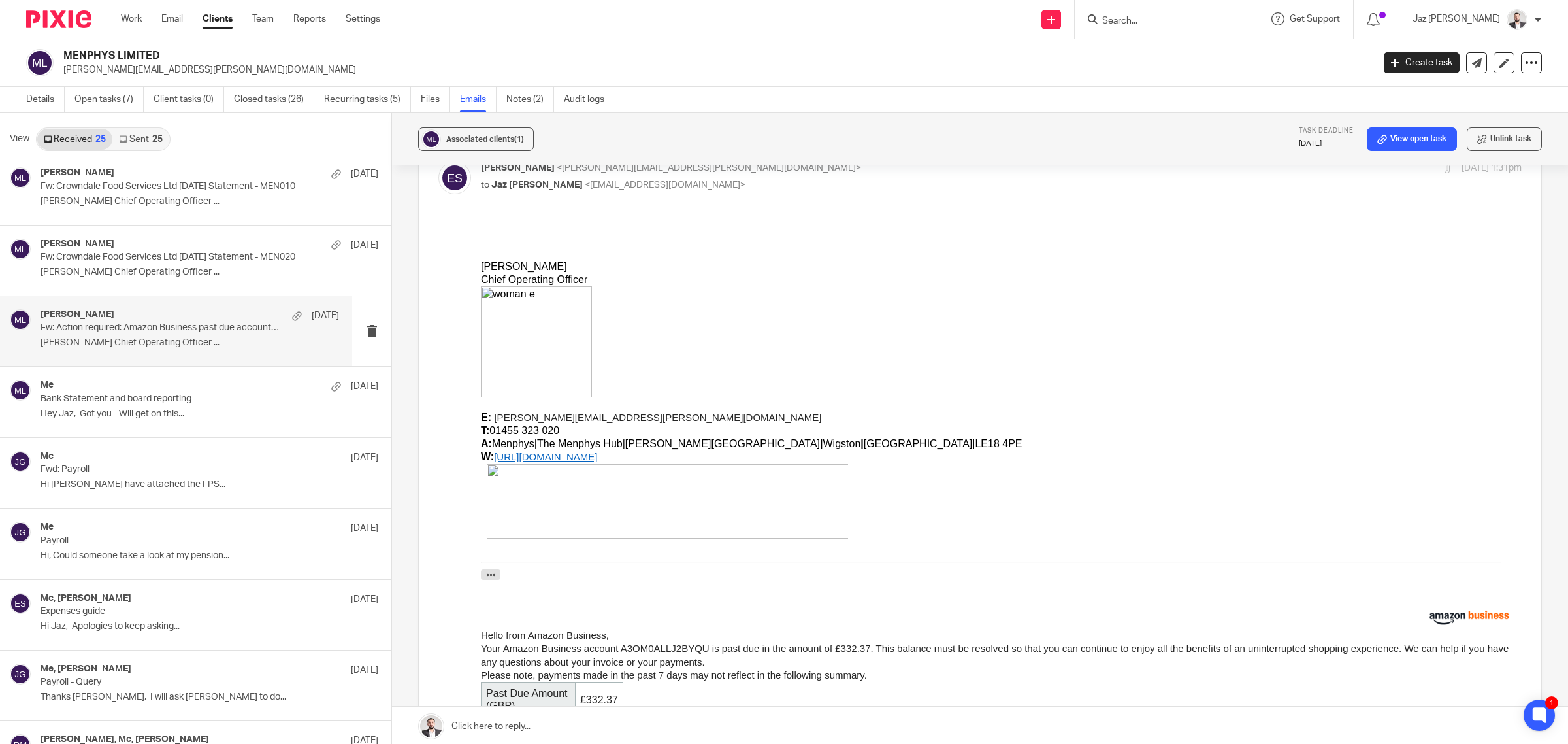
drag, startPoint x: 934, startPoint y: 481, endPoint x: 936, endPoint y: 498, distance: 17.1
click at [934, 481] on div at bounding box center [1001, 503] width 1041 height 78
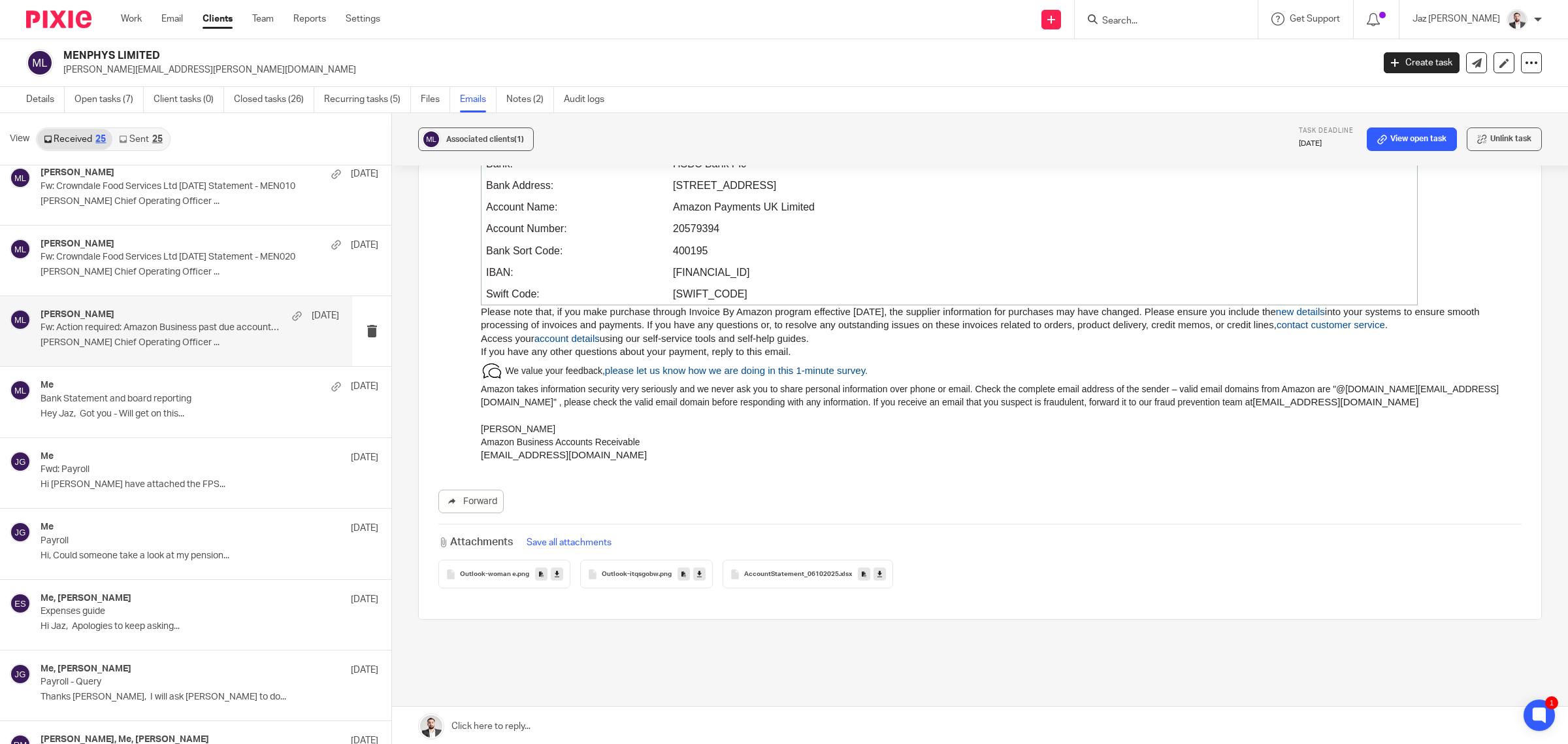
scroll to position [809, 0]
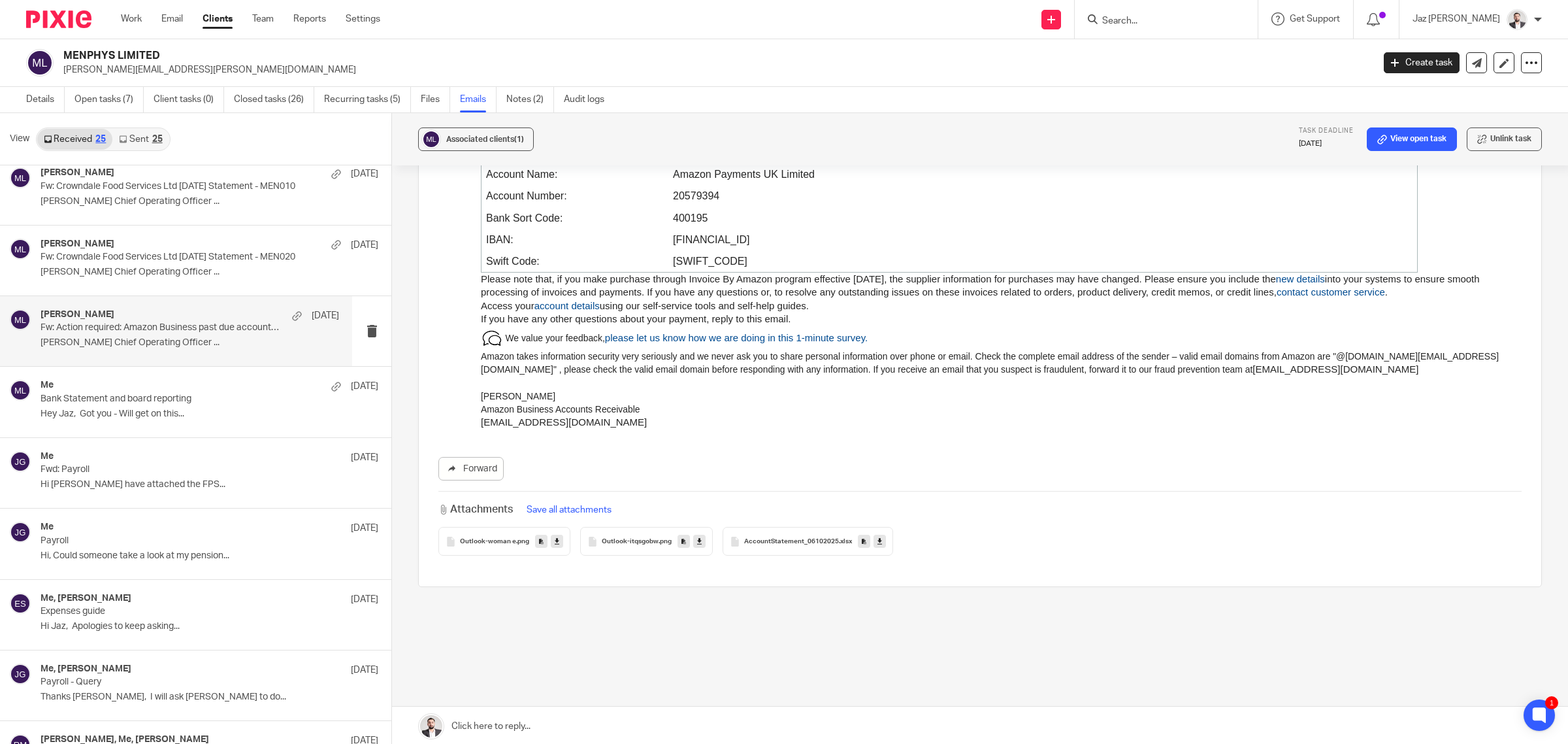
click at [878, 539] on link at bounding box center [880, 541] width 12 height 13
click at [181, 275] on p "Emma Sharpe Chief Operating Officer ..." at bounding box center [189, 272] width 298 height 11
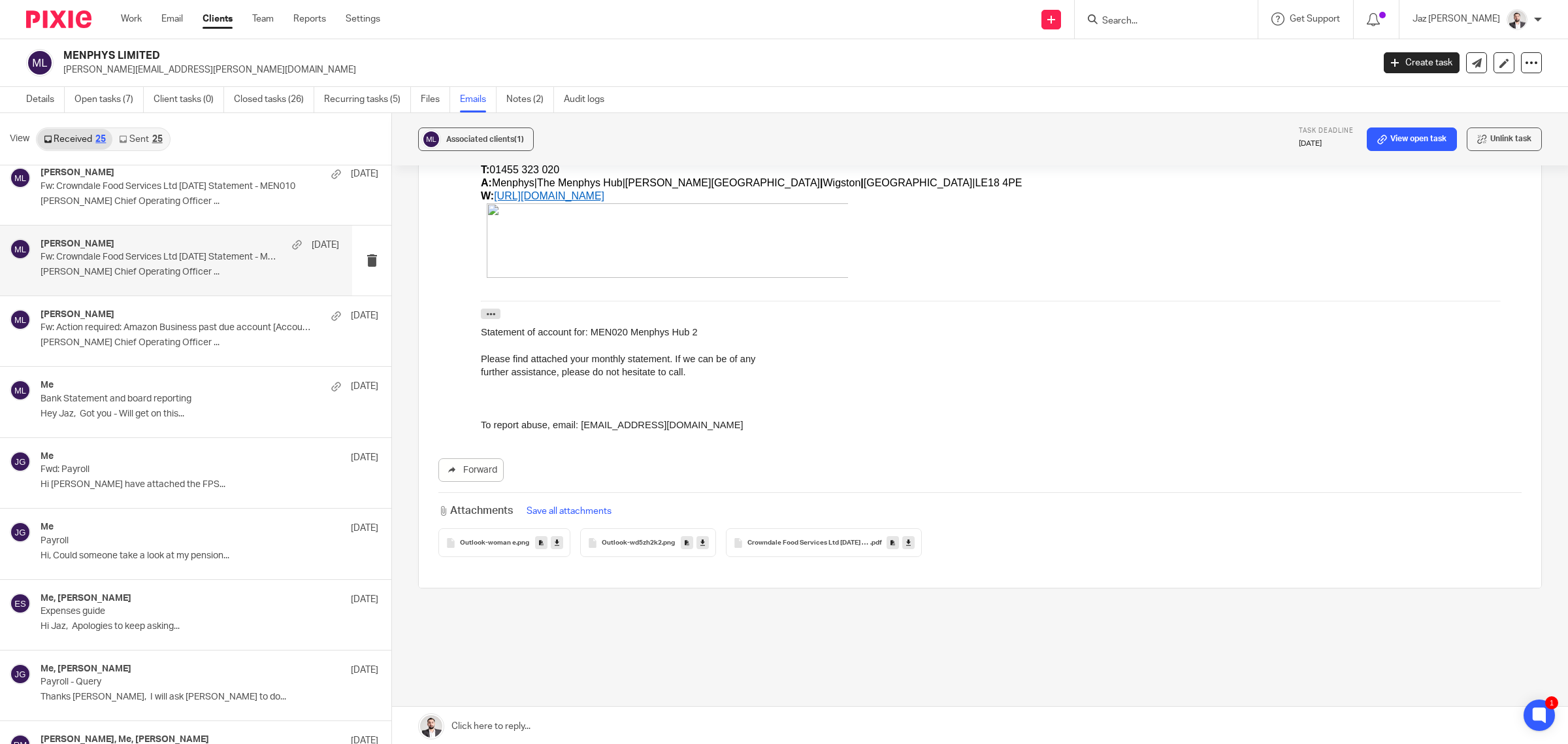
scroll to position [336, 0]
click at [907, 539] on icon at bounding box center [908, 541] width 5 height 10
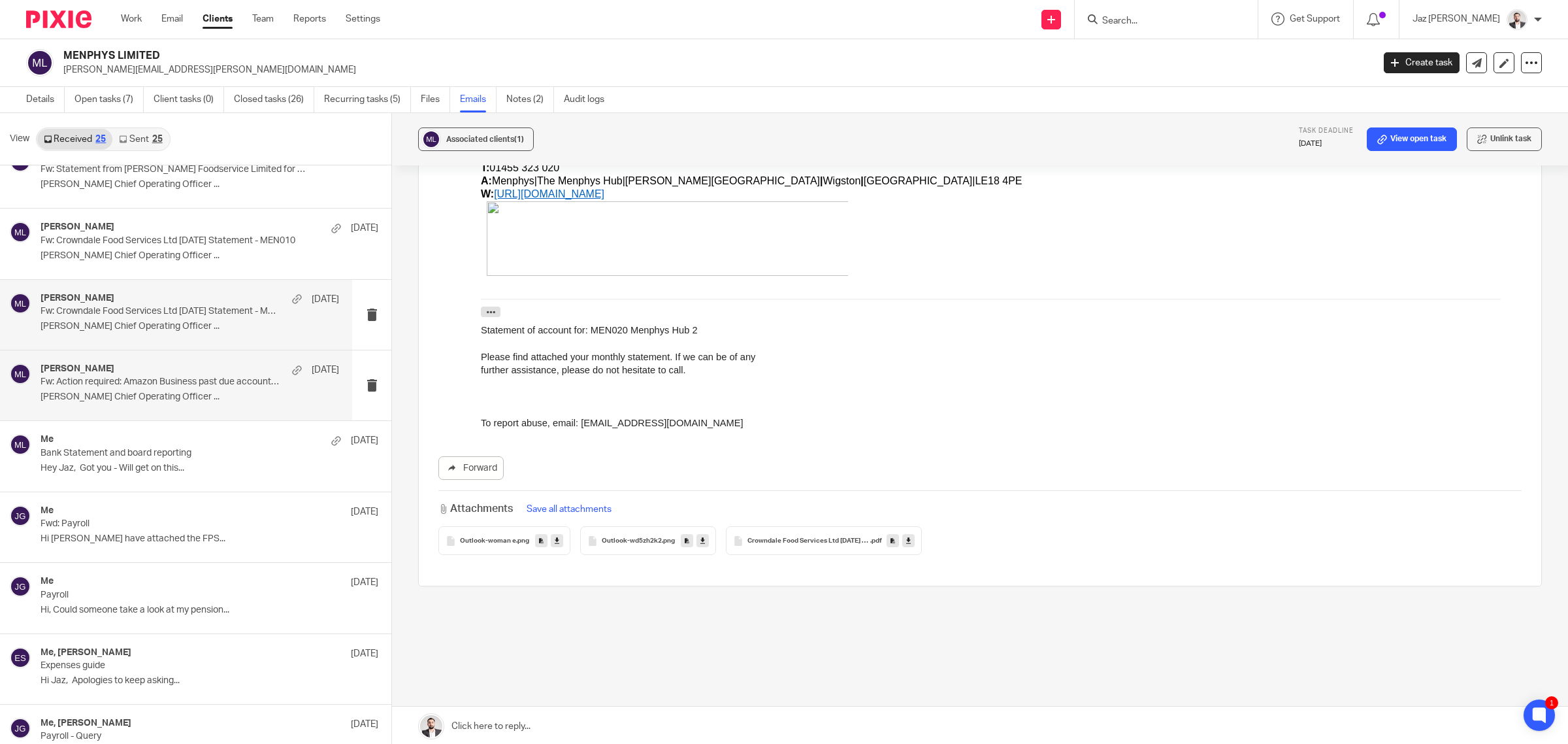
scroll to position [0, 0]
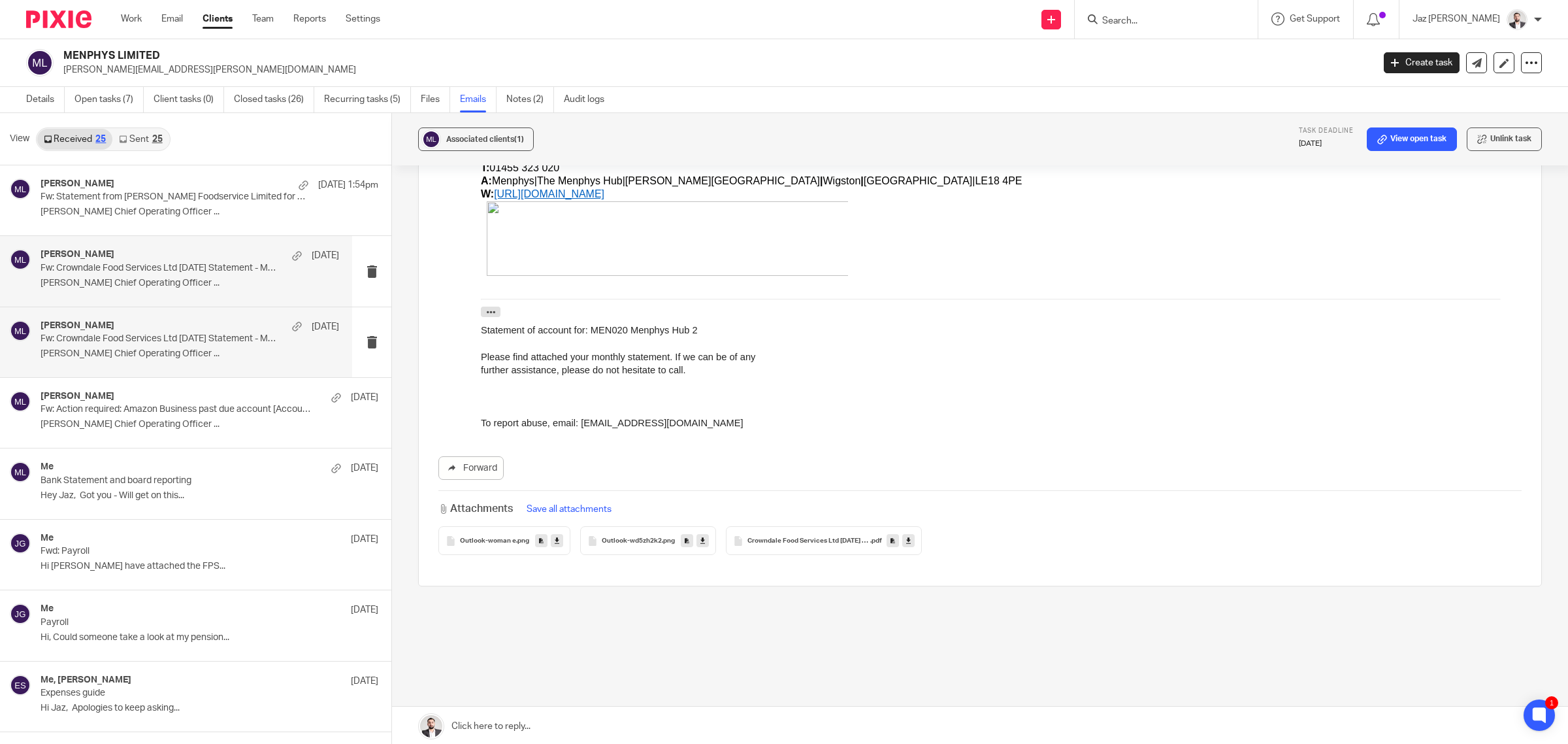
click at [147, 263] on p "Fw: Crowndale Food Services Ltd Sep 2025 Statement - MEN010" at bounding box center [160, 268] width 239 height 11
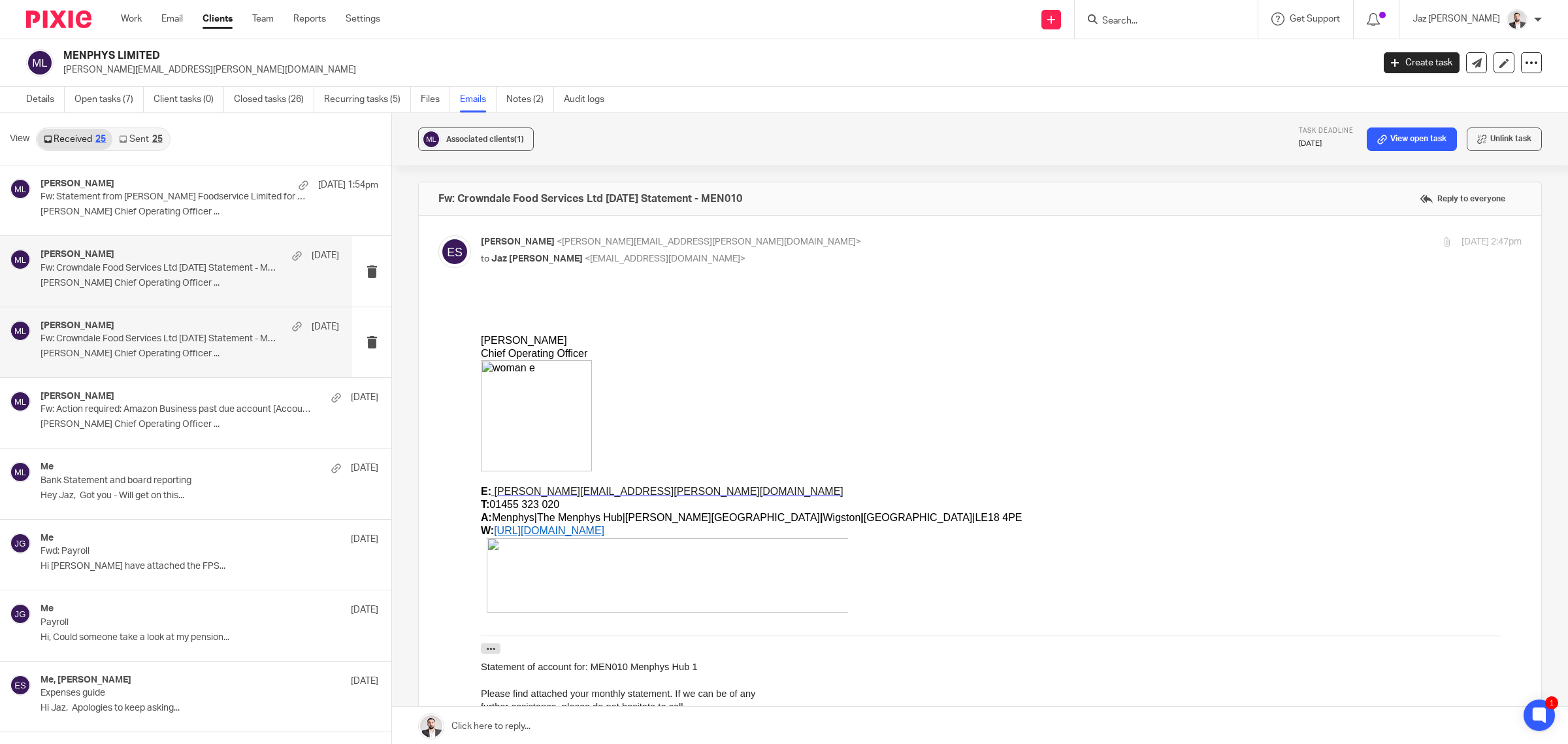
click at [134, 338] on p "Fw: Crowndale Food Services Ltd Sep 2025 Statement - MEN020" at bounding box center [160, 339] width 239 height 11
click at [136, 272] on p "Fw: Crowndale Food Services Ltd Sep 2025 Statement - MEN010" at bounding box center [160, 268] width 239 height 11
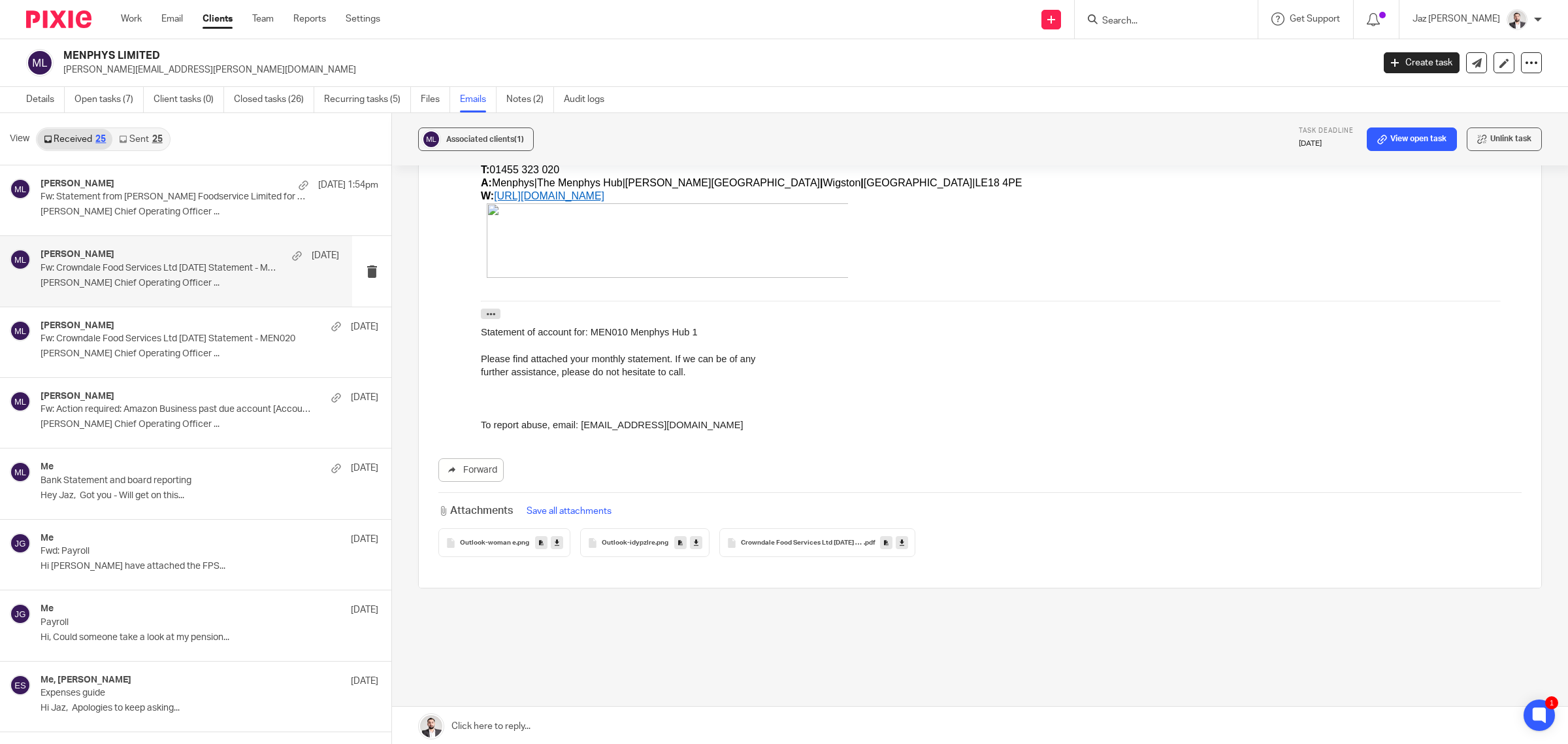
scroll to position [336, 0]
click at [900, 543] on icon at bounding box center [902, 541] width 5 height 10
click at [201, 214] on p "Emma Sharpe Chief Operating Officer ..." at bounding box center [189, 212] width 298 height 11
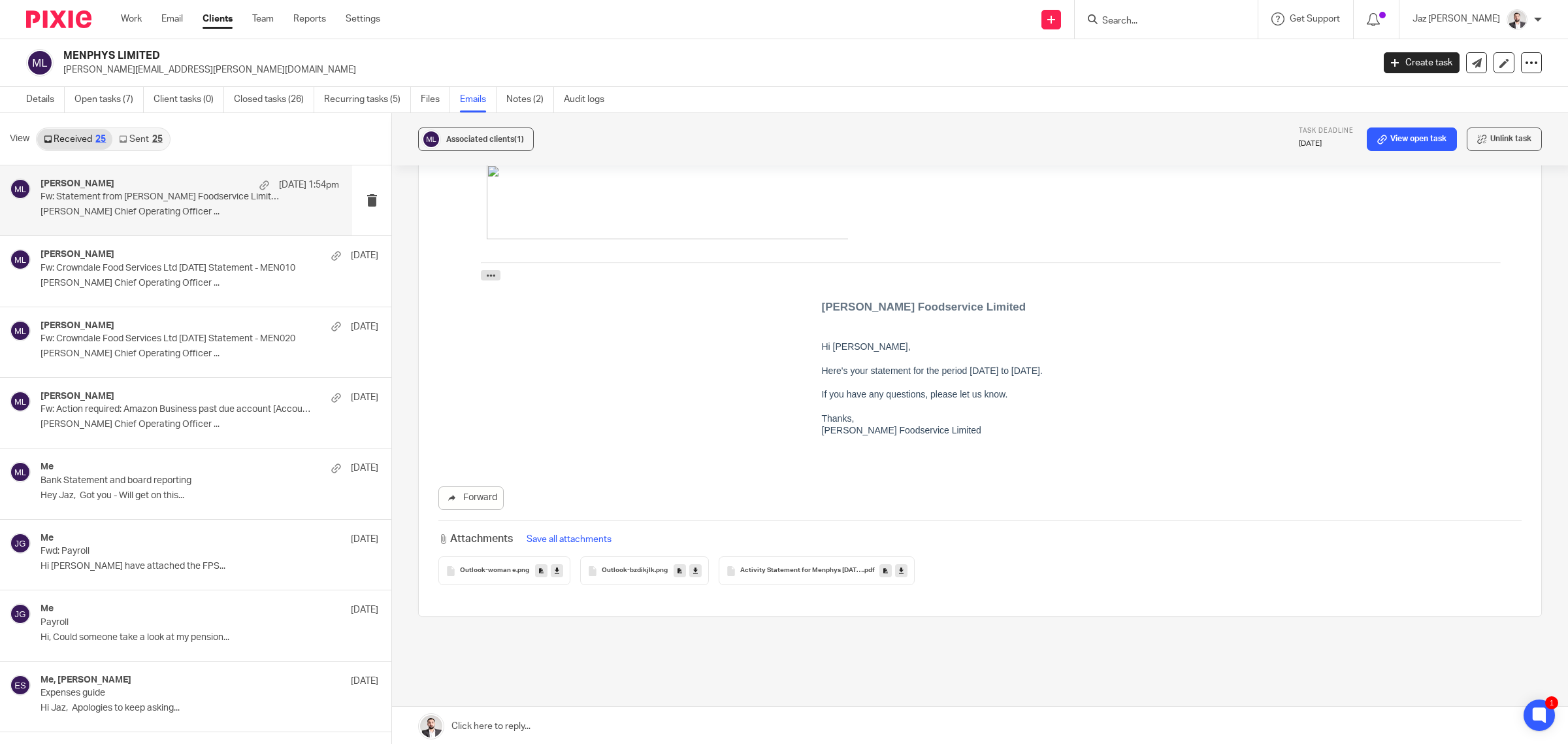
scroll to position [402, 0]
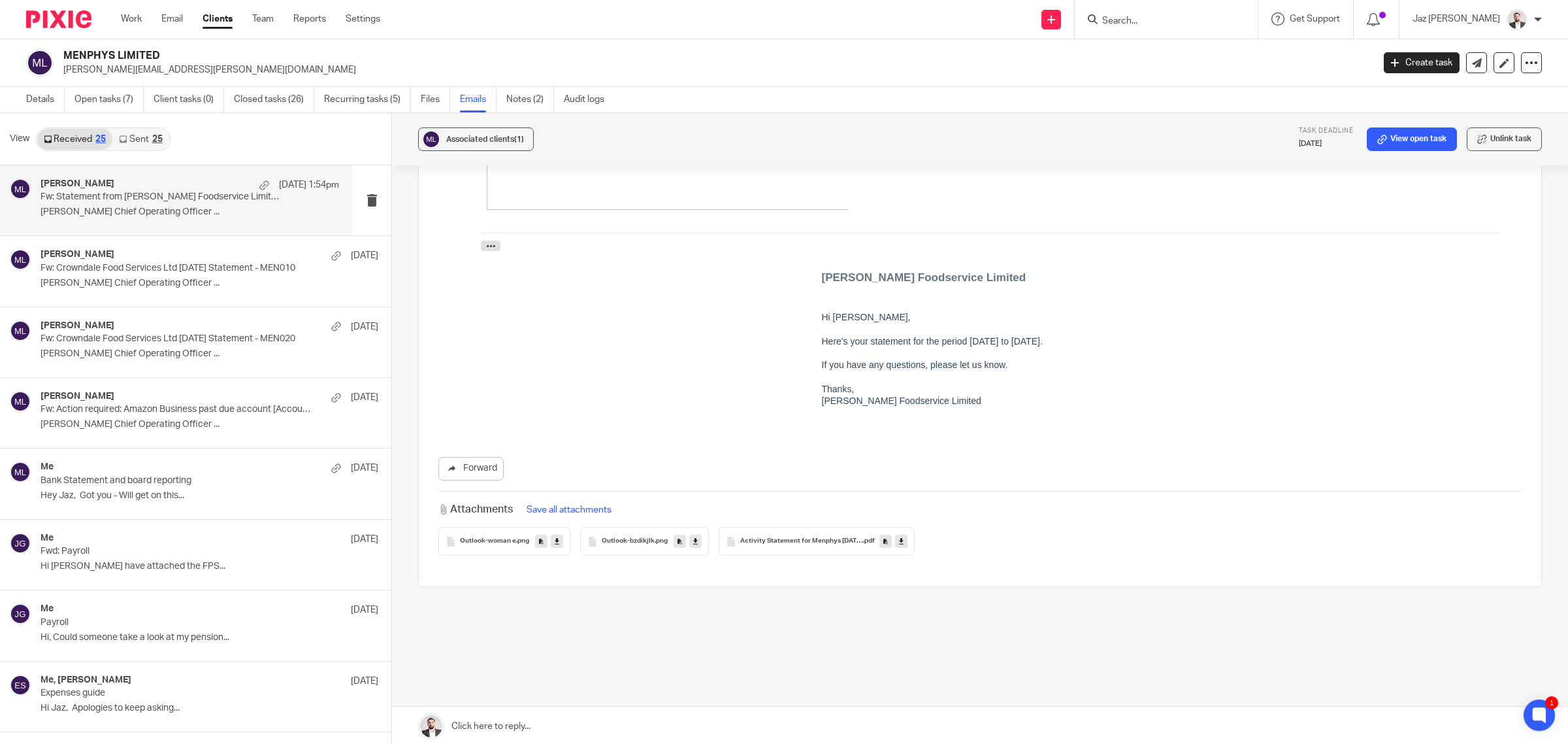
click at [900, 541] on link at bounding box center [901, 541] width 12 height 13
drag, startPoint x: 882, startPoint y: 325, endPoint x: 878, endPoint y: 341, distance: 16.5
click at [882, 325] on th "Hi Emma, Here's your statement for the period 31 Jul 2025 to 30 Sep 2025. If yo…" at bounding box center [1001, 359] width 359 height 96
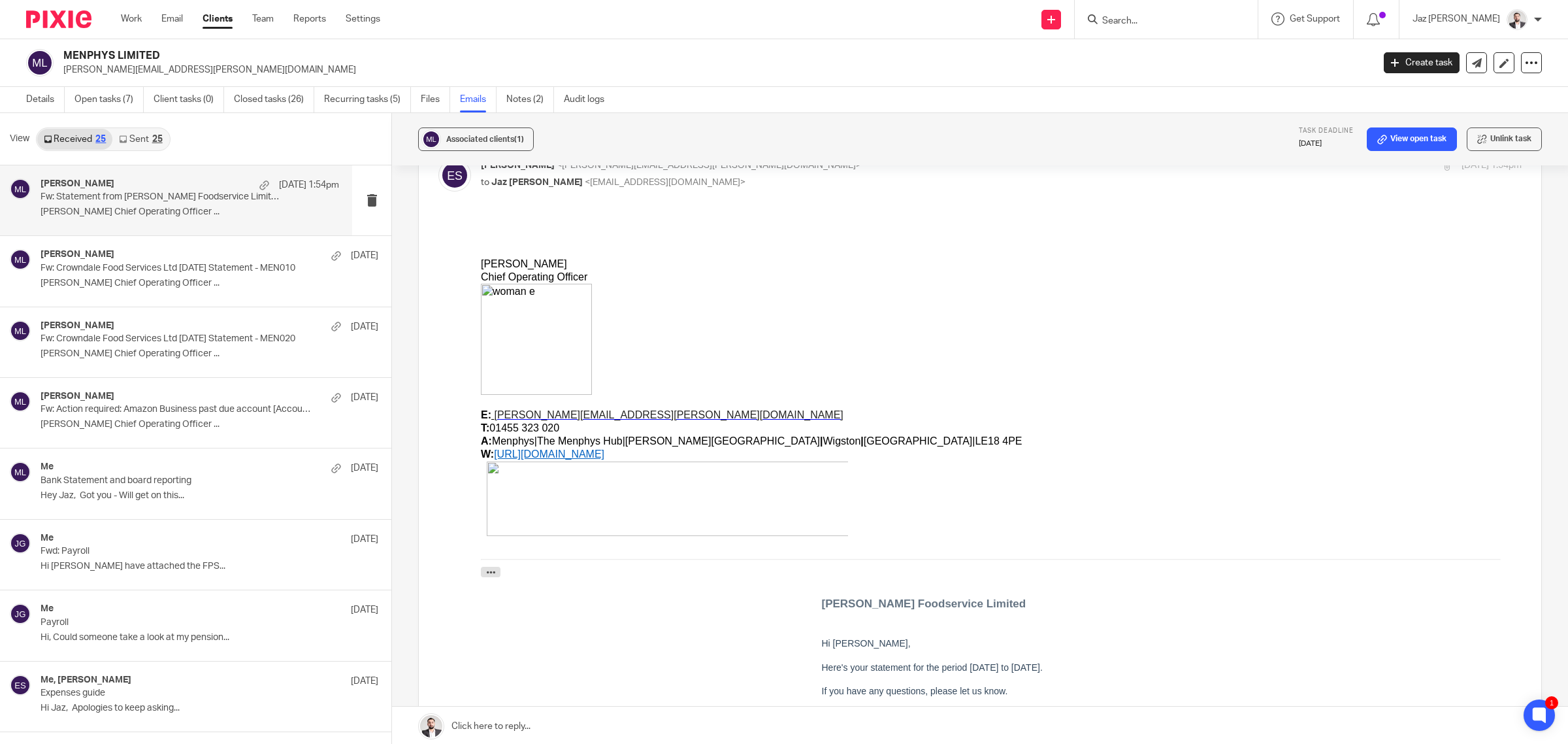
scroll to position [0, 0]
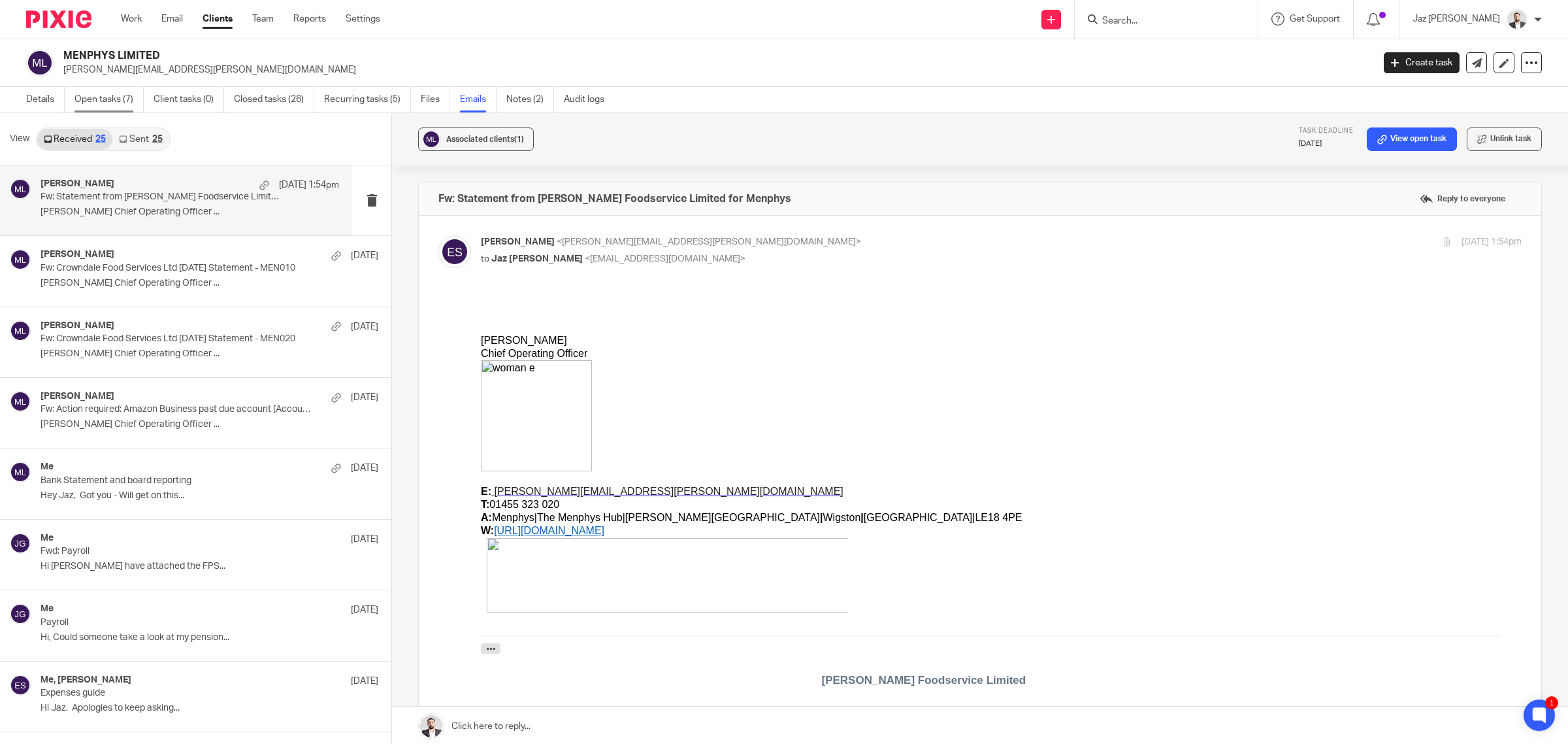
click at [118, 96] on link "Open tasks (7)" at bounding box center [109, 99] width 70 height 25
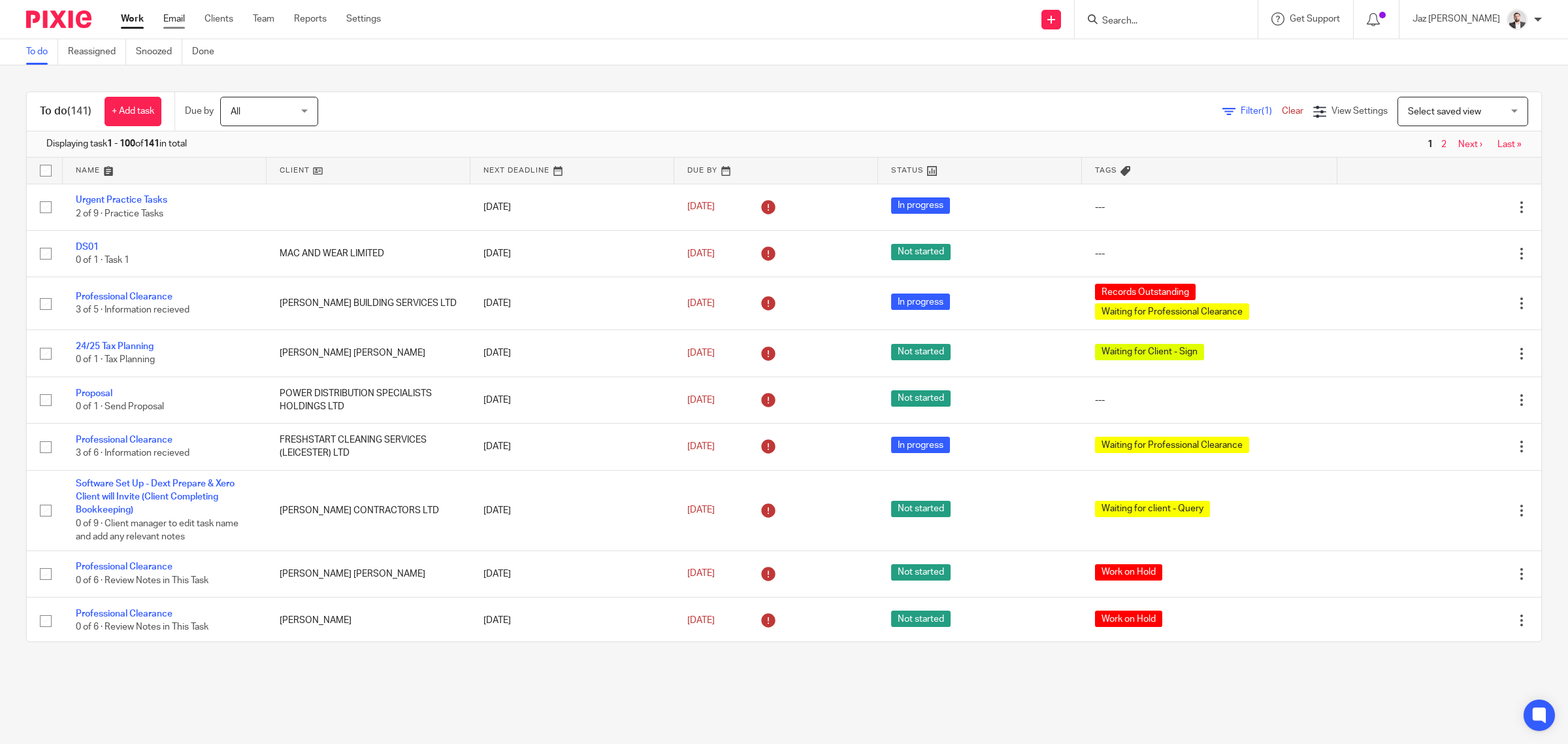
click at [175, 15] on link "Email" at bounding box center [174, 19] width 21 height 13
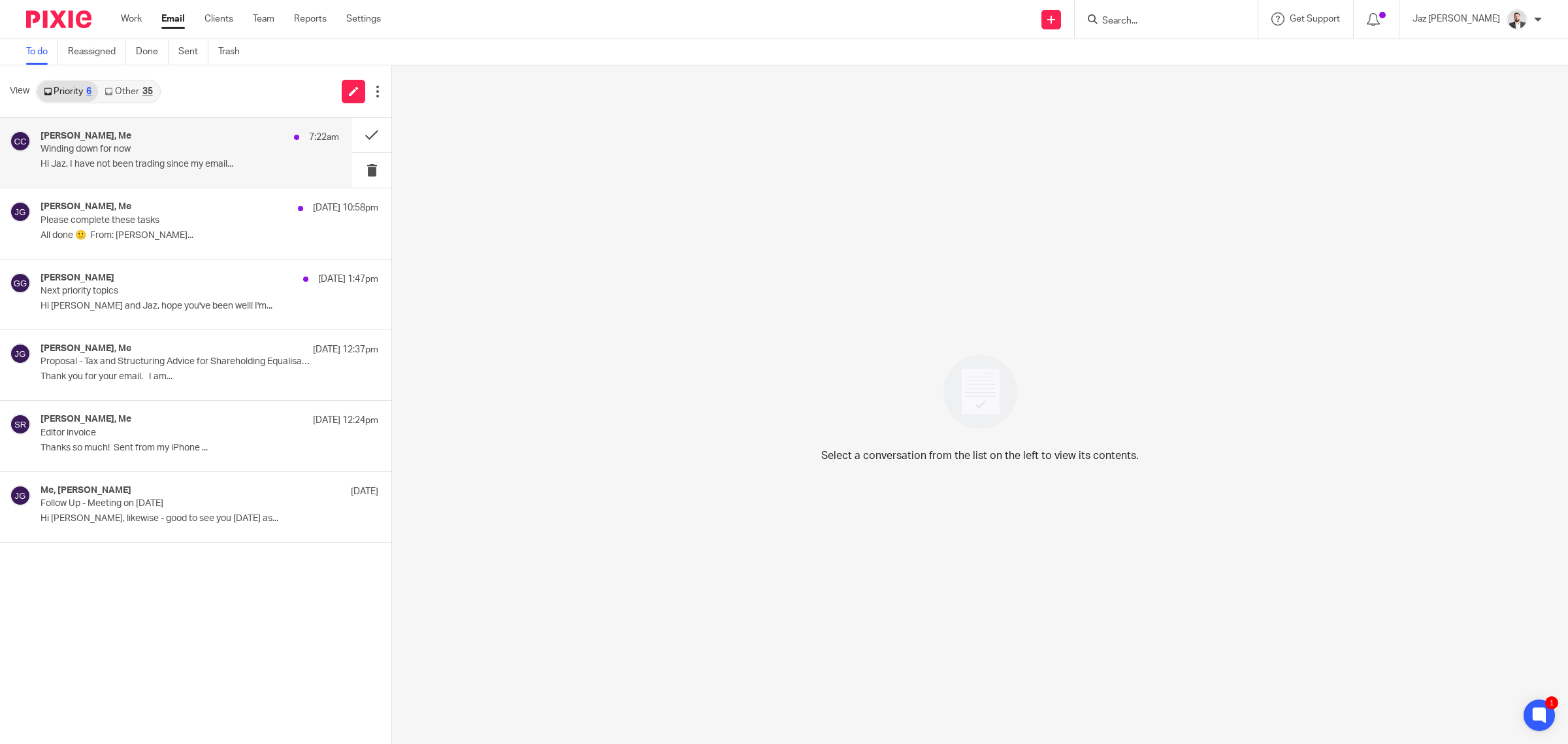
click at [131, 165] on p "Hi Jaz. I have not been trading since my email..." at bounding box center [189, 164] width 298 height 11
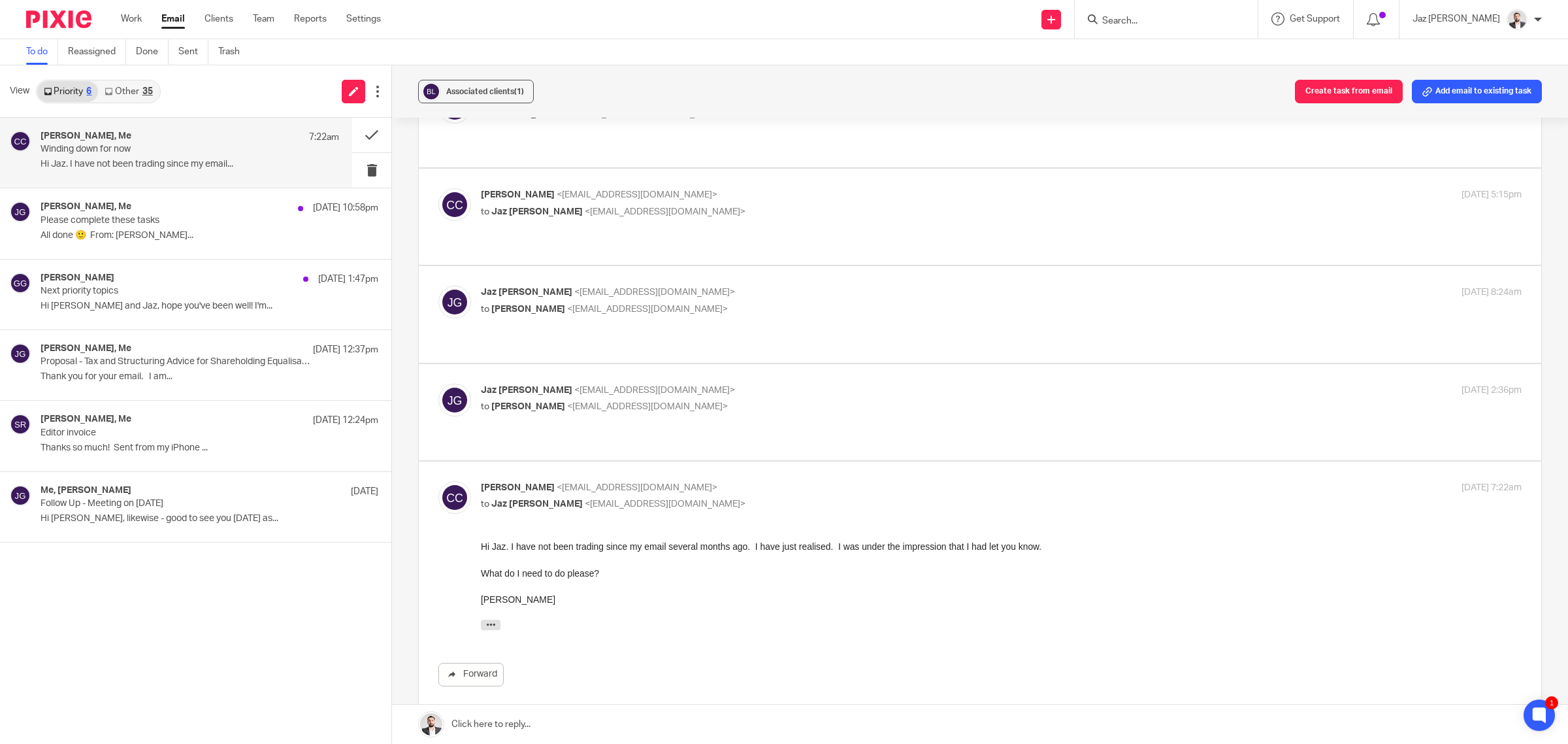
scroll to position [266, 0]
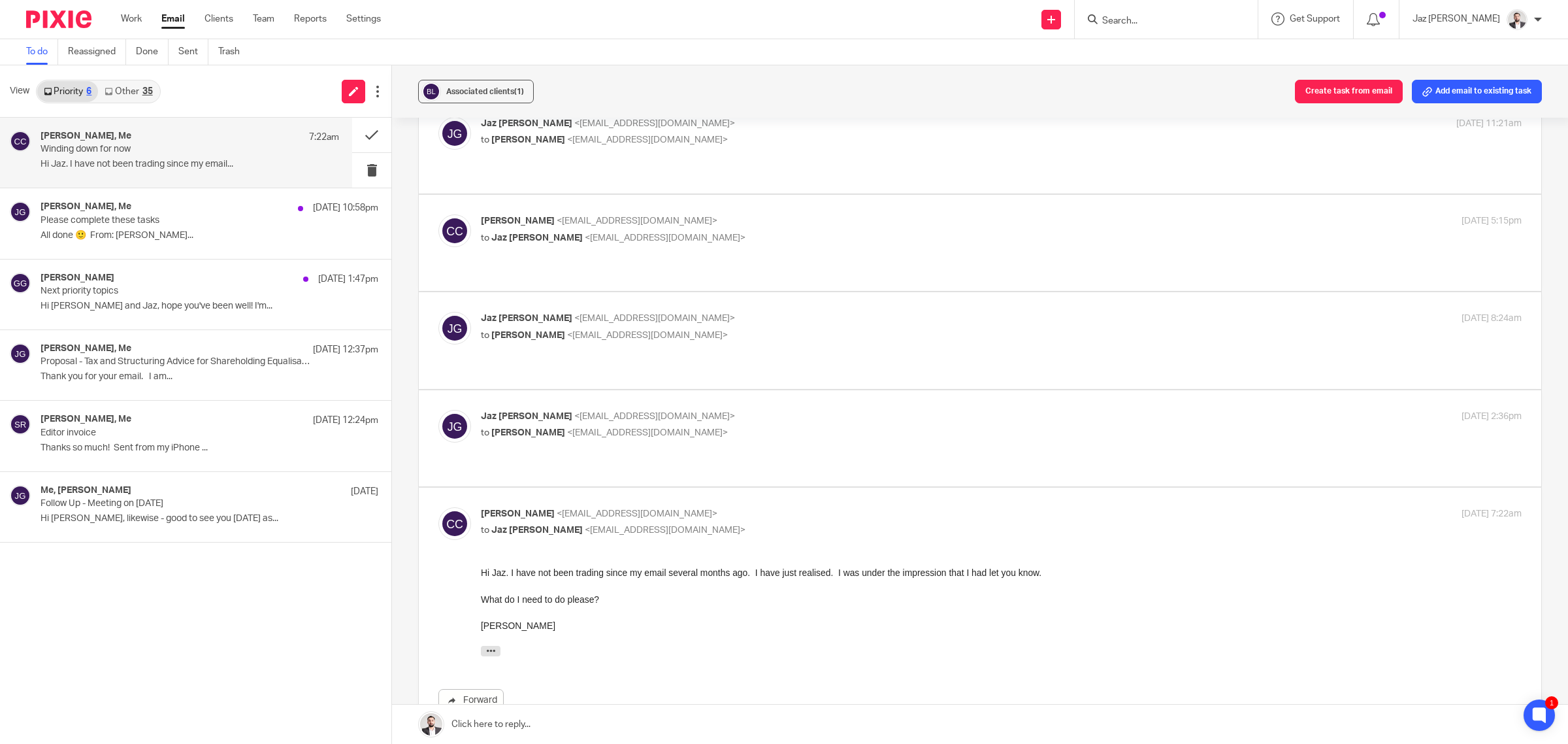
click at [714, 410] on p "[PERSON_NAME] <[EMAIL_ADDRESS][DOMAIN_NAME]>" at bounding box center [828, 416] width 694 height 14
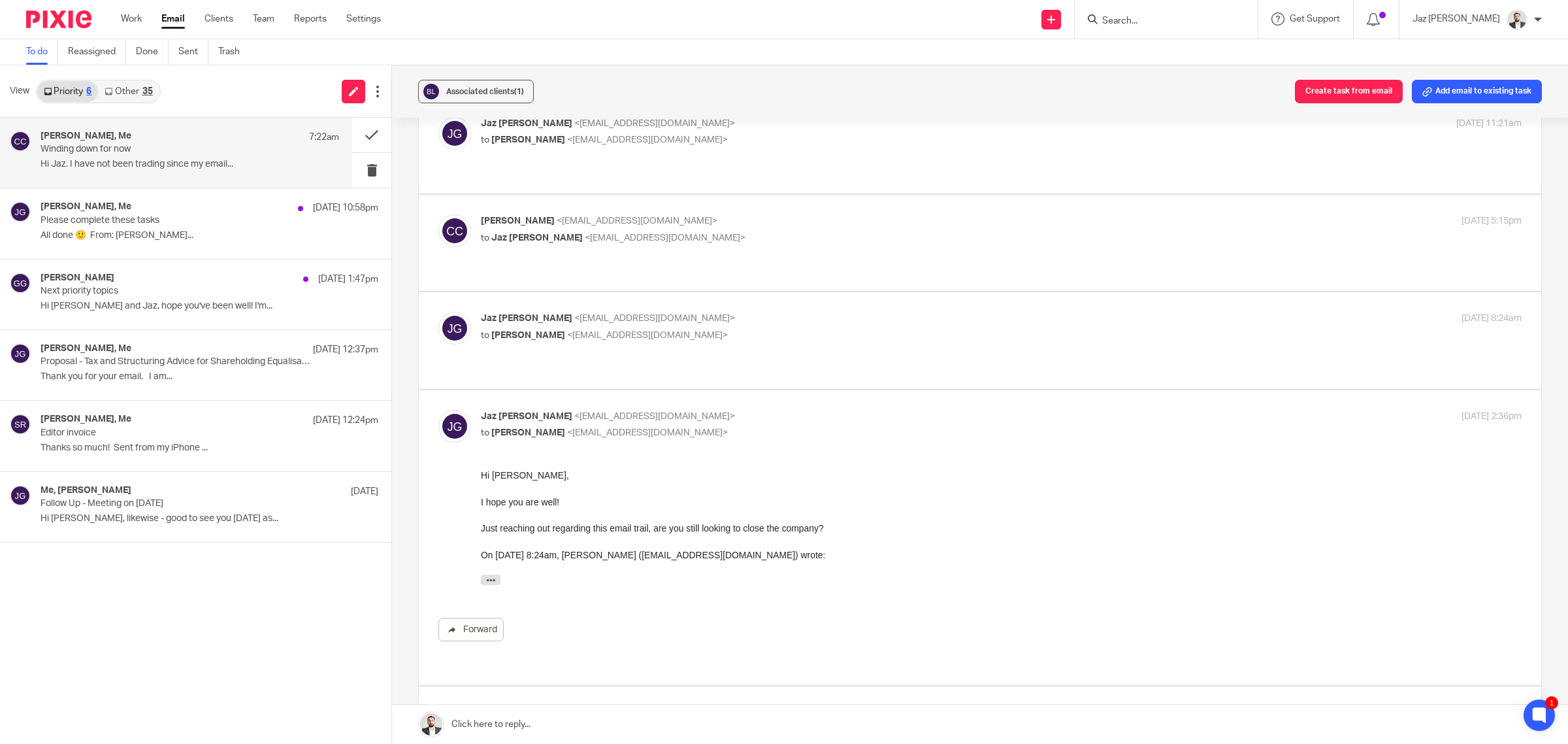
scroll to position [0, 0]
click at [714, 410] on p "Jaz Grewal <jazgrewal@taxassist.co.uk>" at bounding box center [828, 416] width 694 height 14
checkbox input "false"
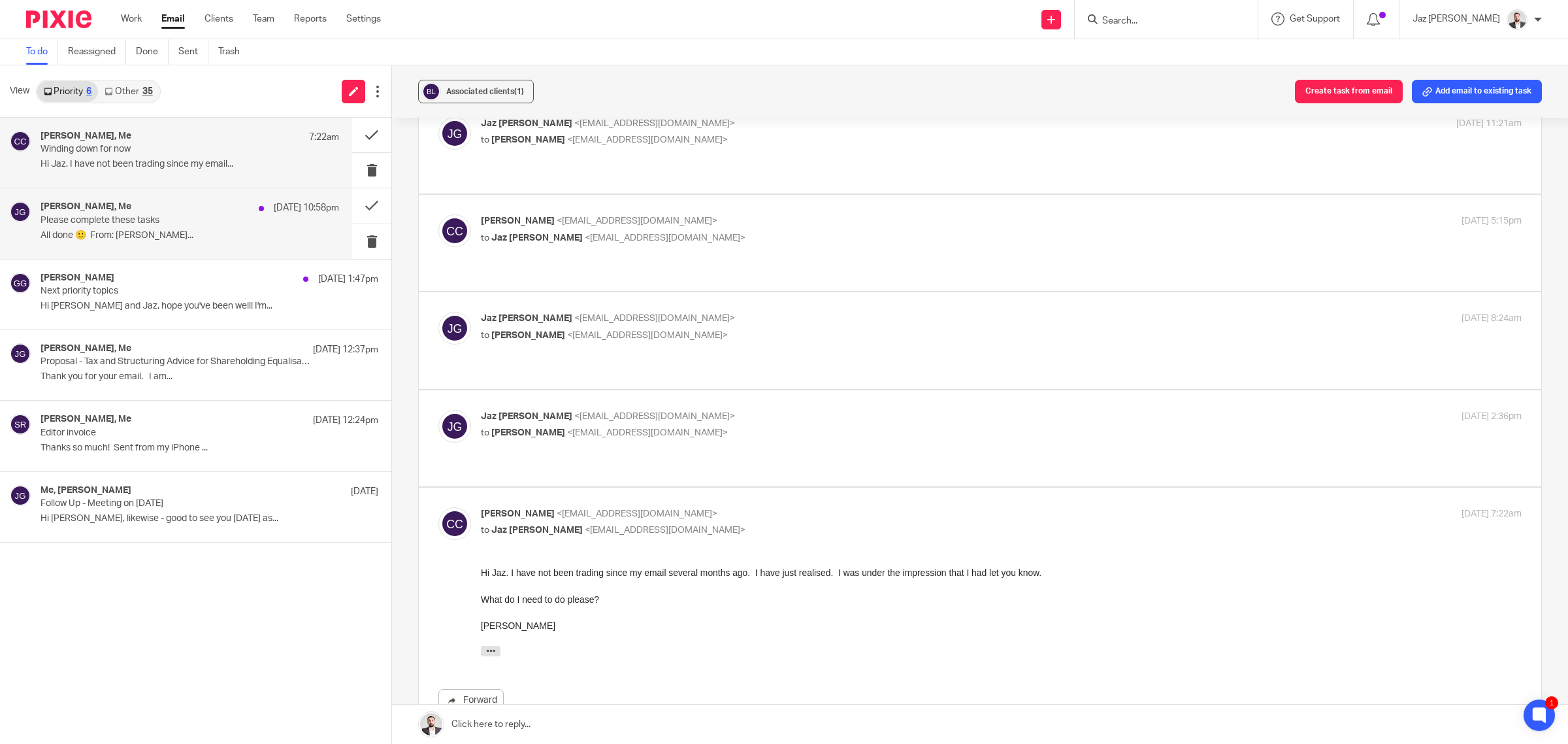
click at [186, 228] on div "Naya Shakoor, Me 12 Oct 10:58pm Please complete these tasks All done 🙂 From: Ja…" at bounding box center [189, 223] width 298 height 44
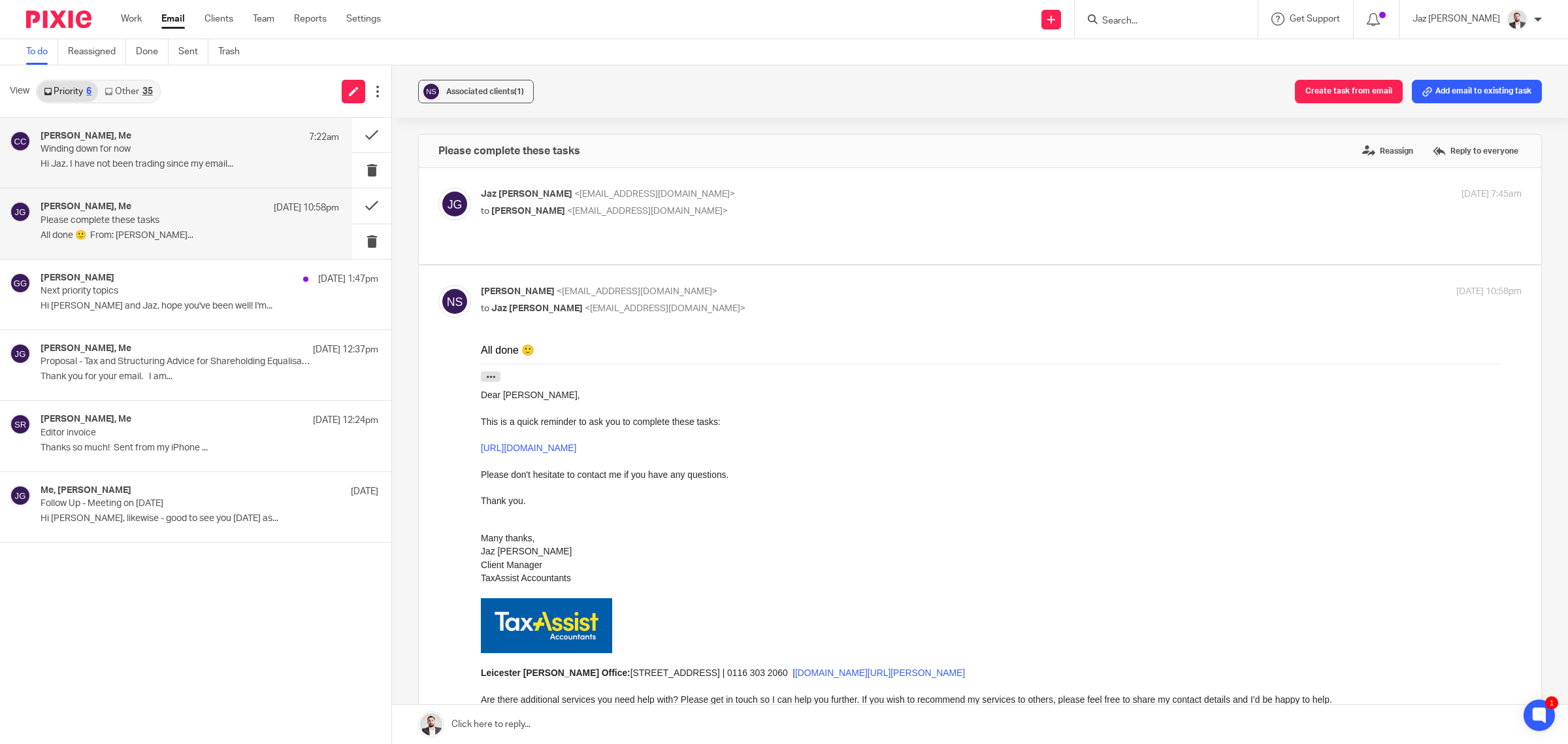
click at [173, 145] on p "Winding down for now" at bounding box center [160, 150] width 239 height 11
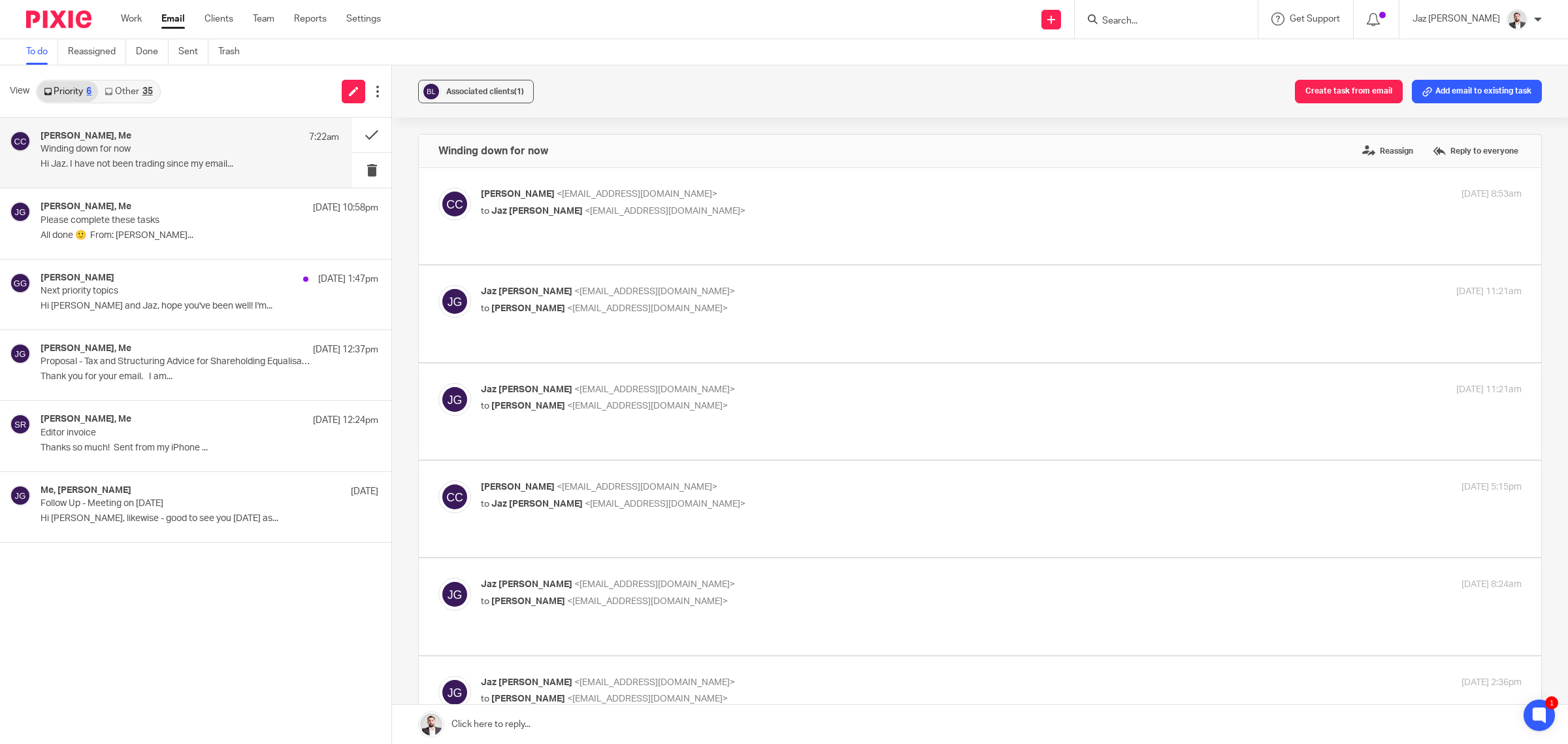
drag, startPoint x: 136, startPoint y: 91, endPoint x: 149, endPoint y: 90, distance: 13.0
click at [136, 91] on link "Other 35" at bounding box center [128, 91] width 60 height 21
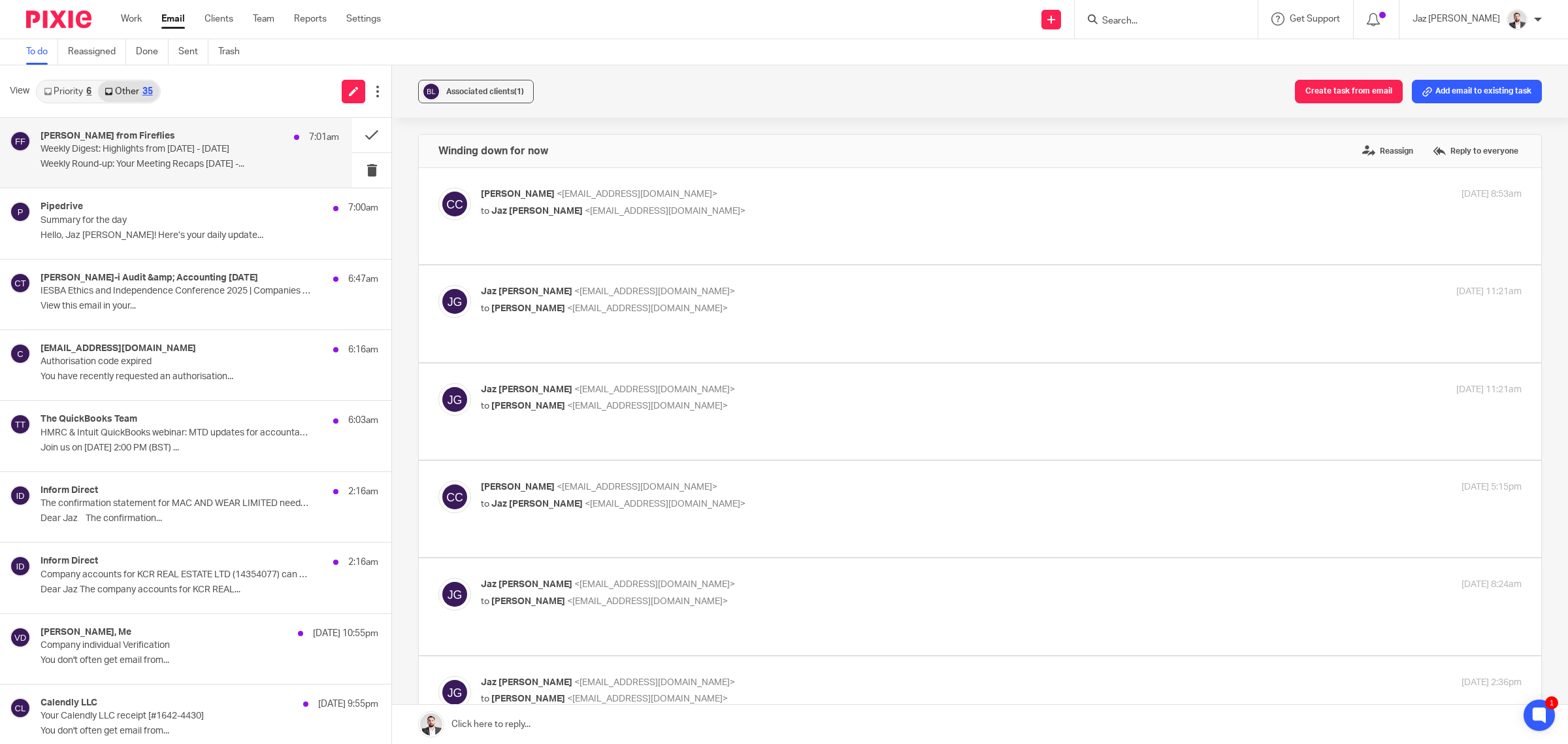
click at [176, 163] on p "Weekly Round-up: Your Meeting Recaps Oct 06 -..." at bounding box center [189, 164] width 298 height 11
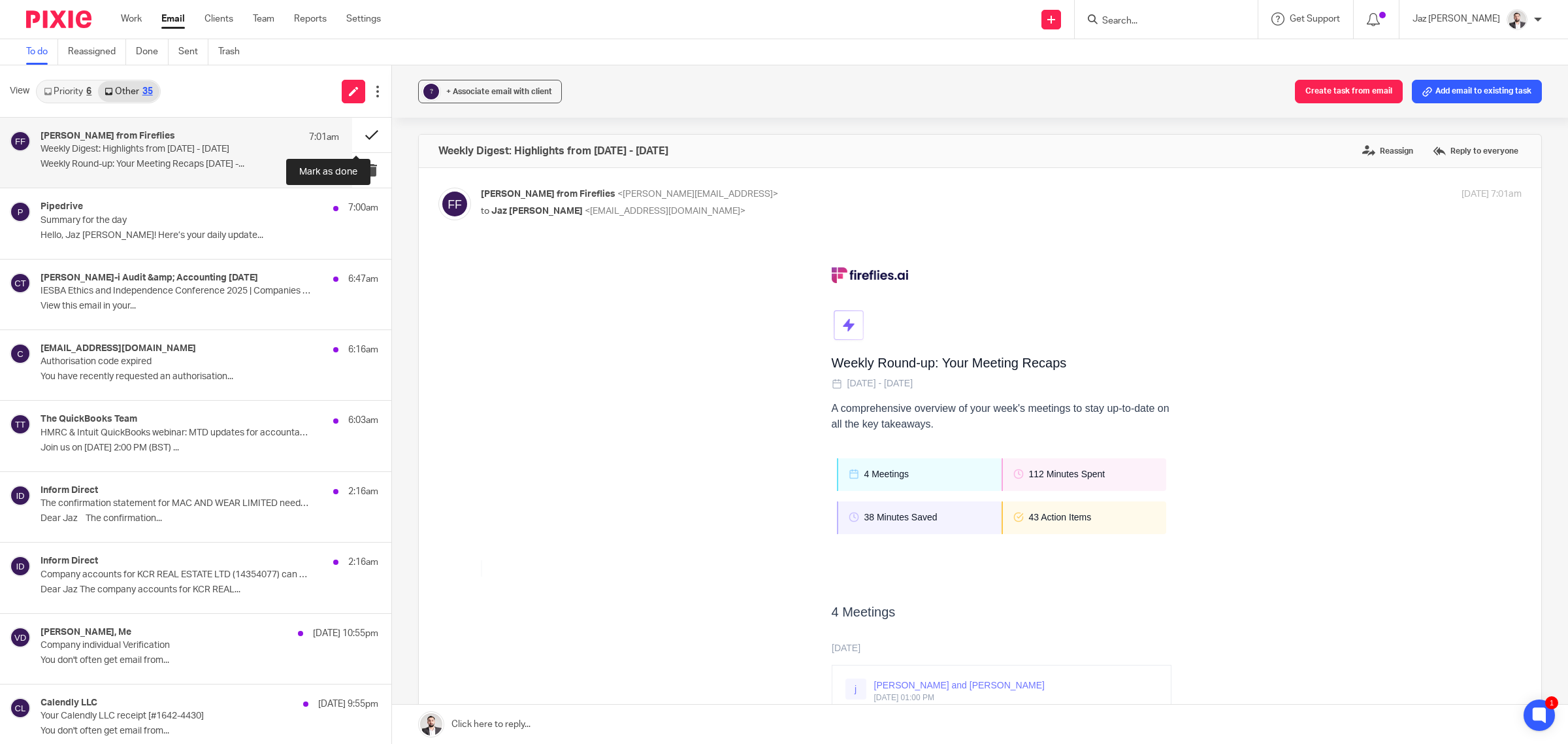
click at [352, 134] on button at bounding box center [372, 135] width 39 height 34
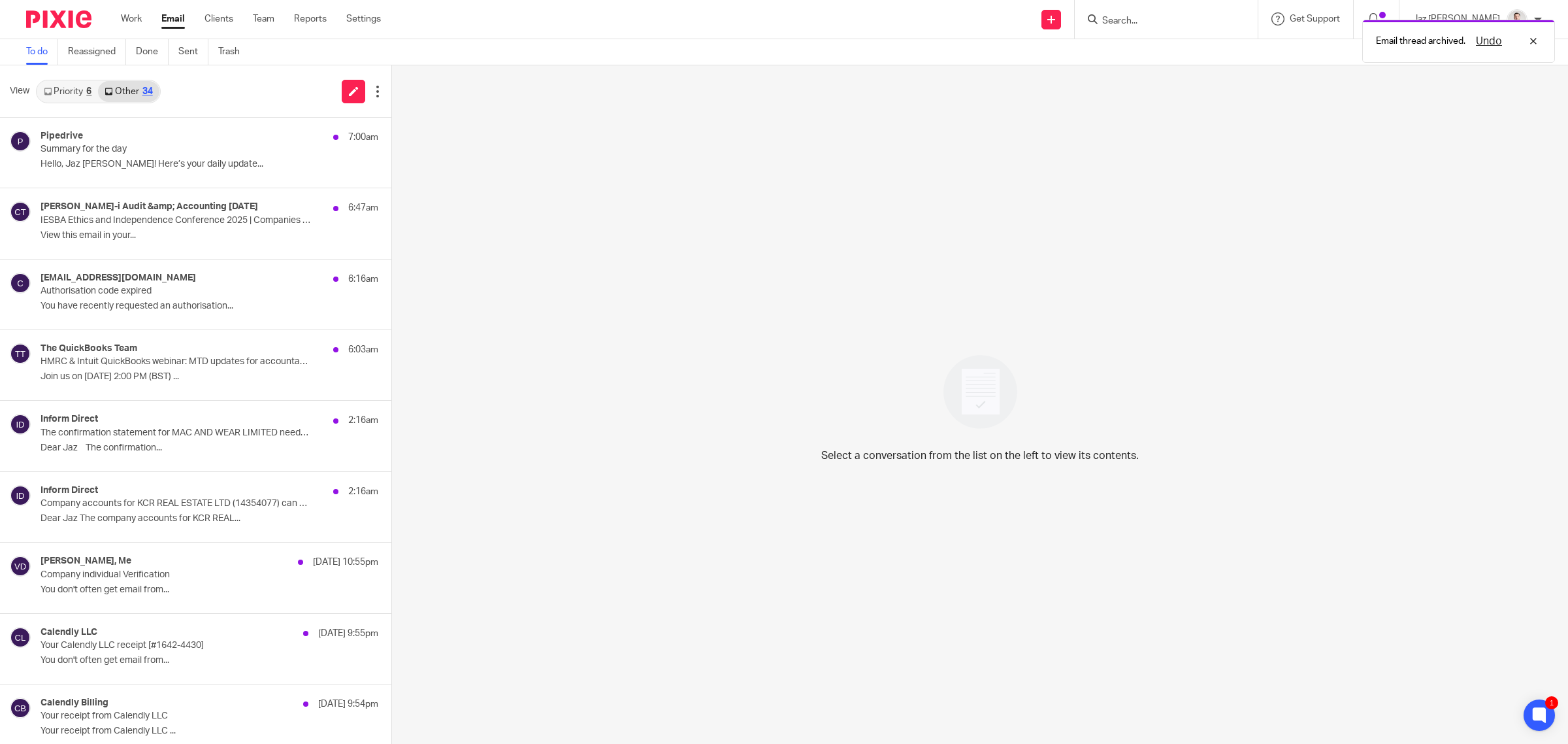
click at [232, 150] on p "Summary for the day" at bounding box center [176, 150] width 270 height 11
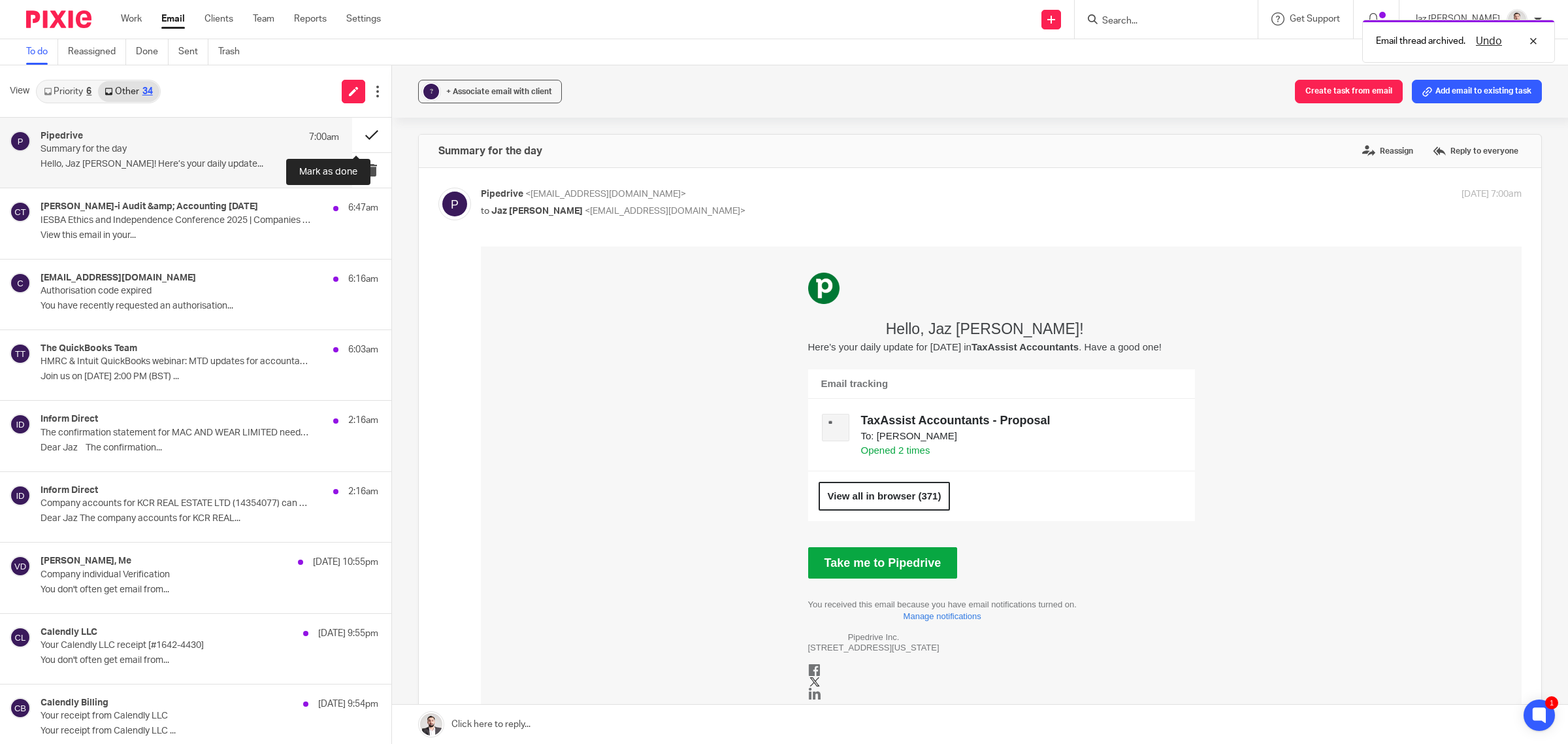
click at [353, 137] on button at bounding box center [372, 135] width 39 height 34
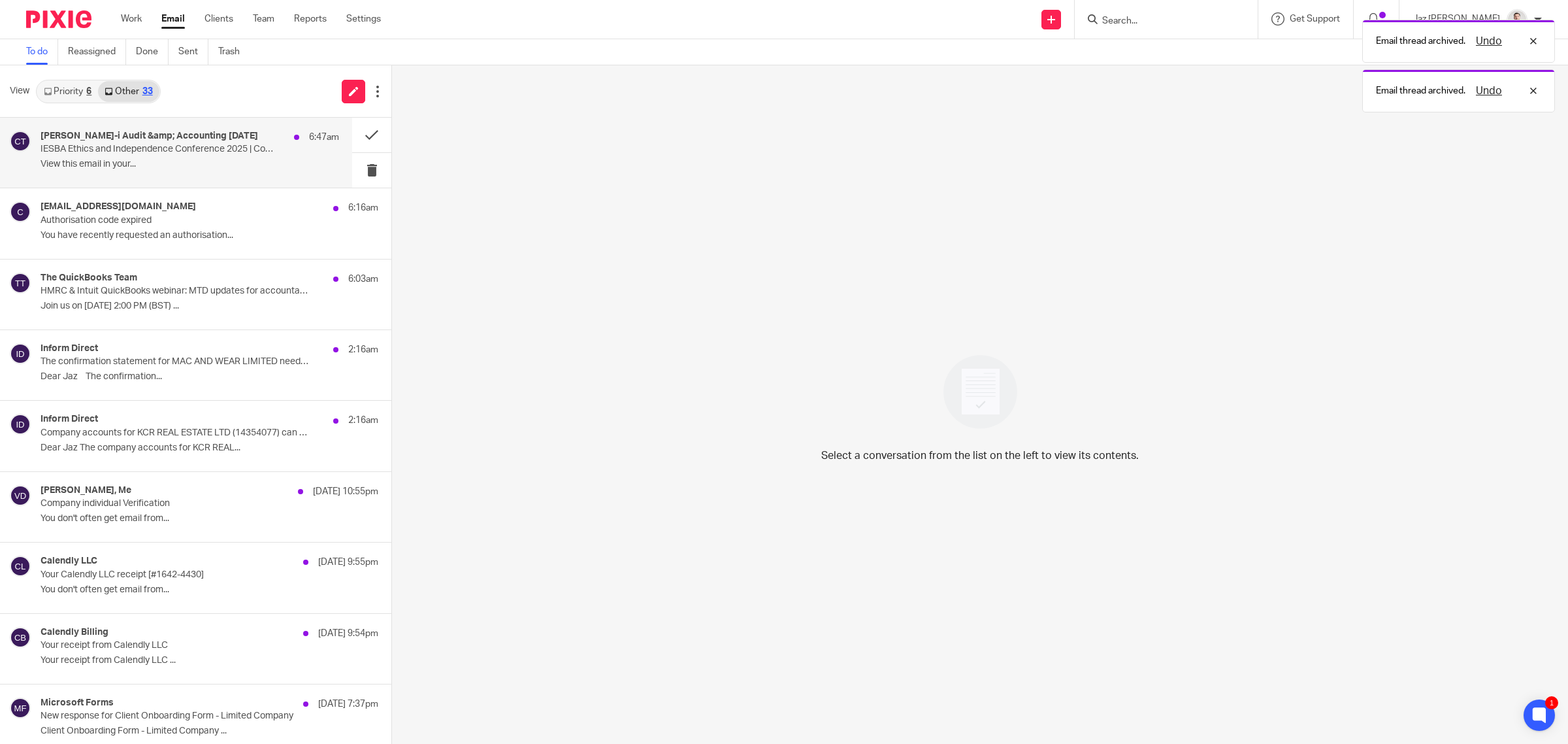
click at [229, 142] on div "Croner-i Audit &amp; Accounting Today 6:47am IESBA Ethics and Independence Conf…" at bounding box center [189, 152] width 298 height 44
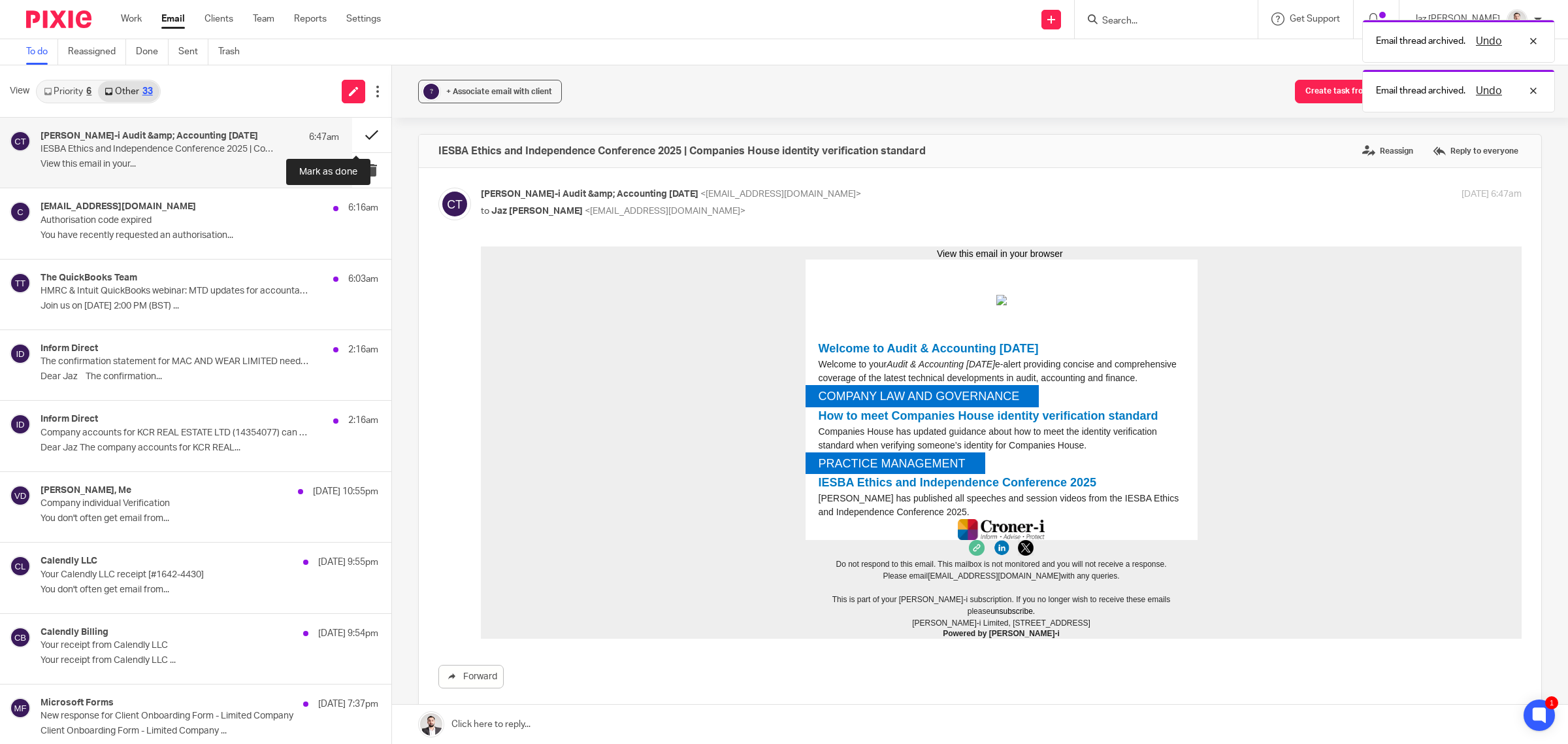
click at [355, 132] on button at bounding box center [372, 135] width 39 height 34
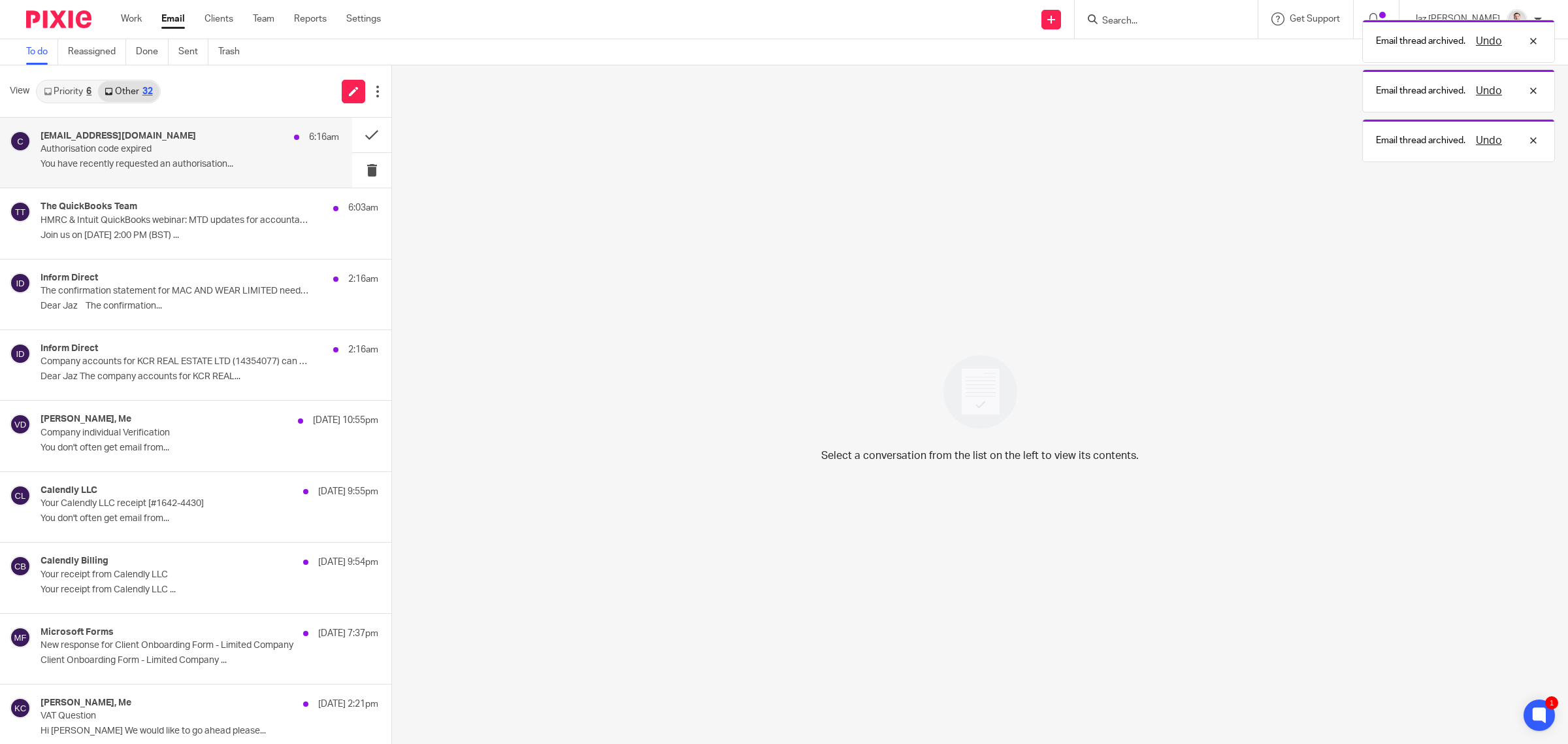
click at [237, 152] on p "Authorisation code expired" at bounding box center [160, 150] width 239 height 11
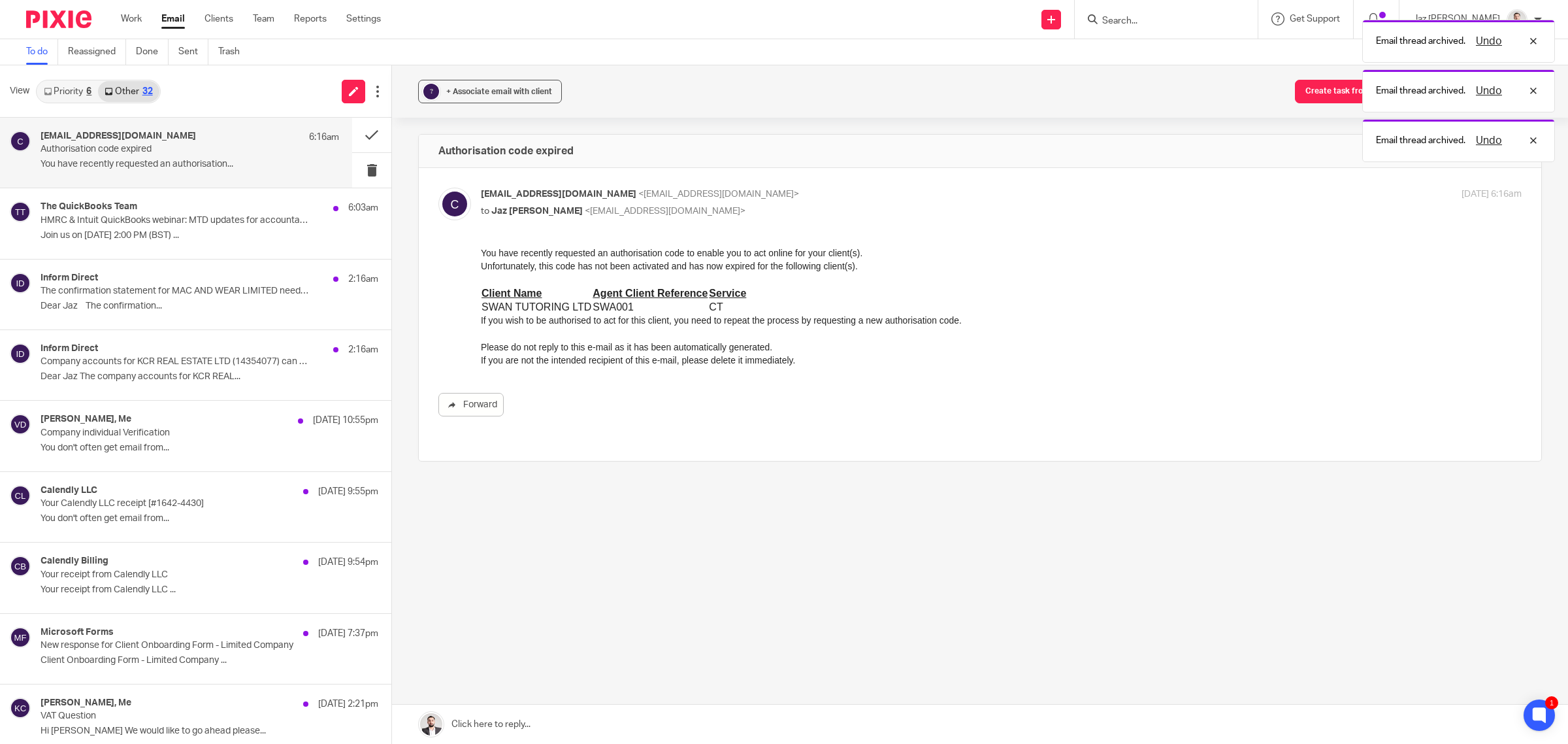
click at [1222, 340] on div "You have recently requested an authorisation code to enable you to act online f…" at bounding box center [1001, 306] width 1041 height 120
click at [1535, 94] on div "Undo" at bounding box center [1504, 90] width 76 height 16
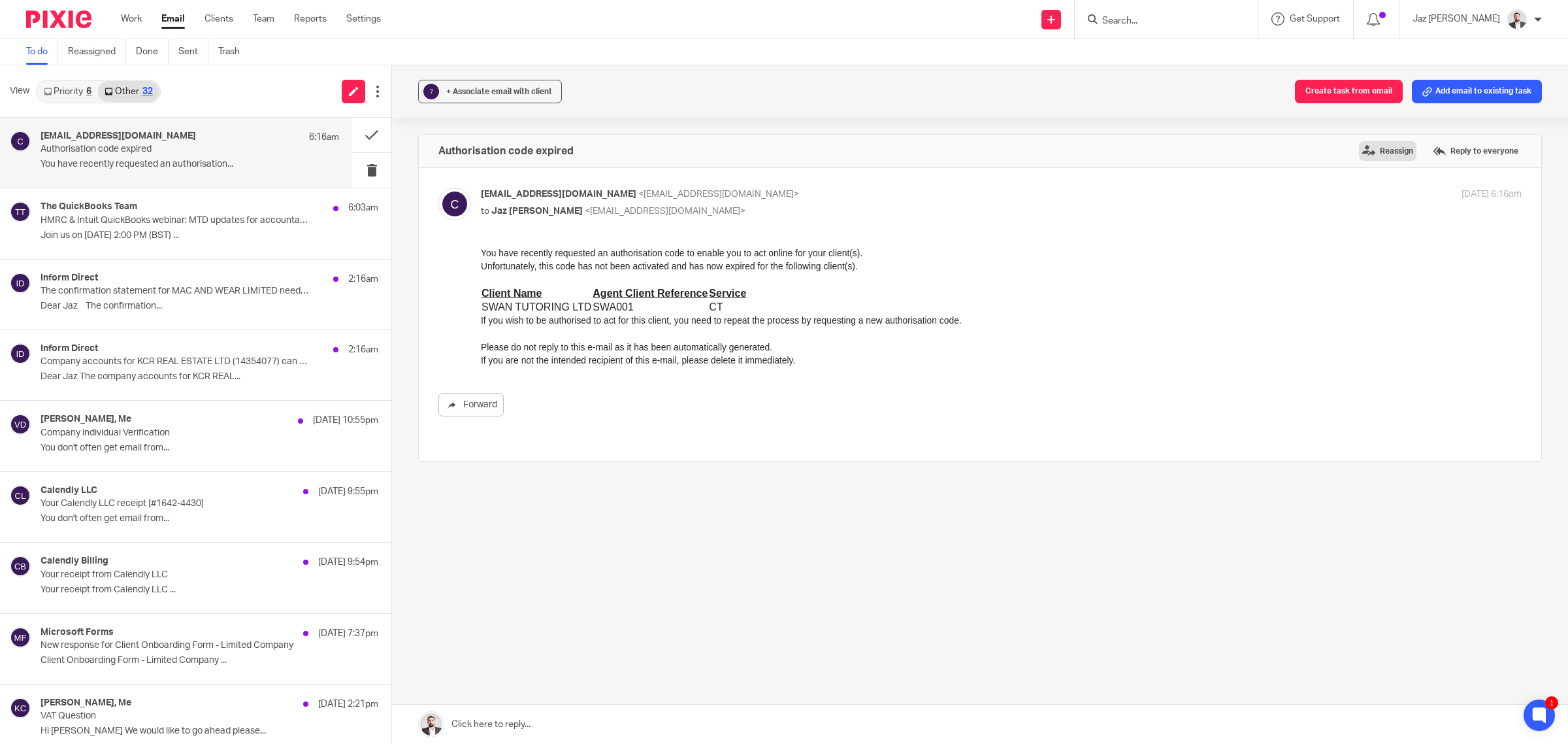
click at [1376, 144] on label "Reassign" at bounding box center [1388, 150] width 58 height 20
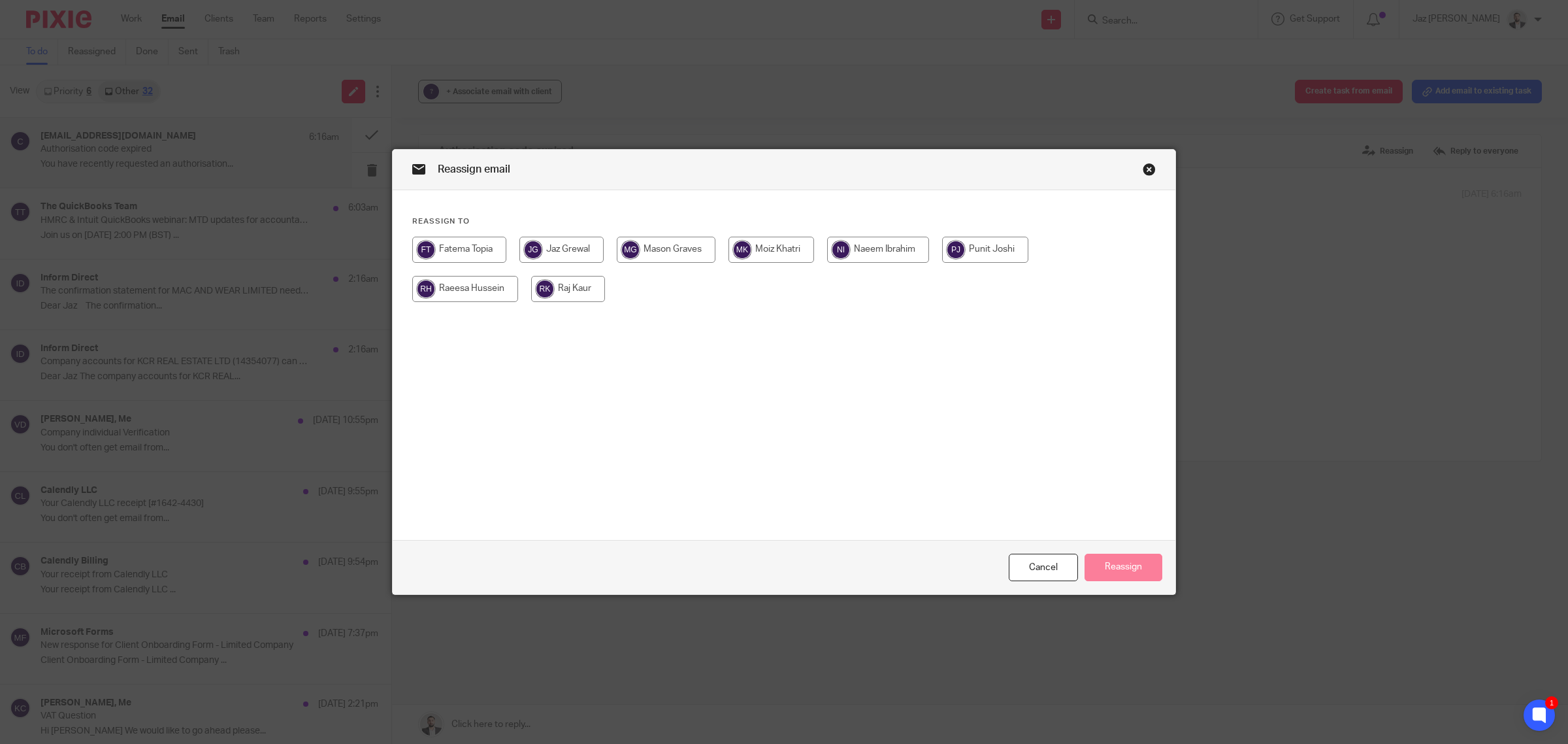
click at [577, 295] on input "radio" at bounding box center [568, 289] width 73 height 26
radio input "true"
click at [1100, 570] on button "Reassign" at bounding box center [1124, 568] width 78 height 28
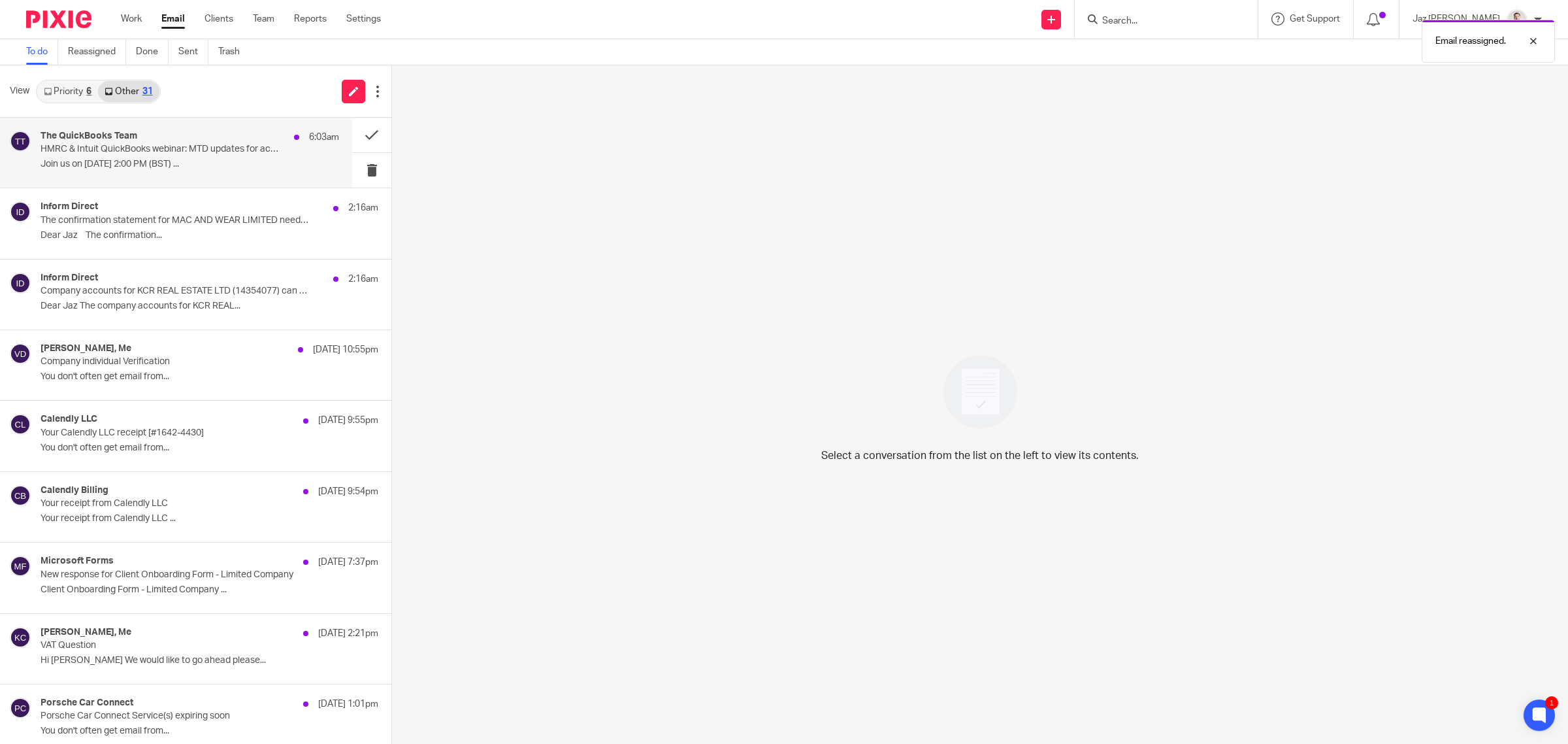
click at [122, 148] on p "HMRC & Intuit QuickBooks webinar: MTD updates for accountants" at bounding box center [160, 150] width 239 height 11
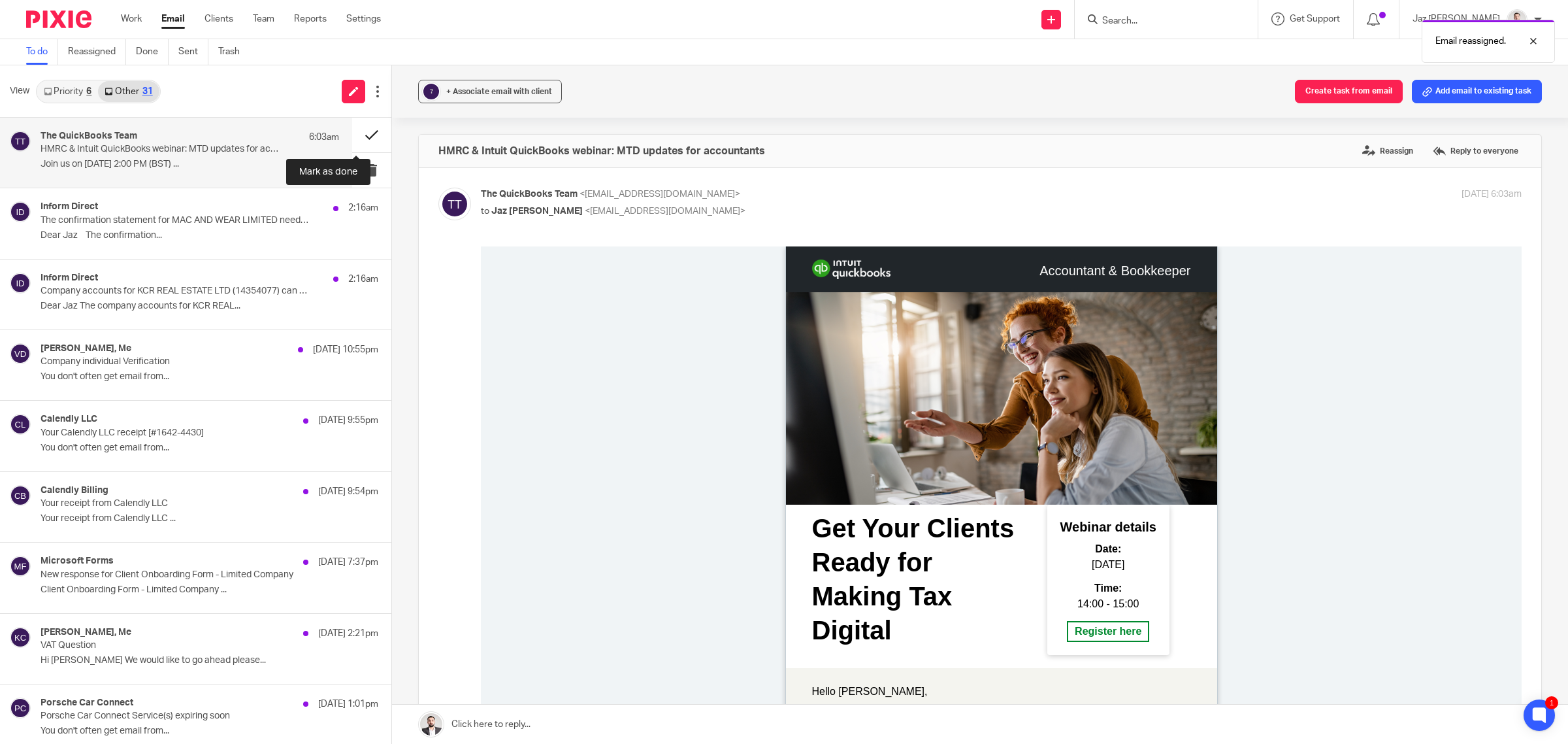
click at [363, 128] on button at bounding box center [372, 135] width 39 height 34
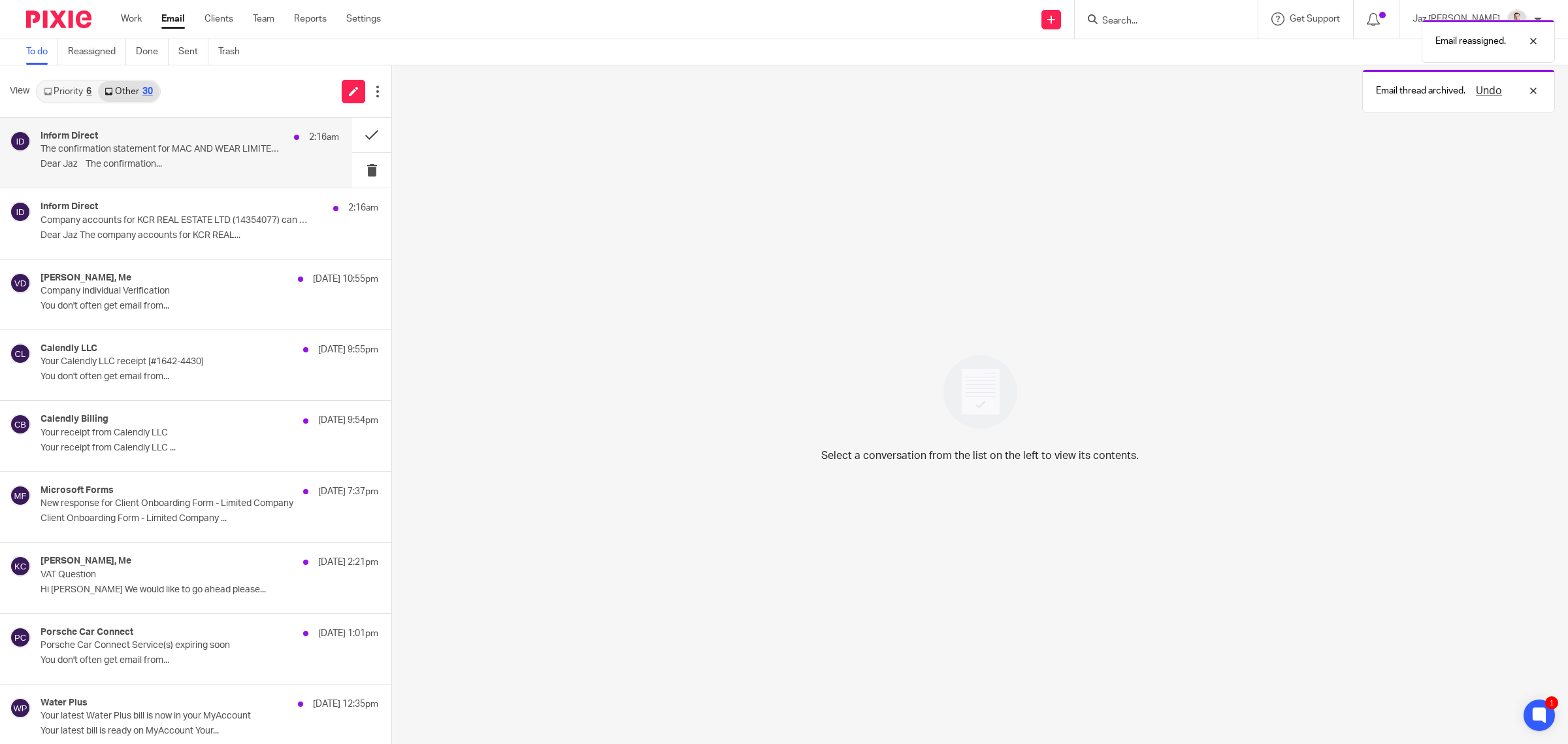
click at [240, 144] on p "The confirmation statement for MAC AND WEAR LIMITED needs to be submitted today" at bounding box center [160, 150] width 239 height 11
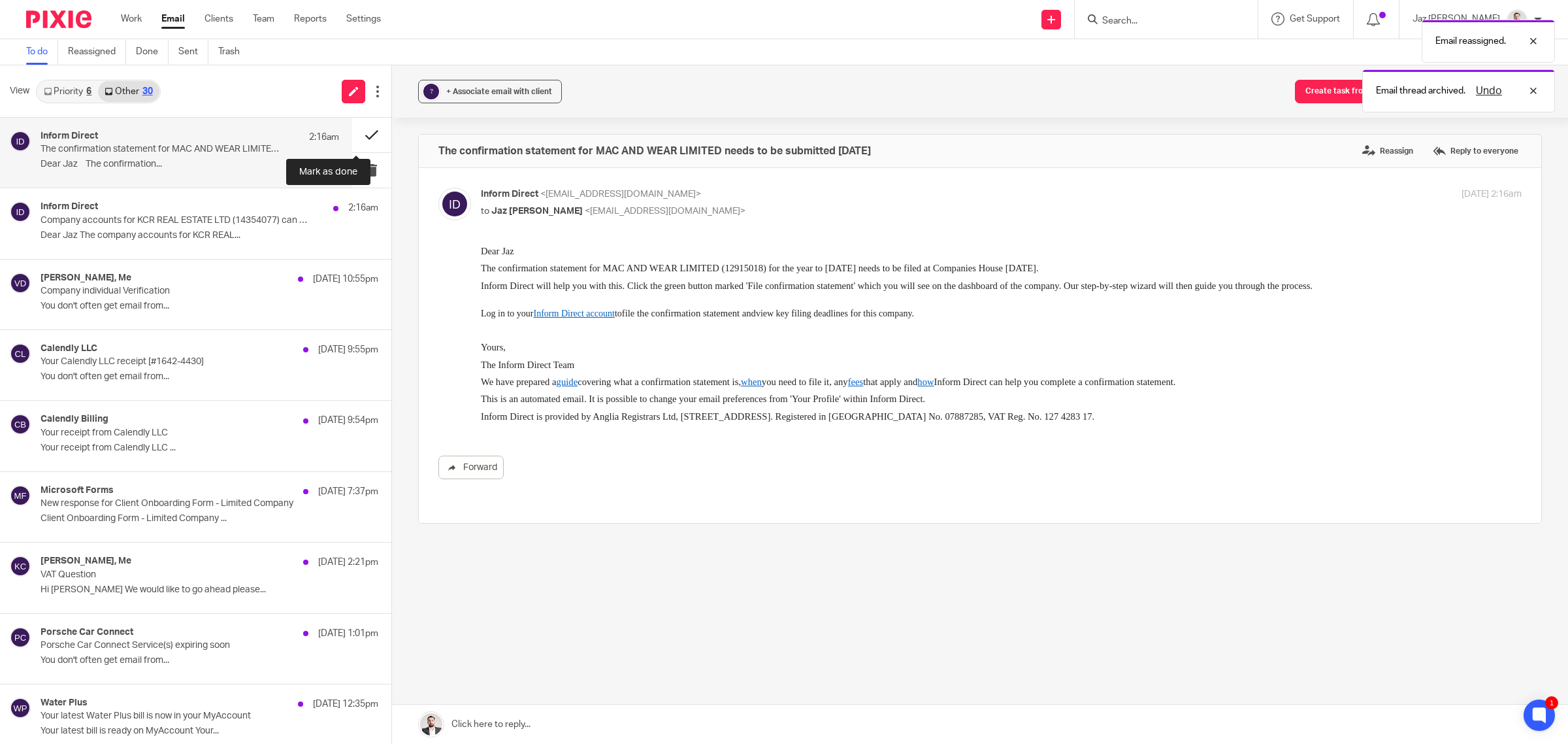
click at [356, 129] on button at bounding box center [372, 135] width 39 height 34
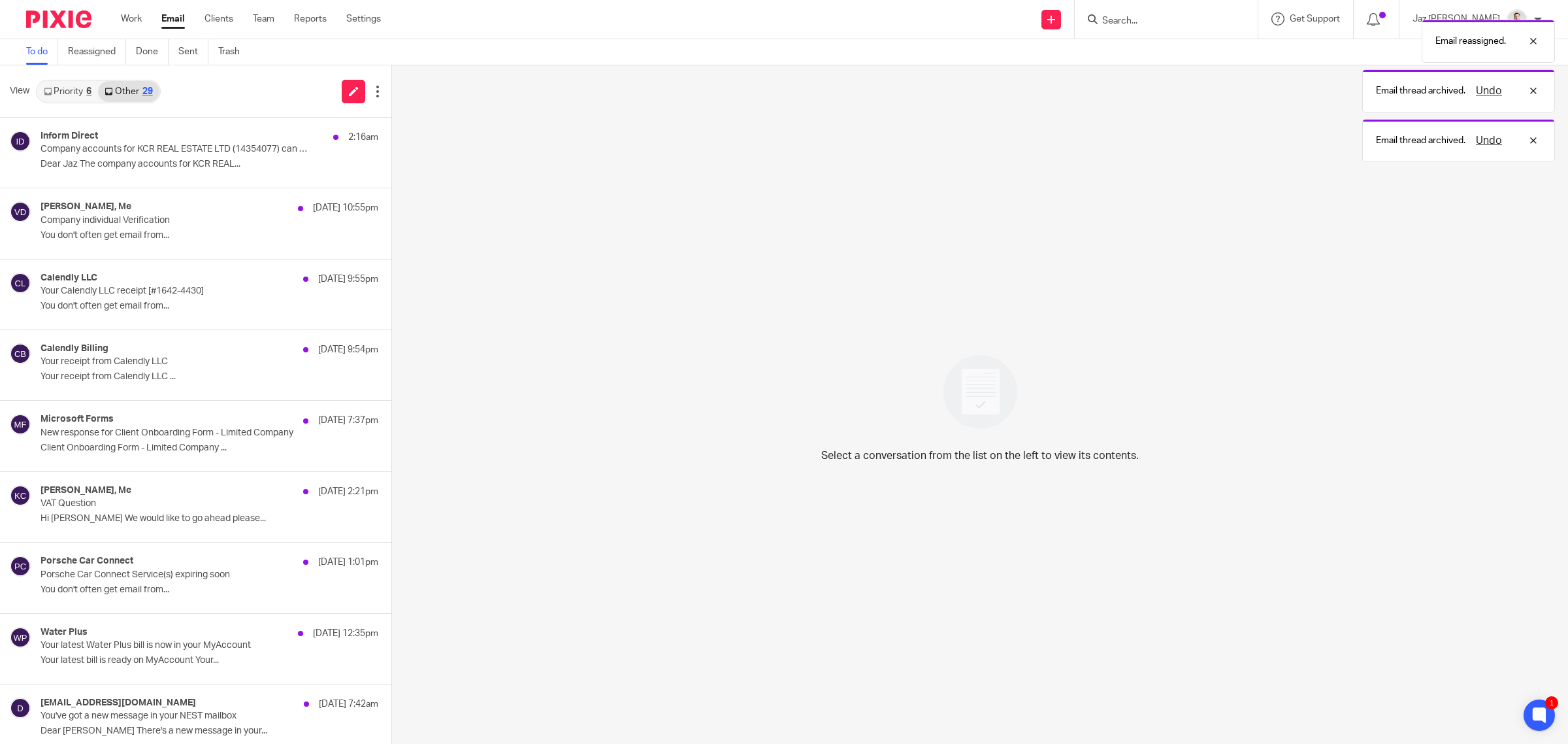
click at [265, 139] on div "Inform Direct 2:16am" at bounding box center [210, 137] width 338 height 13
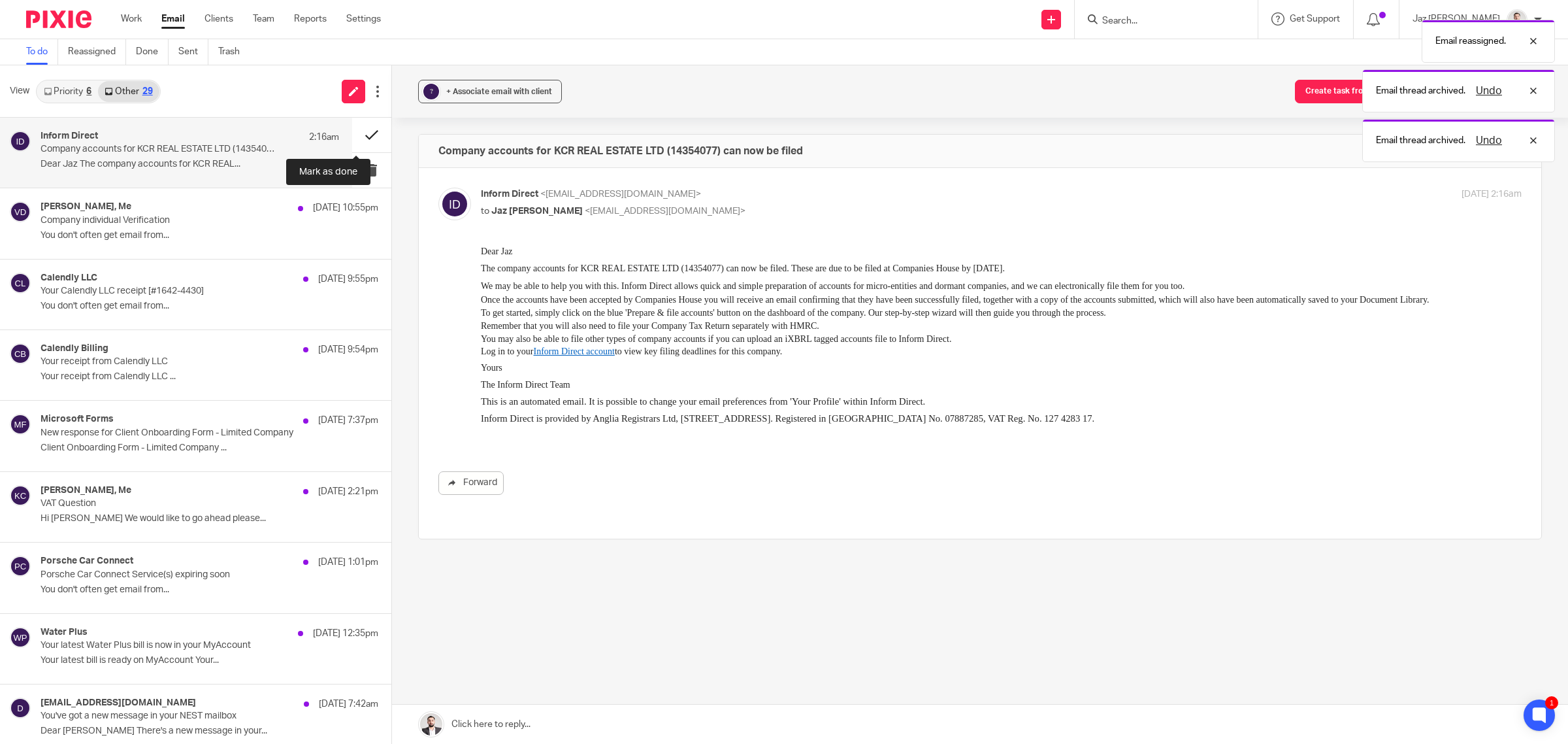
click at [362, 131] on button at bounding box center [372, 135] width 39 height 34
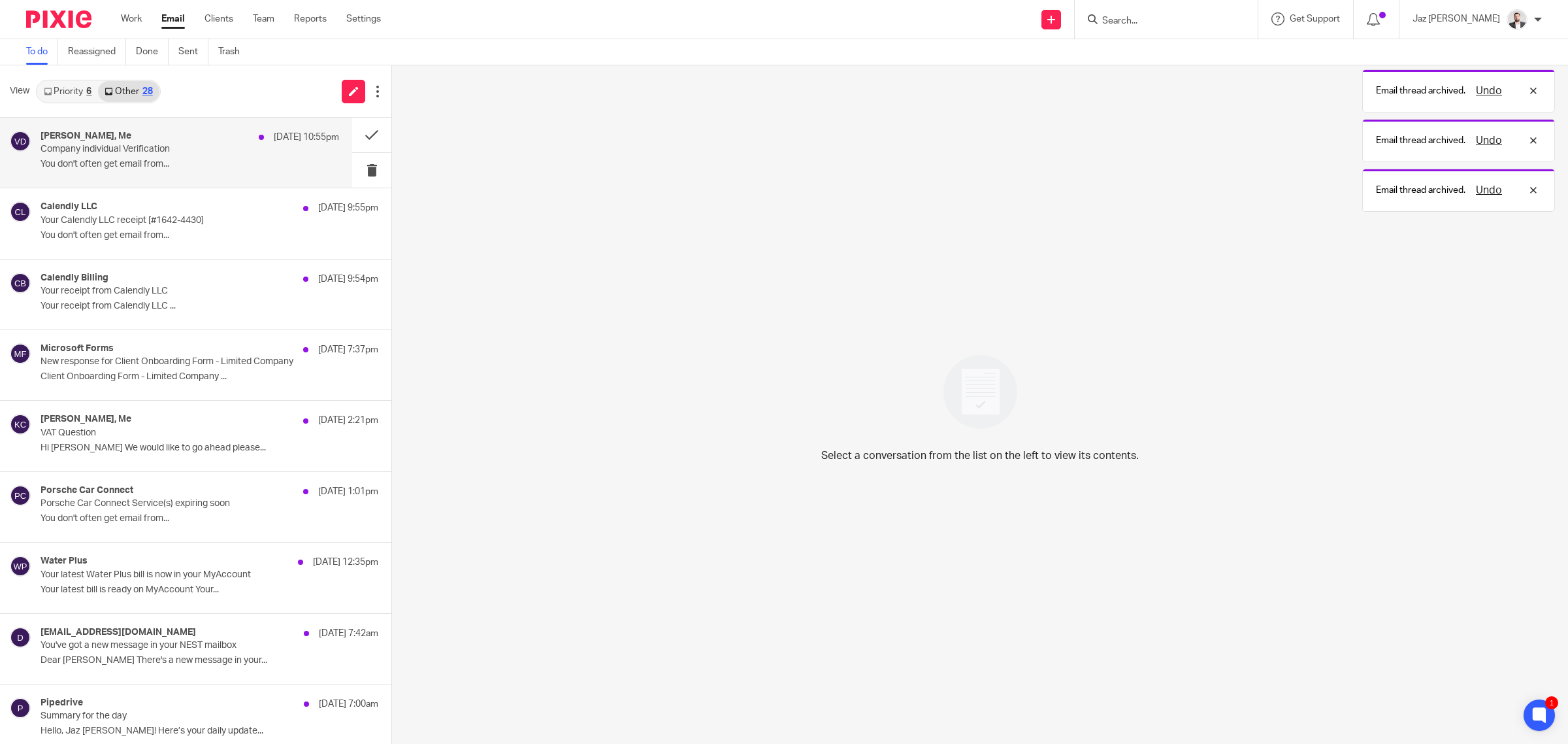
click at [249, 148] on p "Company individual Verification" at bounding box center [160, 150] width 239 height 11
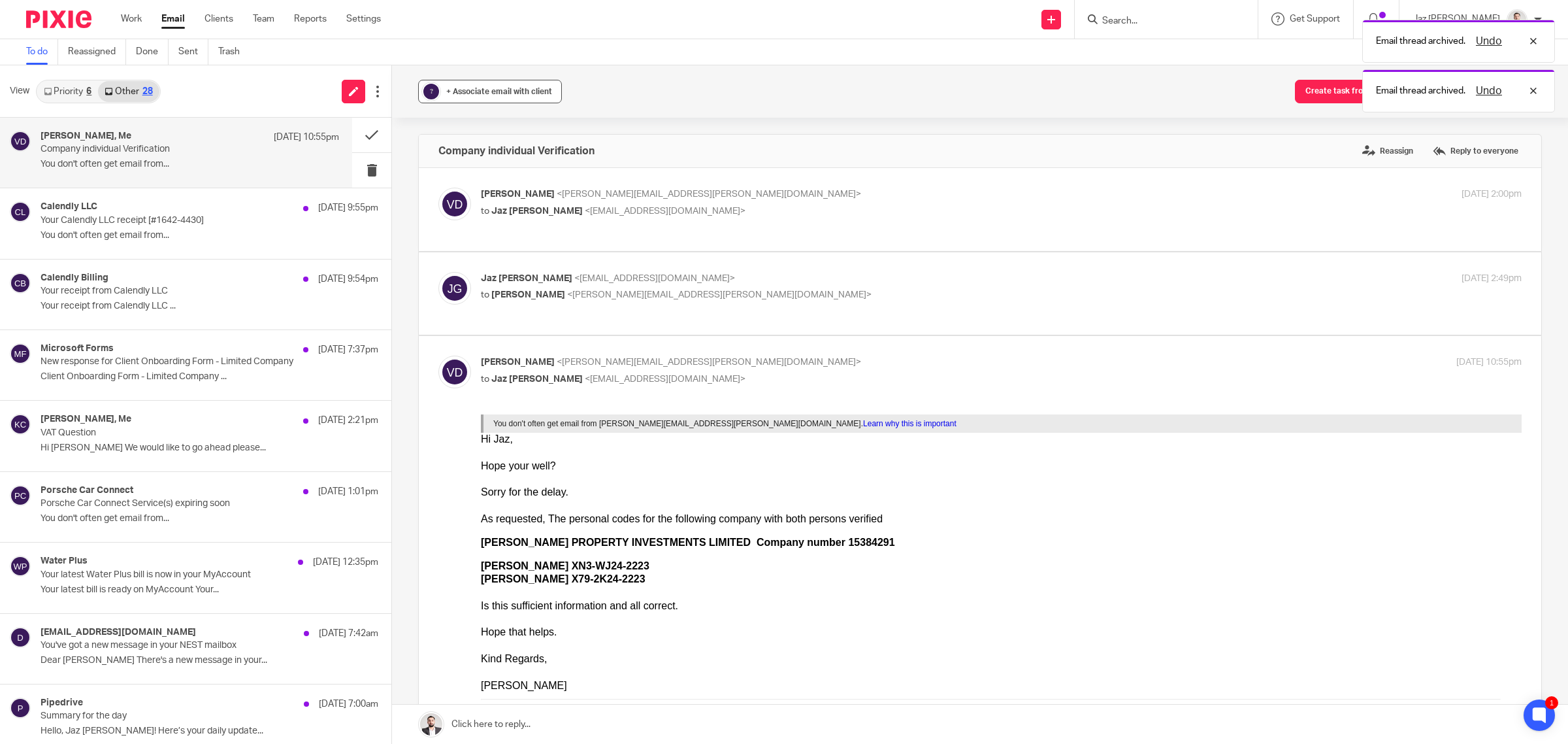
click at [449, 87] on span "+ Associate email with client" at bounding box center [499, 91] width 106 height 7
click at [494, 168] on input "text" at bounding box center [569, 168] width 277 height 13
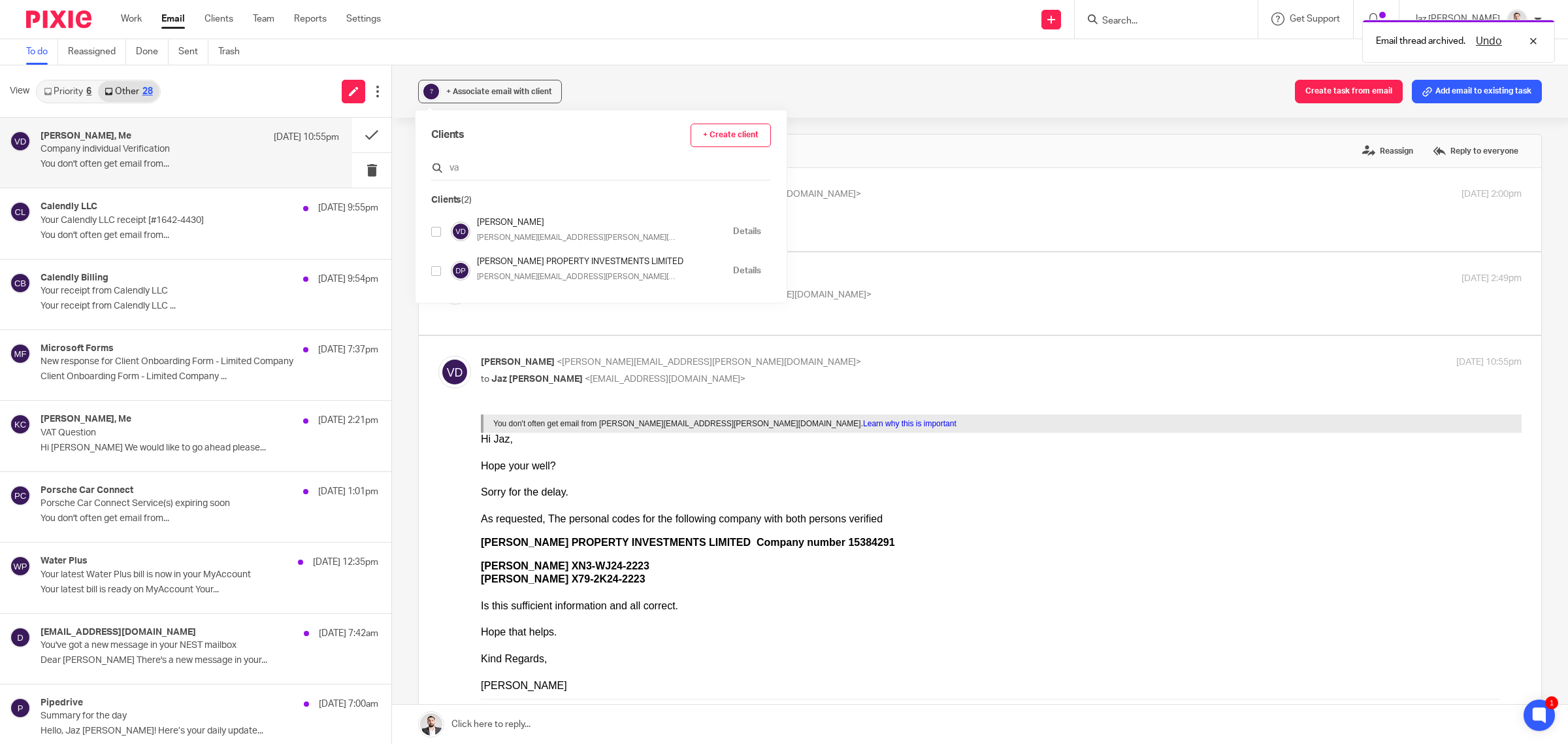
type input "v"
type input "deol"
click at [435, 233] on input "checkbox" at bounding box center [436, 231] width 10 height 10
checkbox input "true"
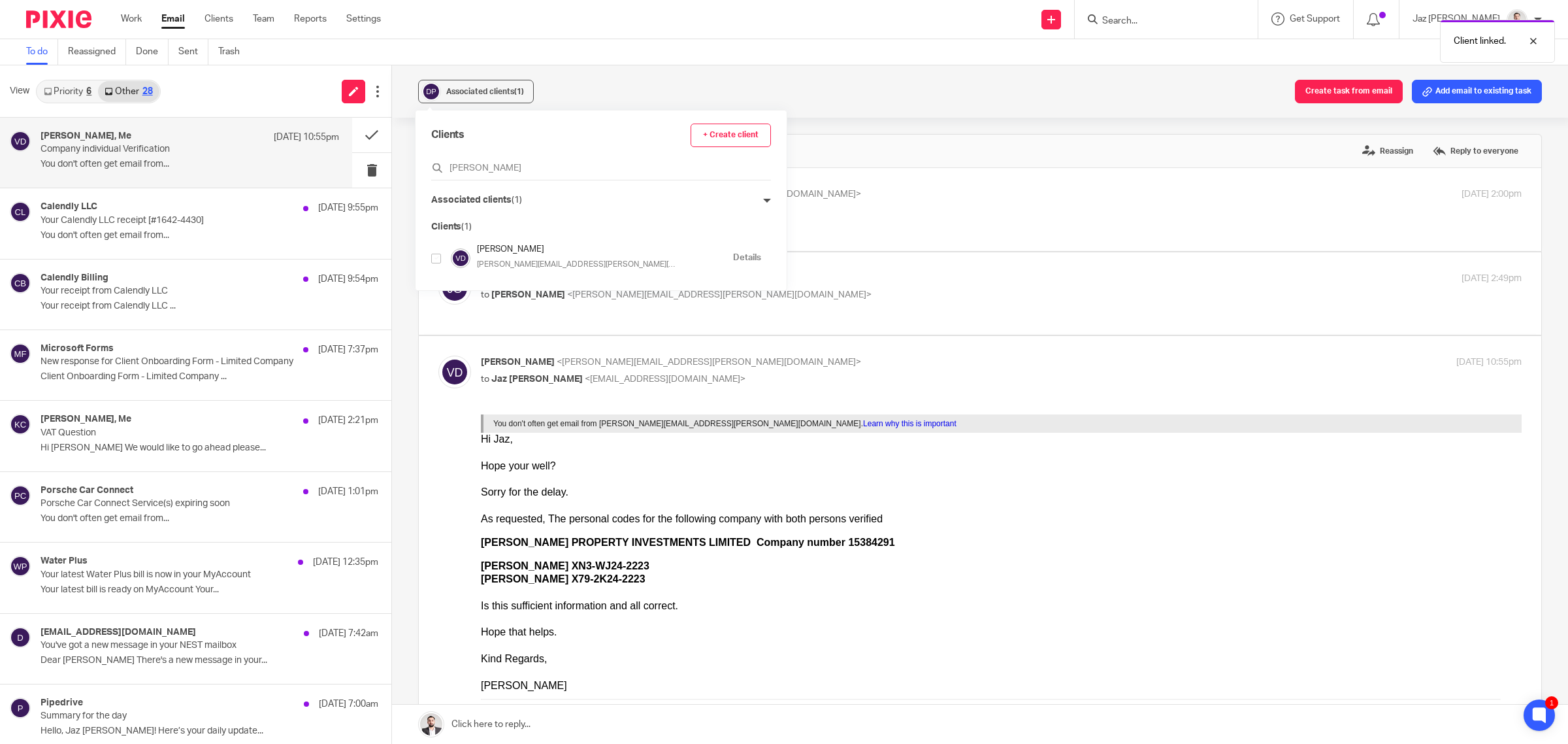
click at [801, 131] on div "Associated clients (1) Create task from email Add email to existing task Compan…" at bounding box center [980, 404] width 1176 height 678
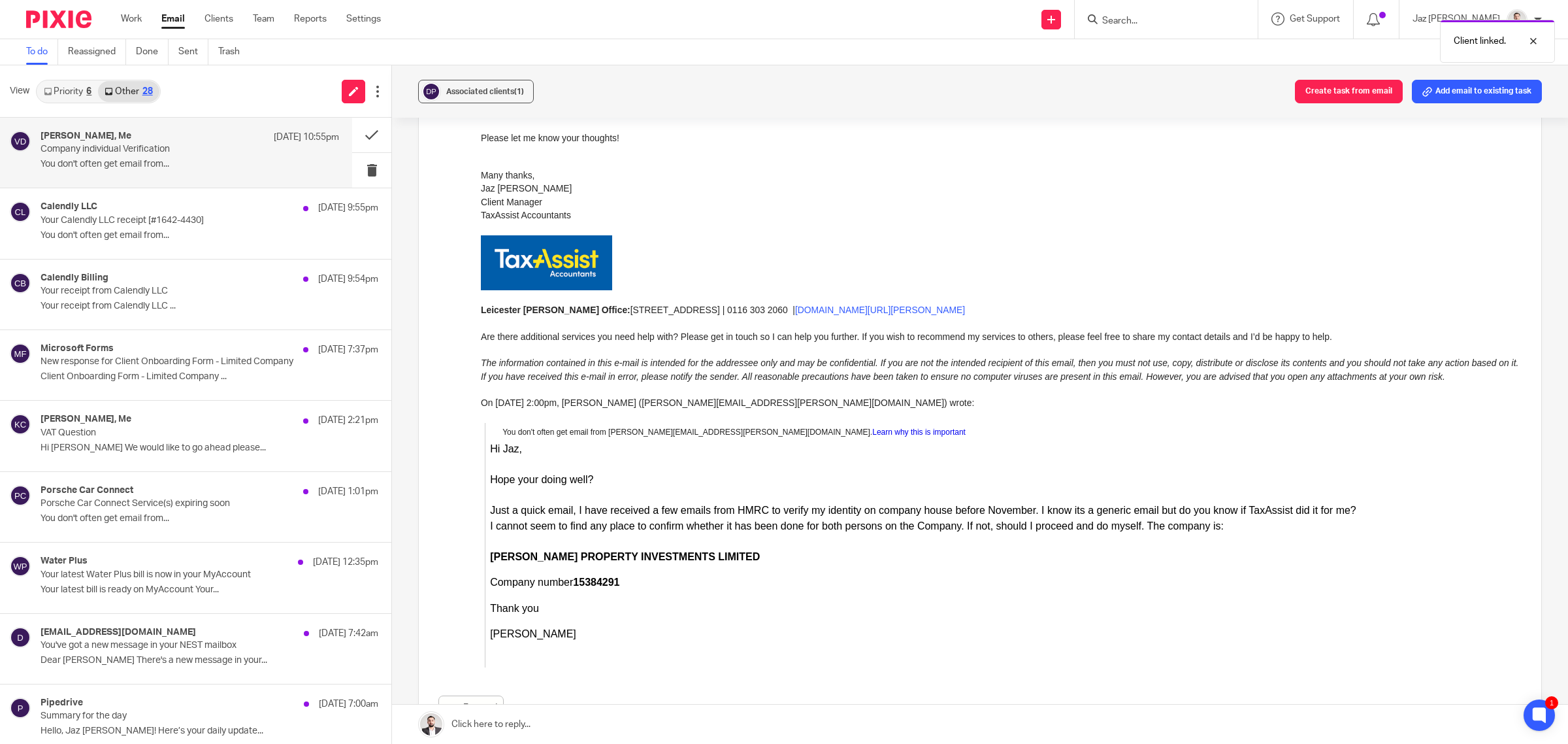
scroll to position [955, 0]
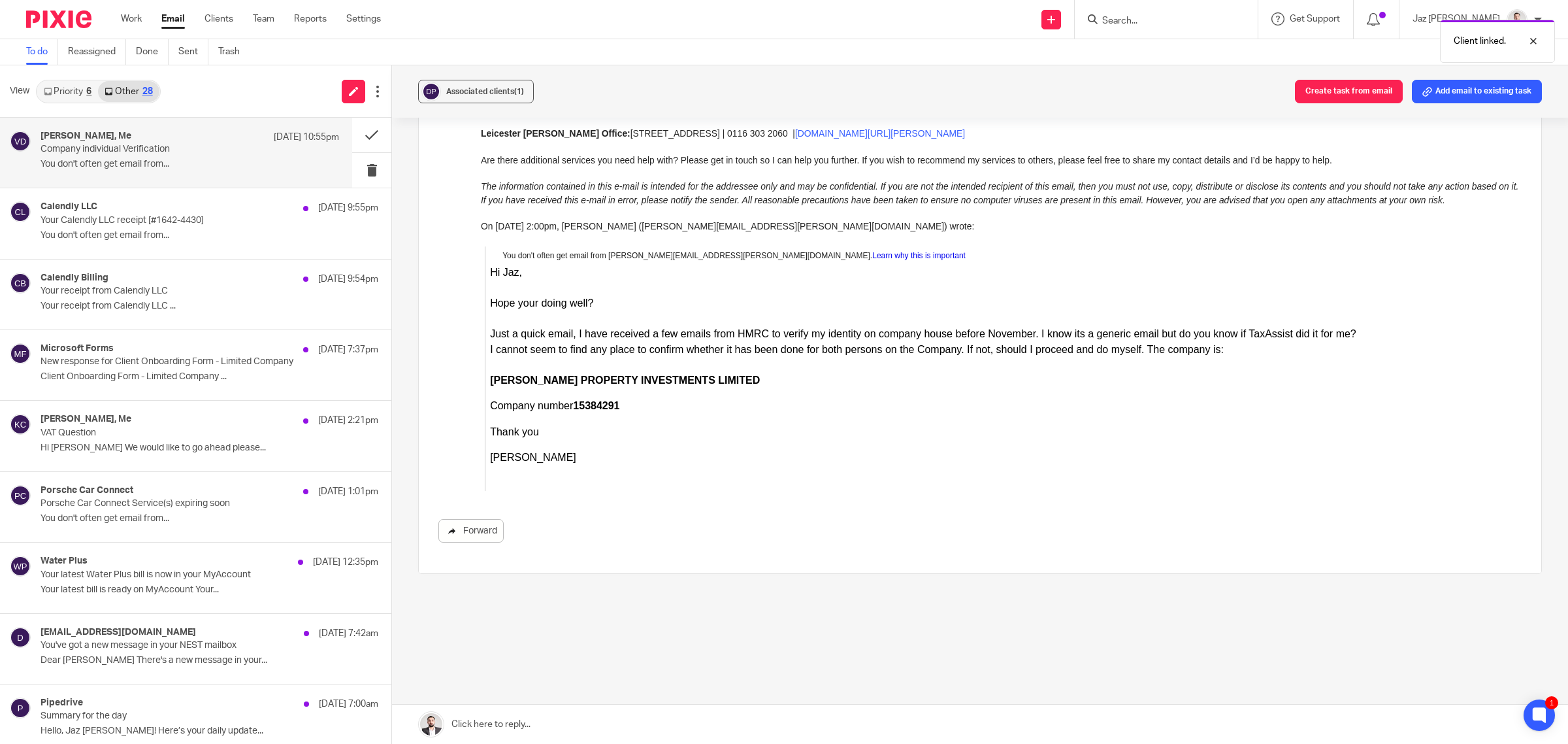
click at [476, 533] on link "Forward" at bounding box center [471, 530] width 65 height 23
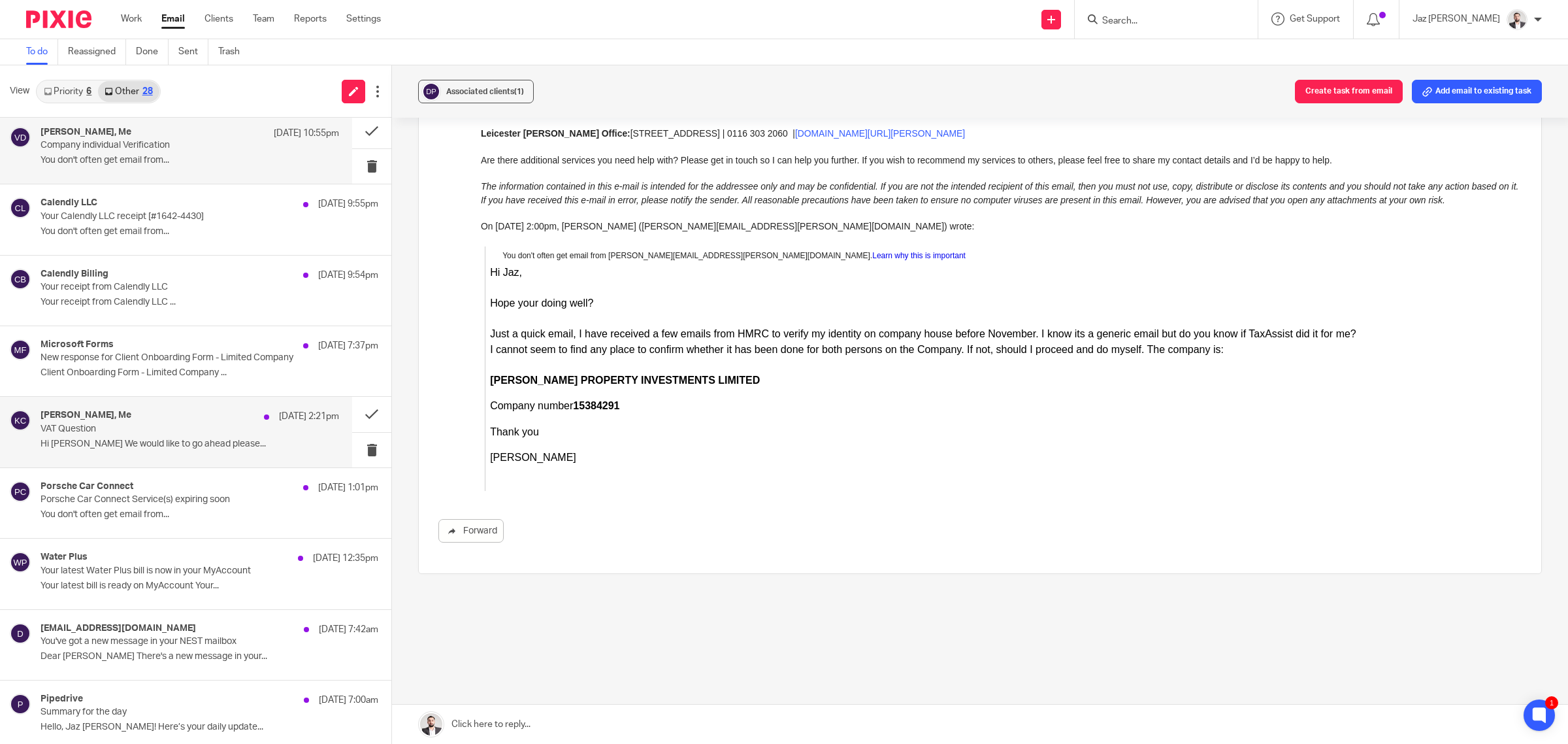
scroll to position [0, 0]
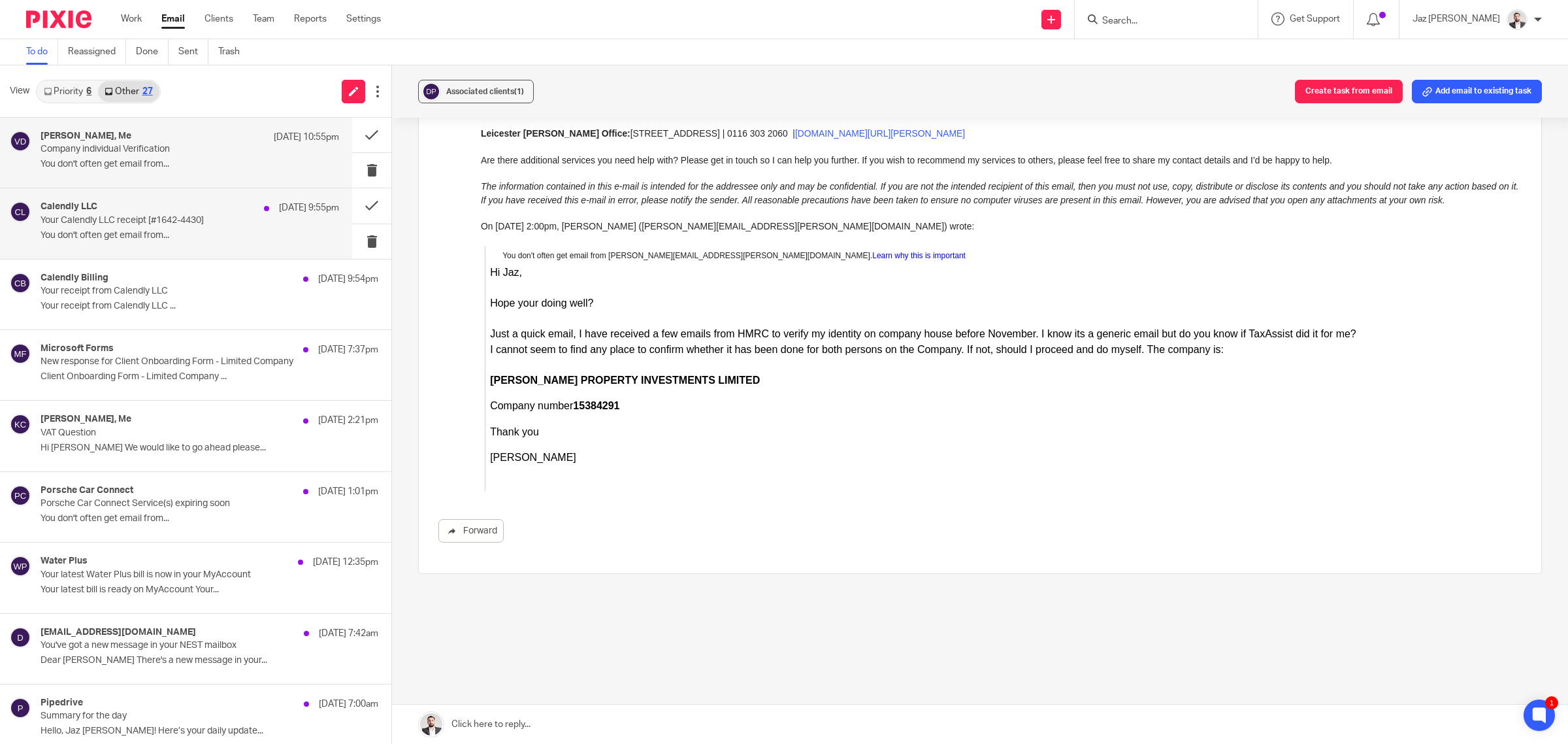
click at [164, 237] on p "You don't often get email from..." at bounding box center [189, 236] width 298 height 11
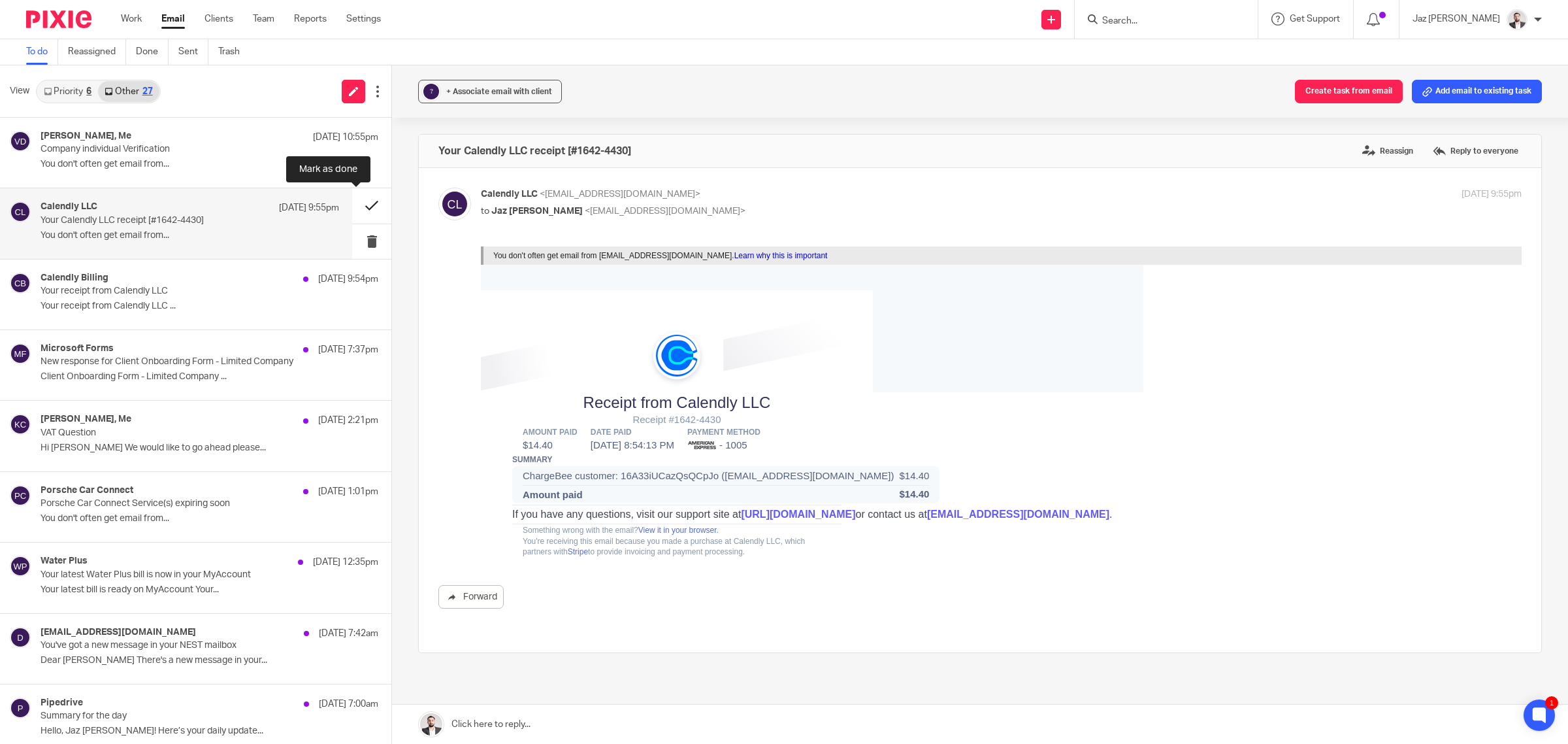
click at [352, 206] on button at bounding box center [372, 205] width 39 height 34
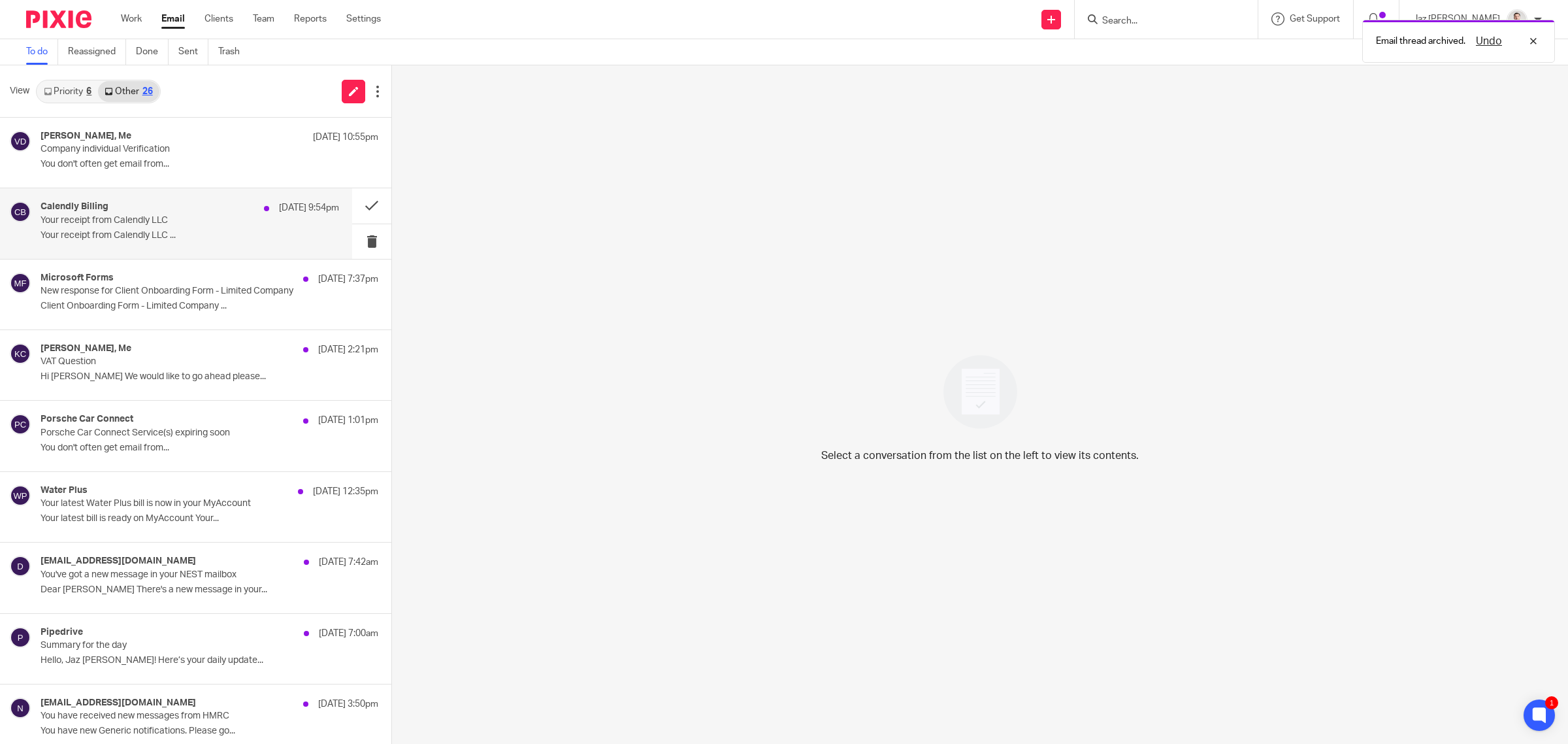
click at [243, 226] on div "Calendly Billing 12 Oct 9:54pm Your receipt from Calendly LLC Your receipt from…" at bounding box center [189, 223] width 298 height 44
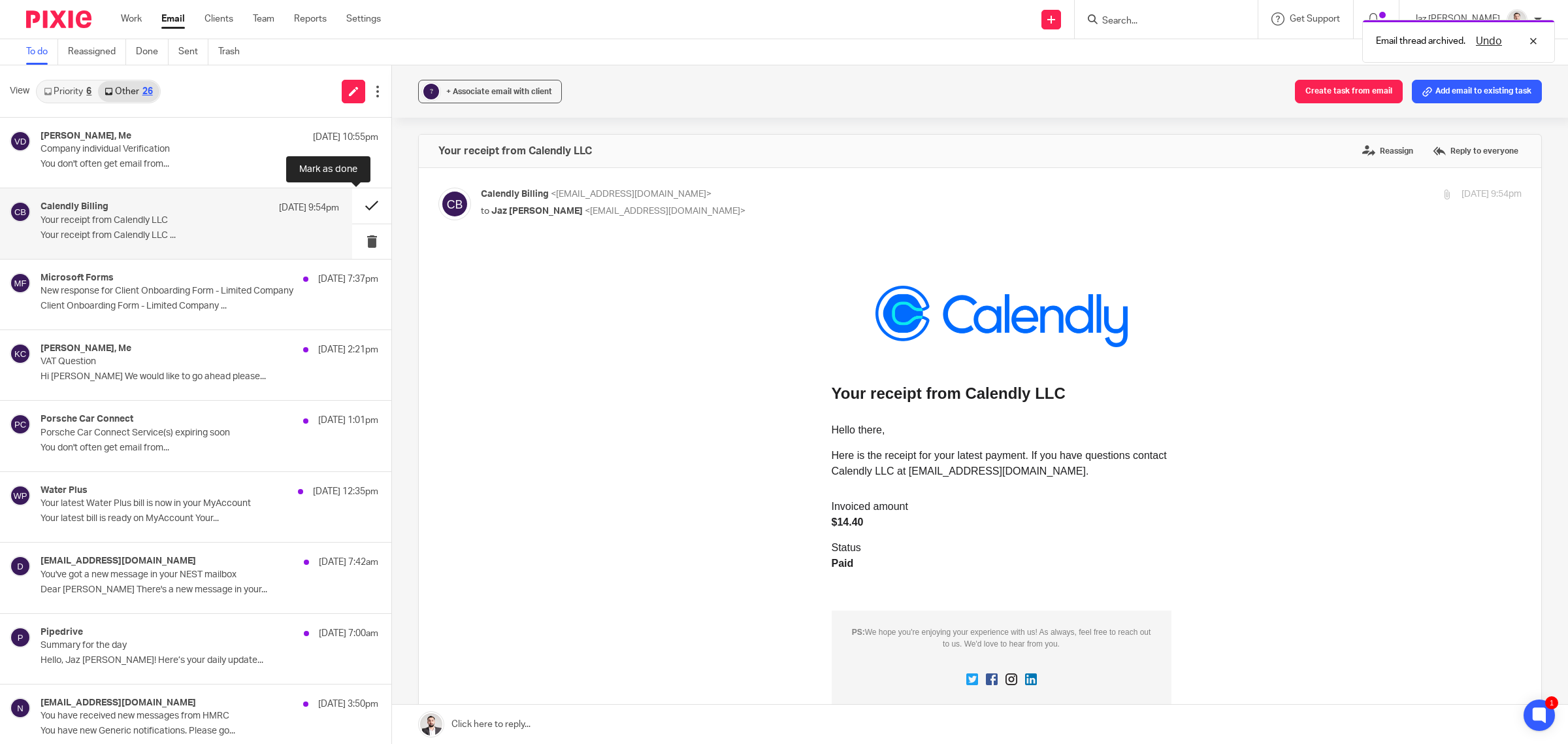
click at [354, 206] on button at bounding box center [372, 205] width 39 height 34
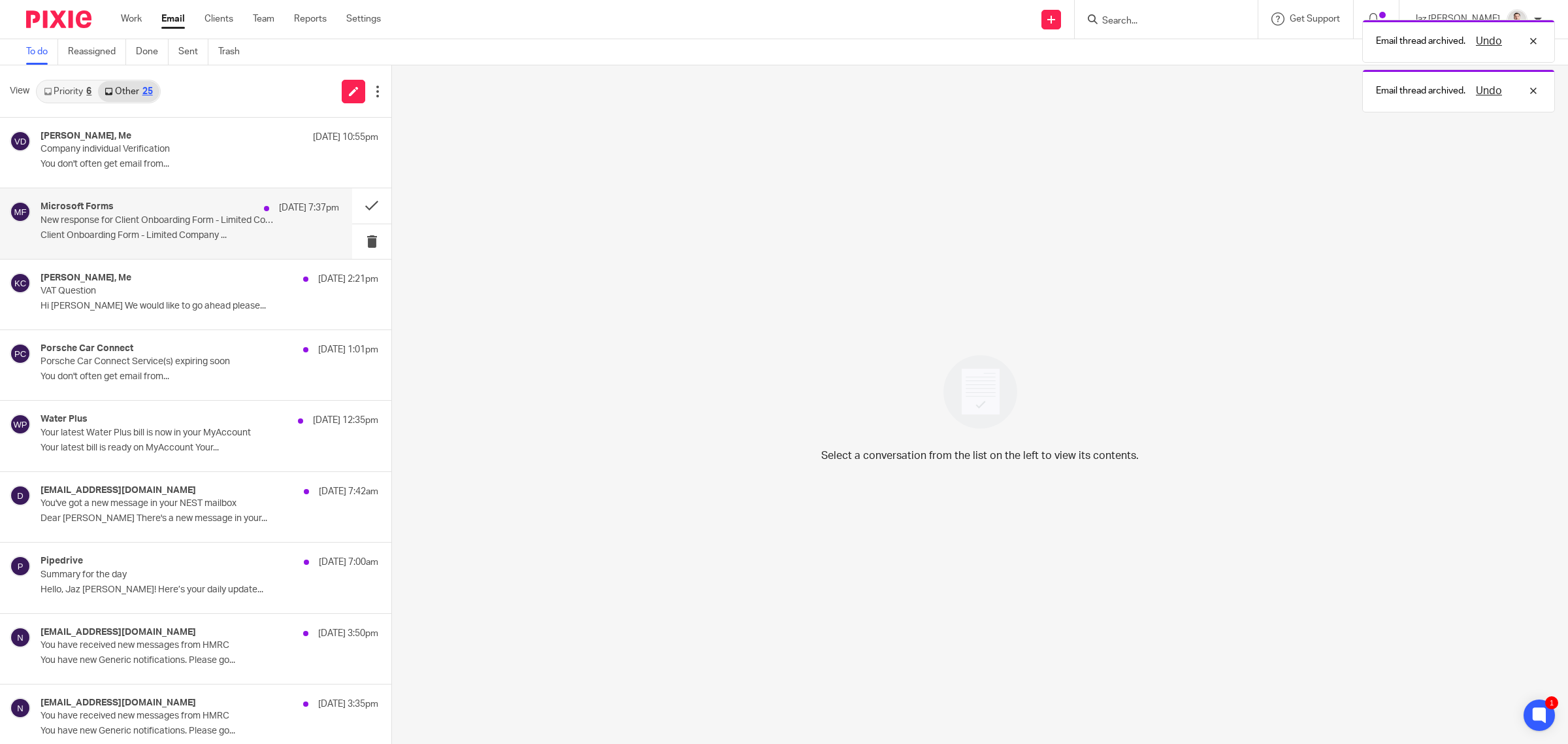
click at [230, 235] on p "Client Onboarding Form - Limited Company ..." at bounding box center [189, 236] width 298 height 11
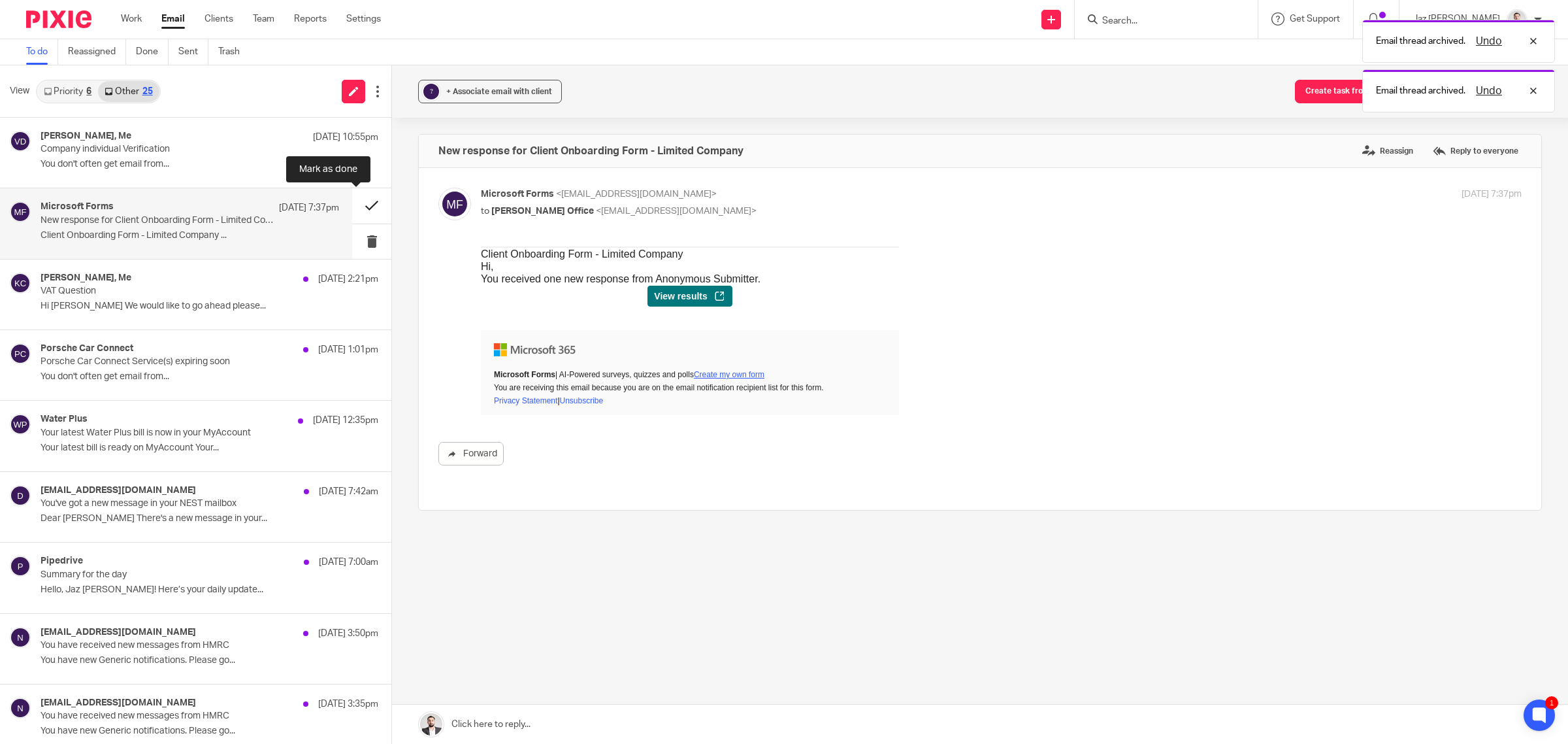
click at [354, 204] on button at bounding box center [372, 205] width 39 height 34
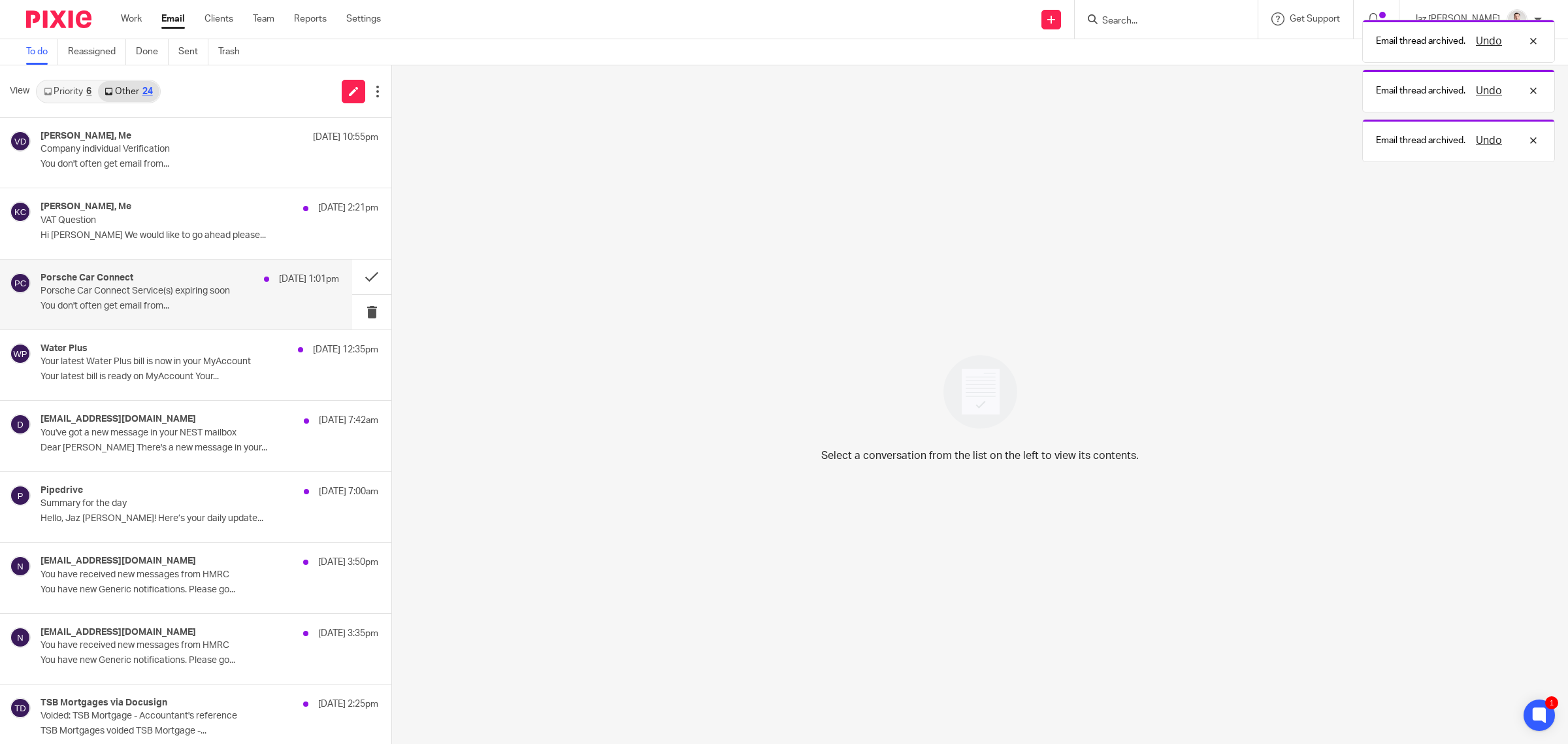
click at [217, 289] on p "Porsche Car Connect Service(s) expiring soon" at bounding box center [160, 291] width 239 height 11
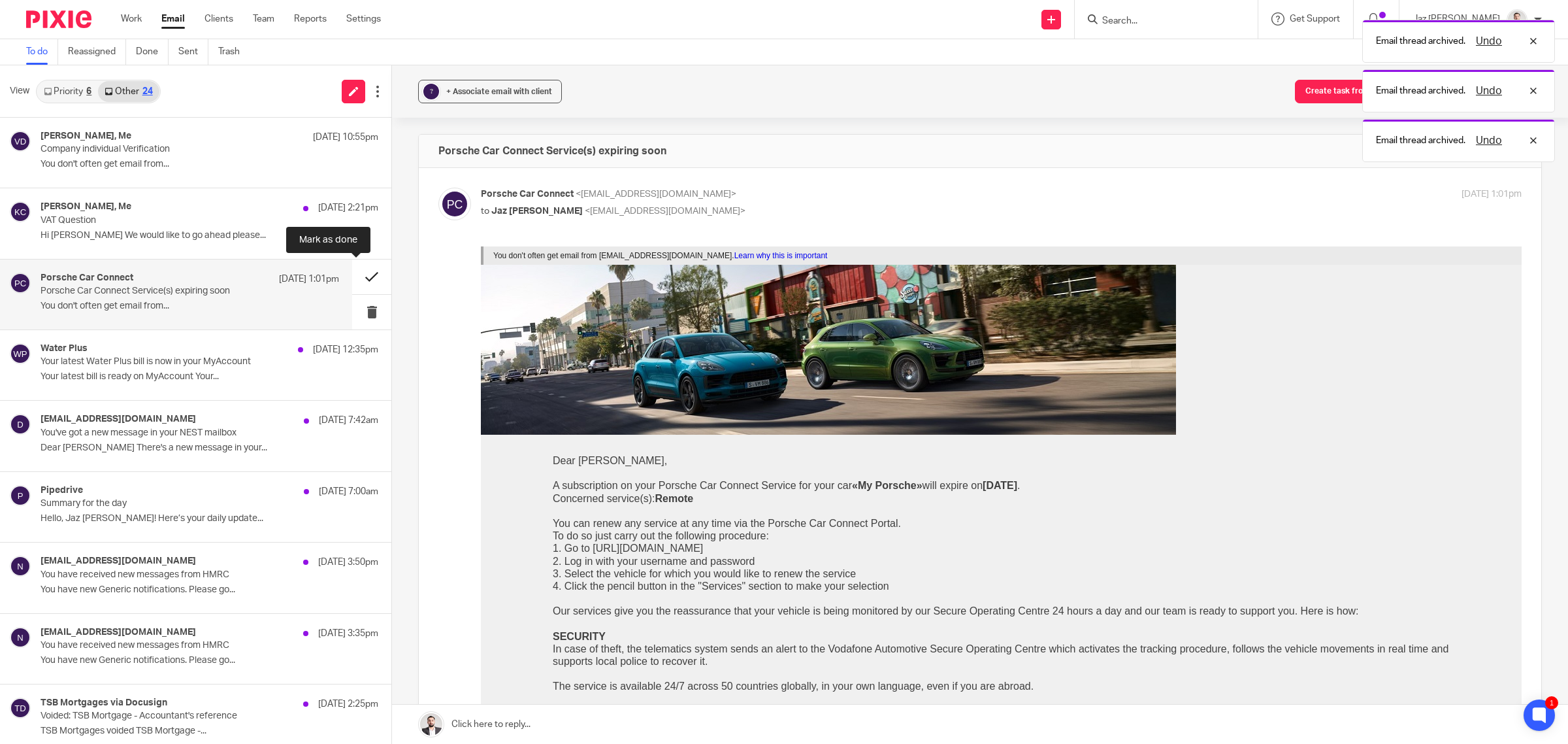
click at [354, 276] on button at bounding box center [372, 276] width 39 height 34
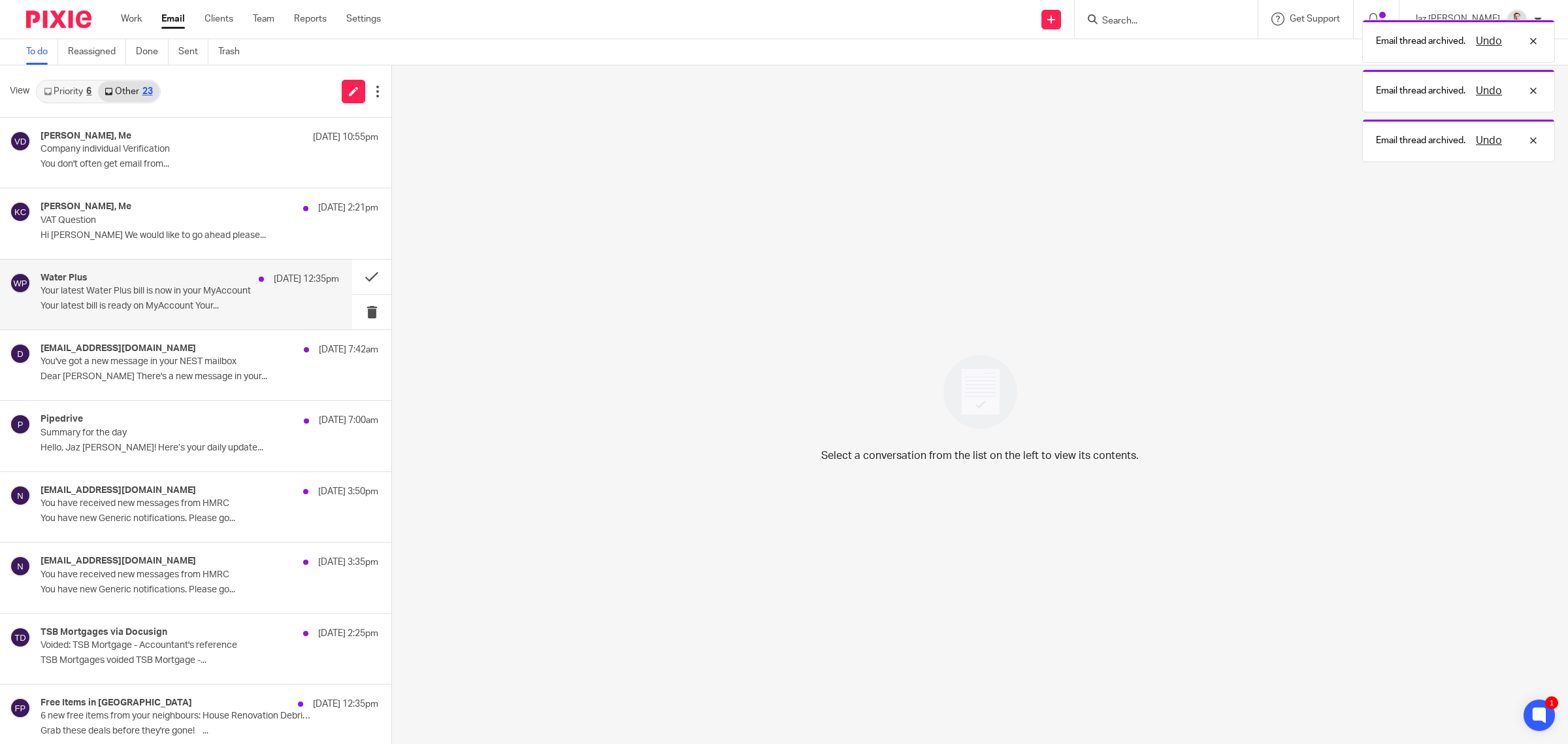
click at [228, 298] on div "Water Plus 12 Oct 12:35pm Your latest Water Plus bill is now in your MyAccount …" at bounding box center [189, 294] width 298 height 44
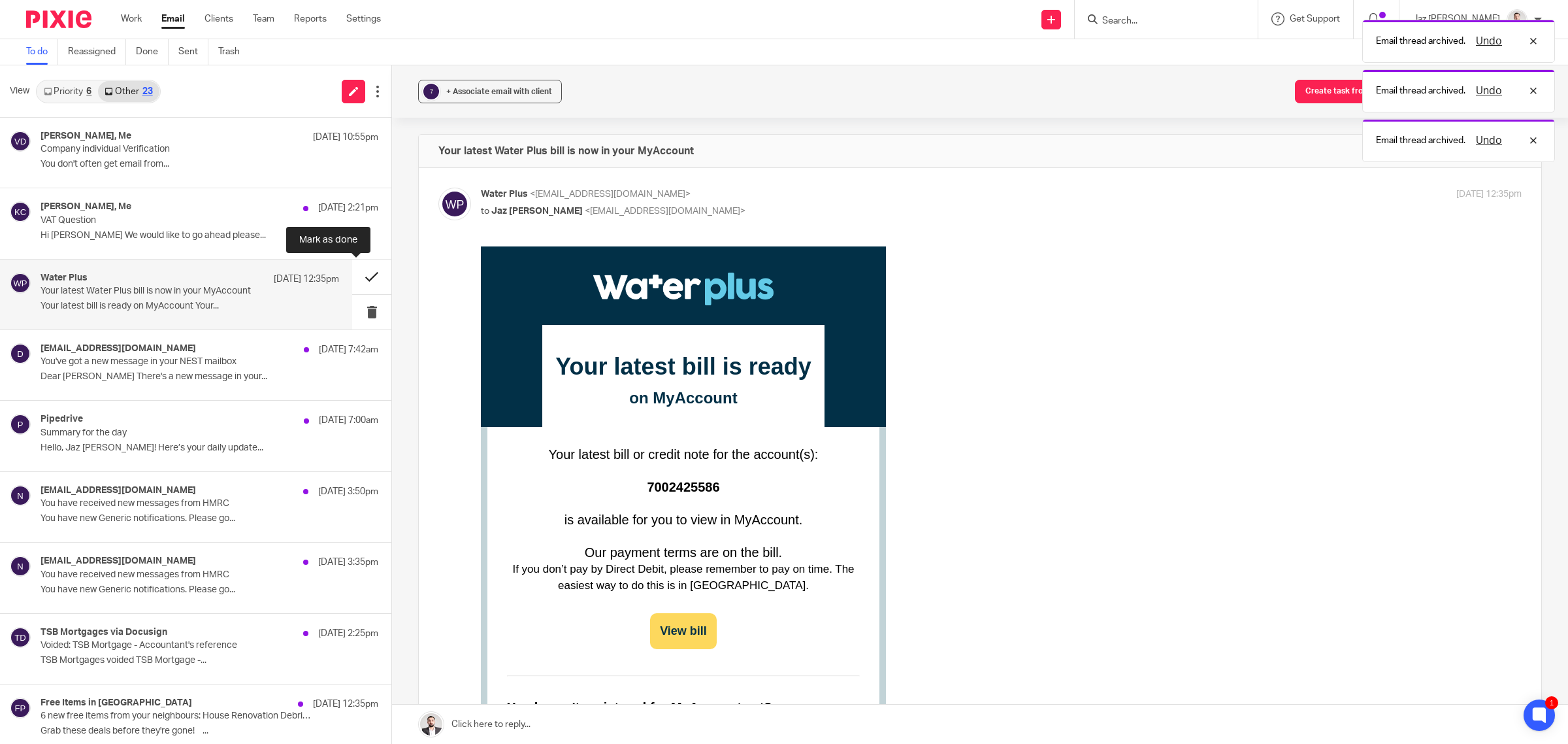
click at [353, 276] on button at bounding box center [372, 276] width 39 height 34
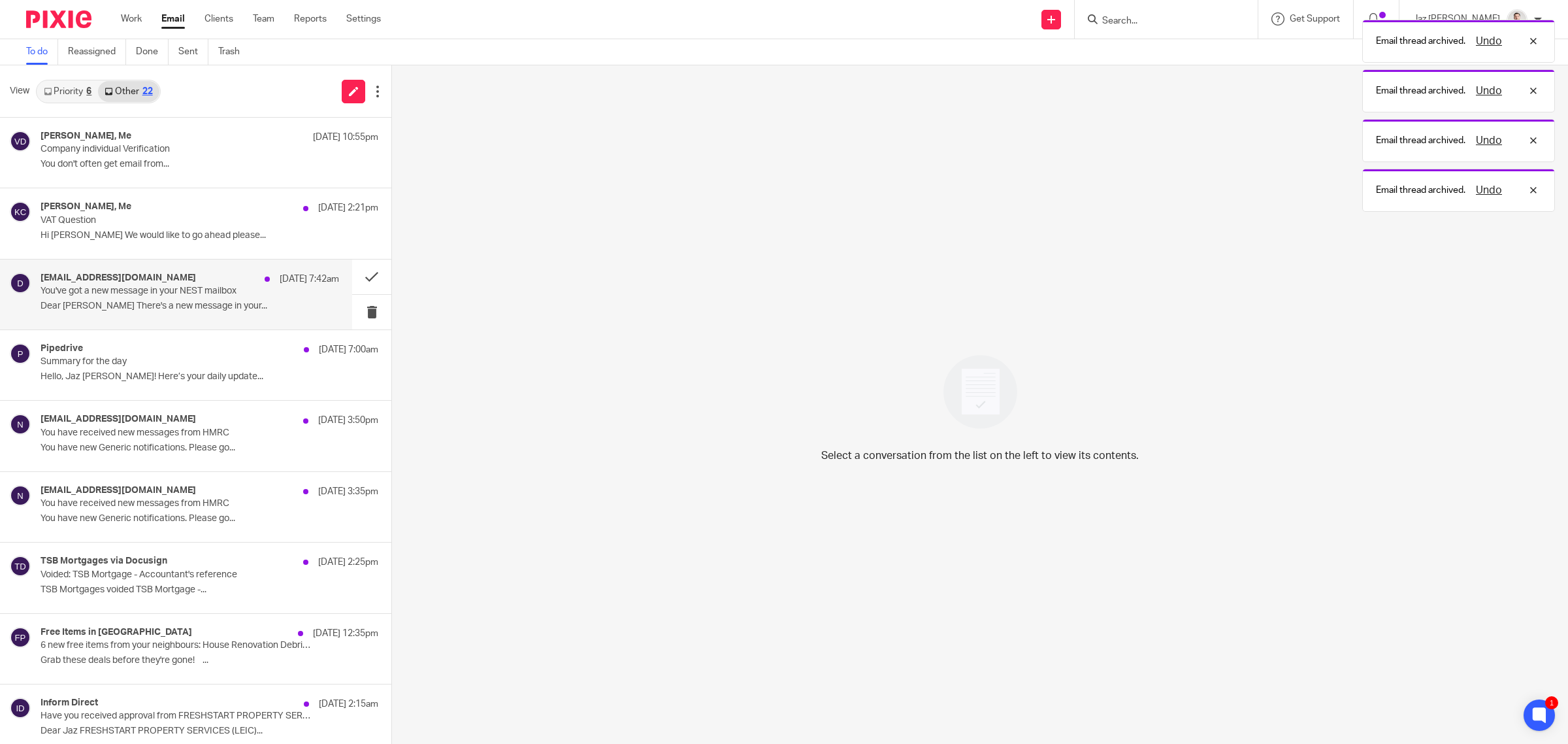
click at [239, 289] on p "You've got a new message in your NEST mailbox" at bounding box center [160, 291] width 239 height 11
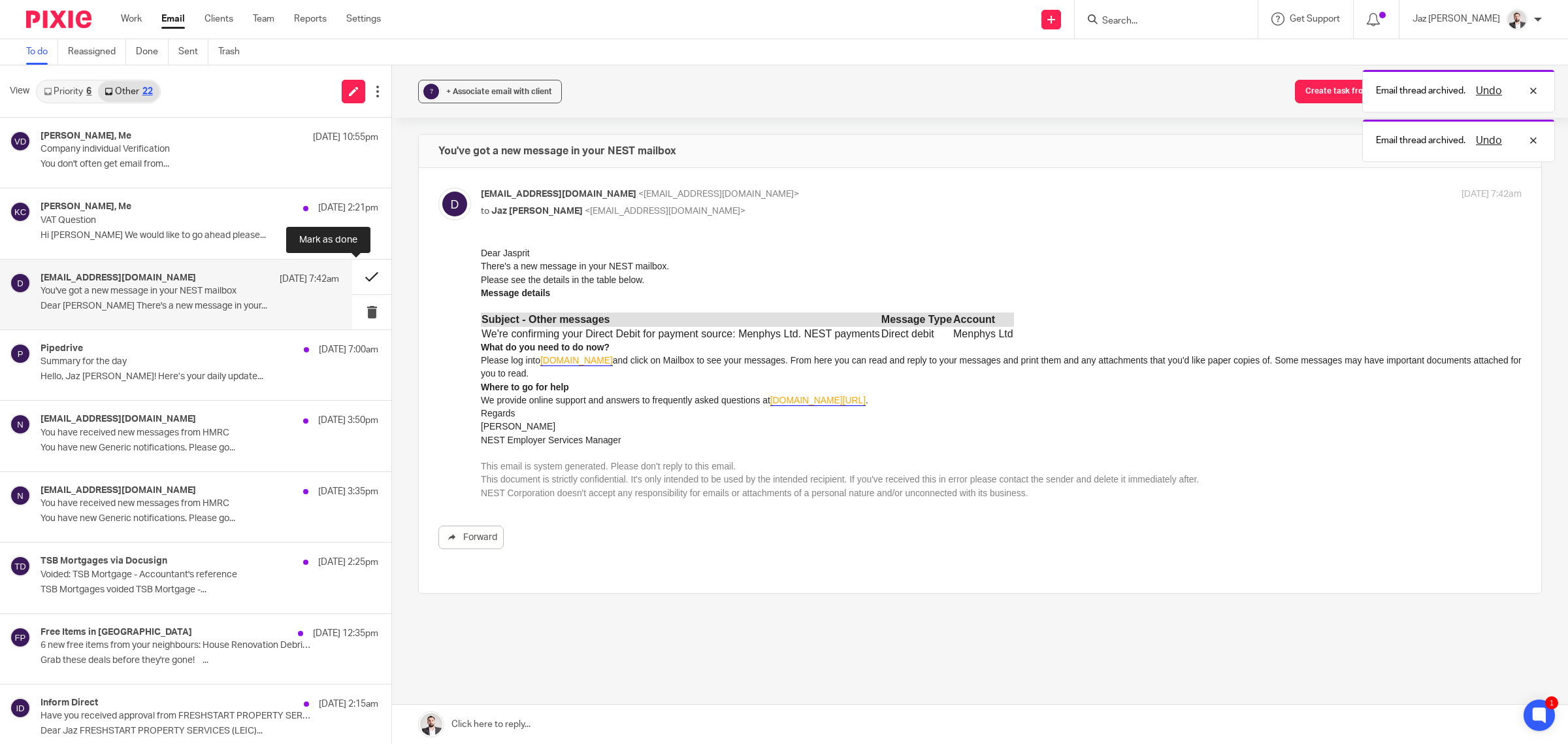
click at [352, 278] on button at bounding box center [372, 276] width 39 height 34
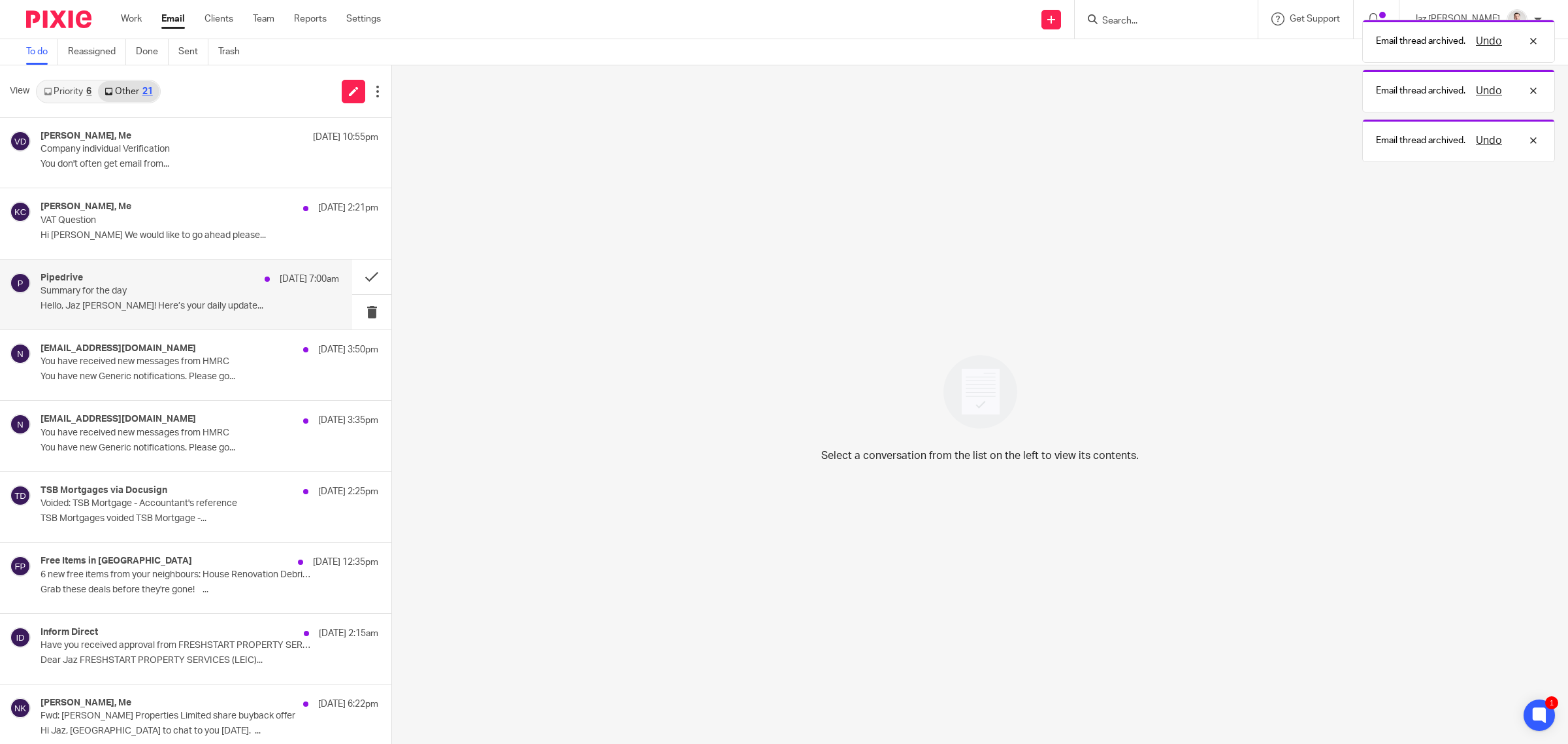
click at [253, 298] on div "Pipedrive 12 Oct 7:00am Summary for the day Hello, Jaz Grewal! Here’s your dail…" at bounding box center [189, 294] width 298 height 44
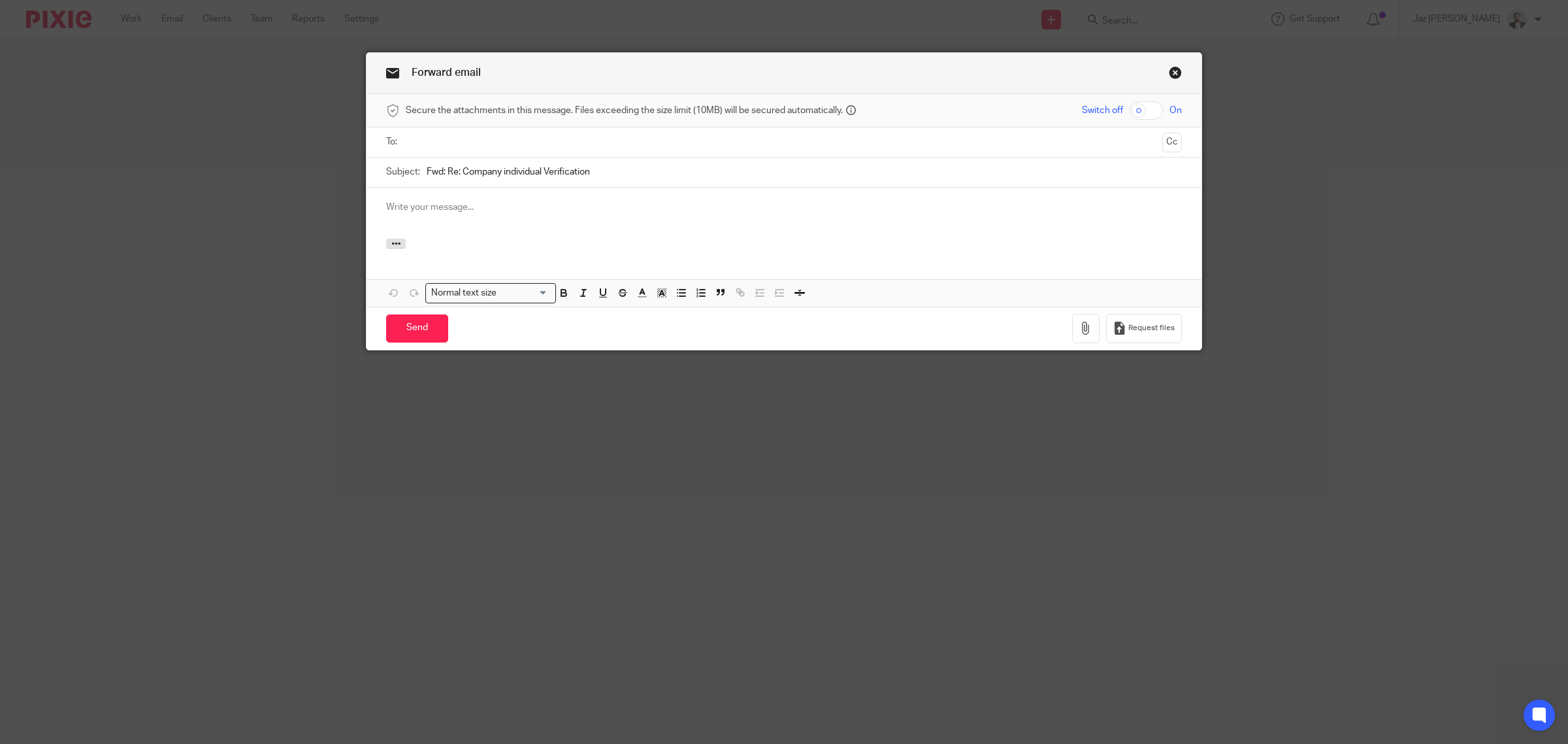
click at [478, 148] on input "text" at bounding box center [784, 142] width 747 height 15
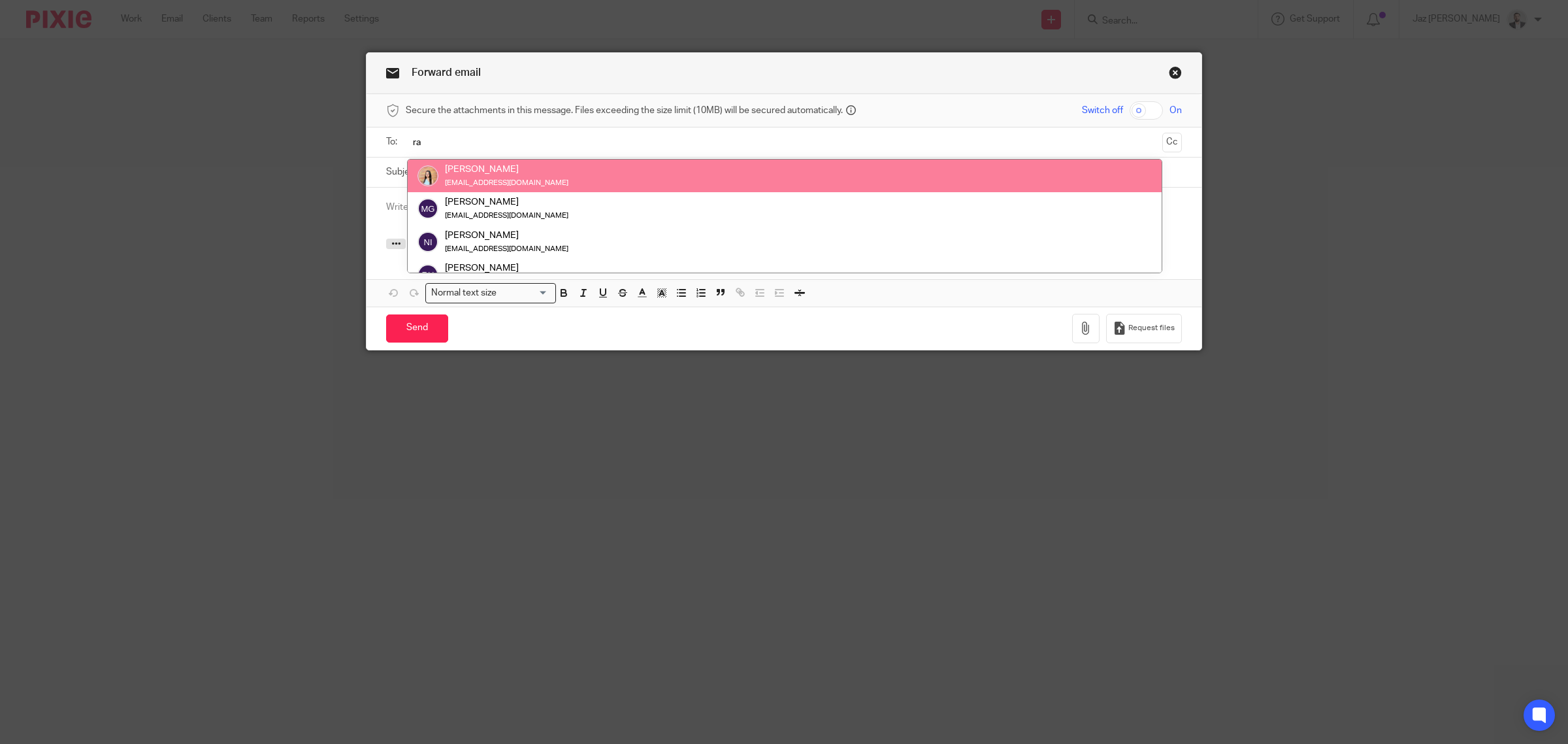
type input "ra"
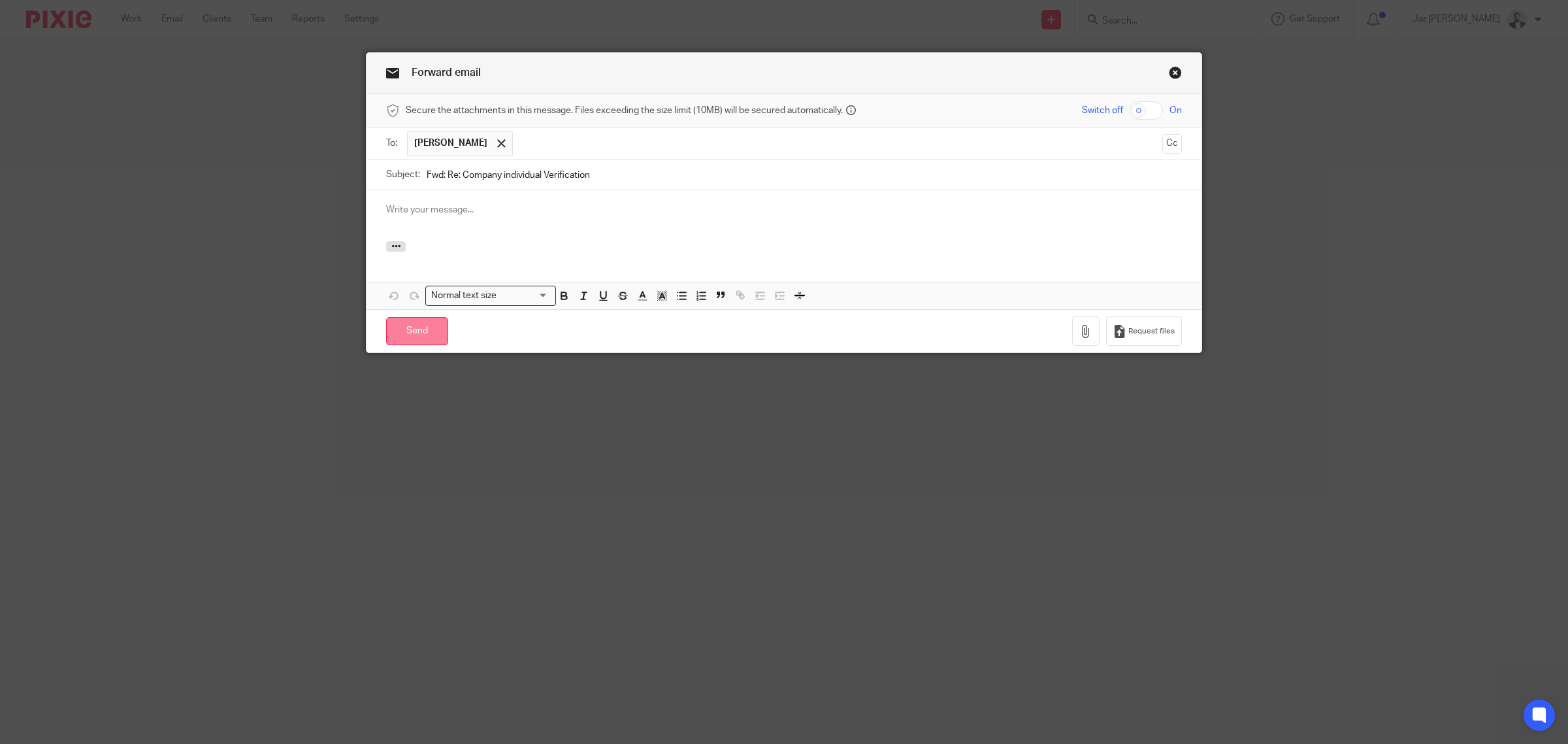
click at [413, 332] on input "Send" at bounding box center [417, 331] width 62 height 28
